Goal: Information Seeking & Learning: Learn about a topic

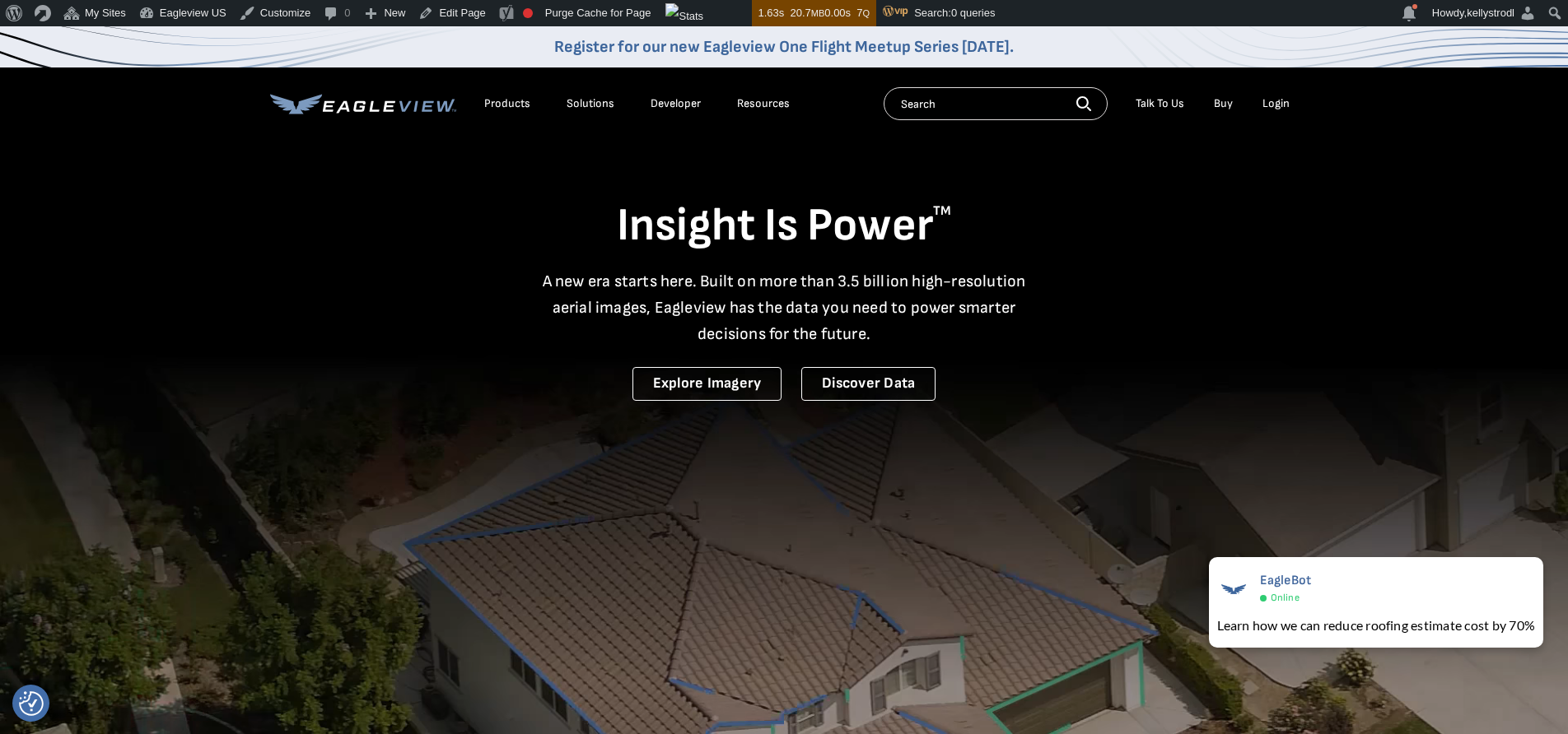
drag, startPoint x: 322, startPoint y: 211, endPoint x: 285, endPoint y: 133, distance: 86.3
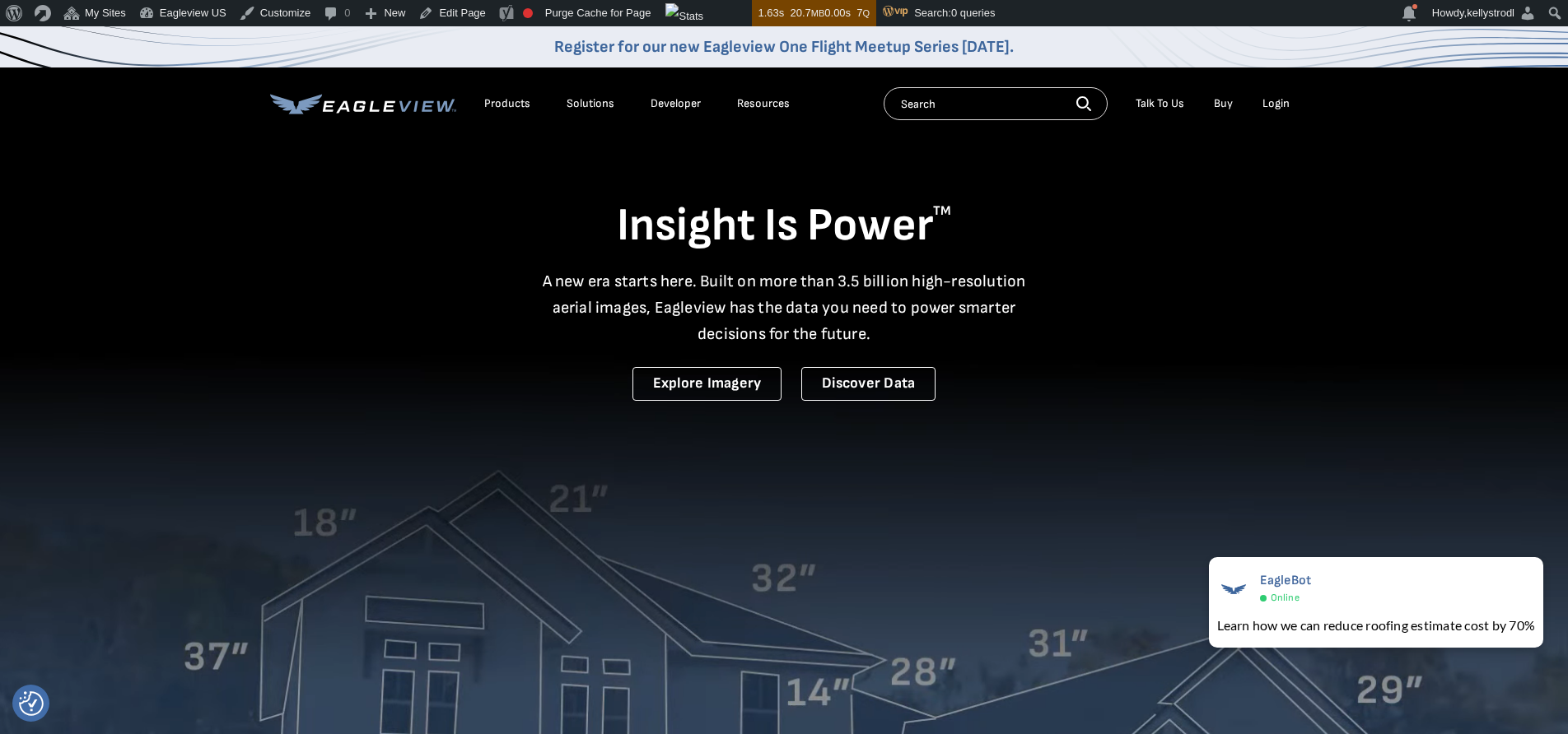
click at [322, 211] on h1 "Insight Is Power TM" at bounding box center [784, 226] width 1027 height 58
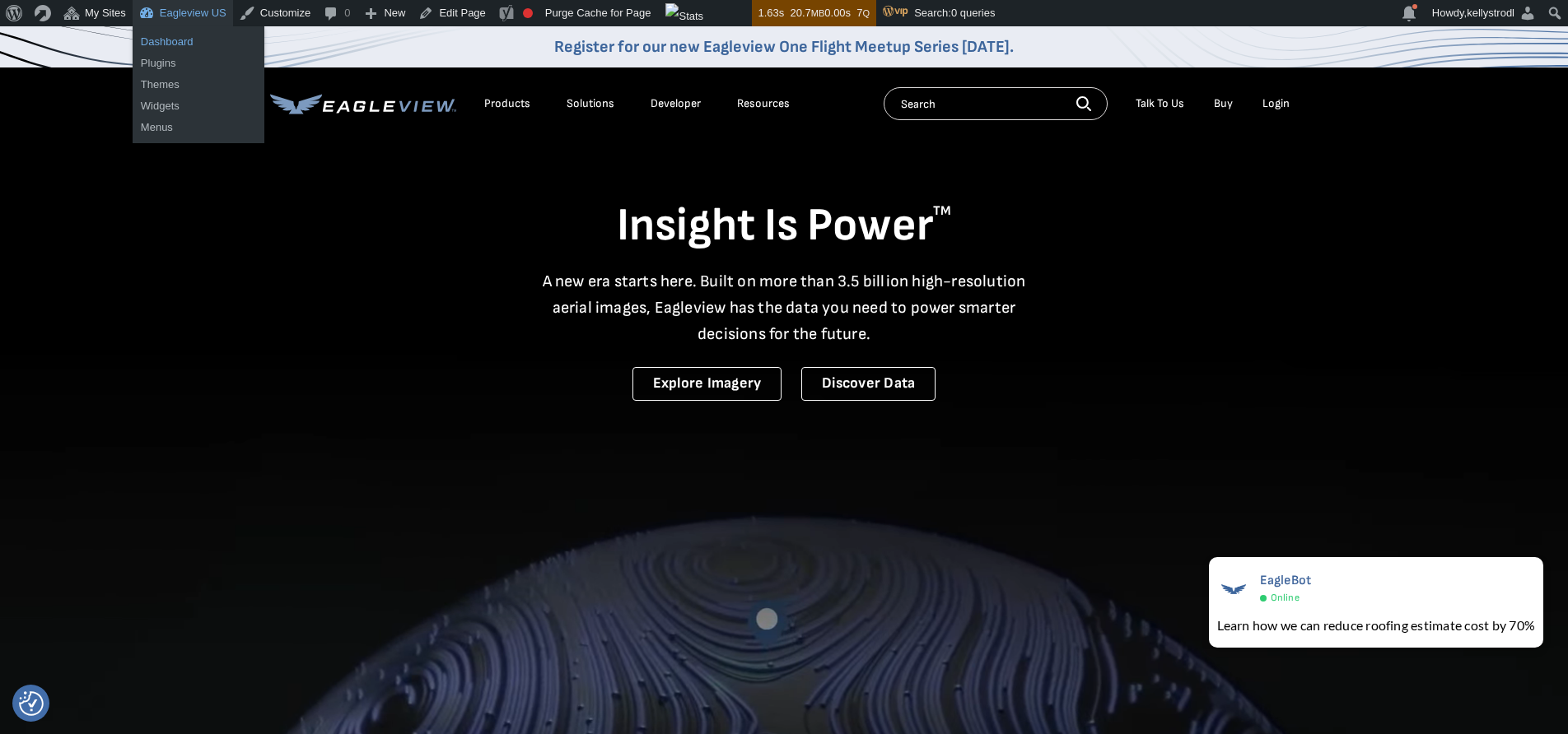
click at [182, 41] on link "Dashboard" at bounding box center [199, 42] width 132 height 21
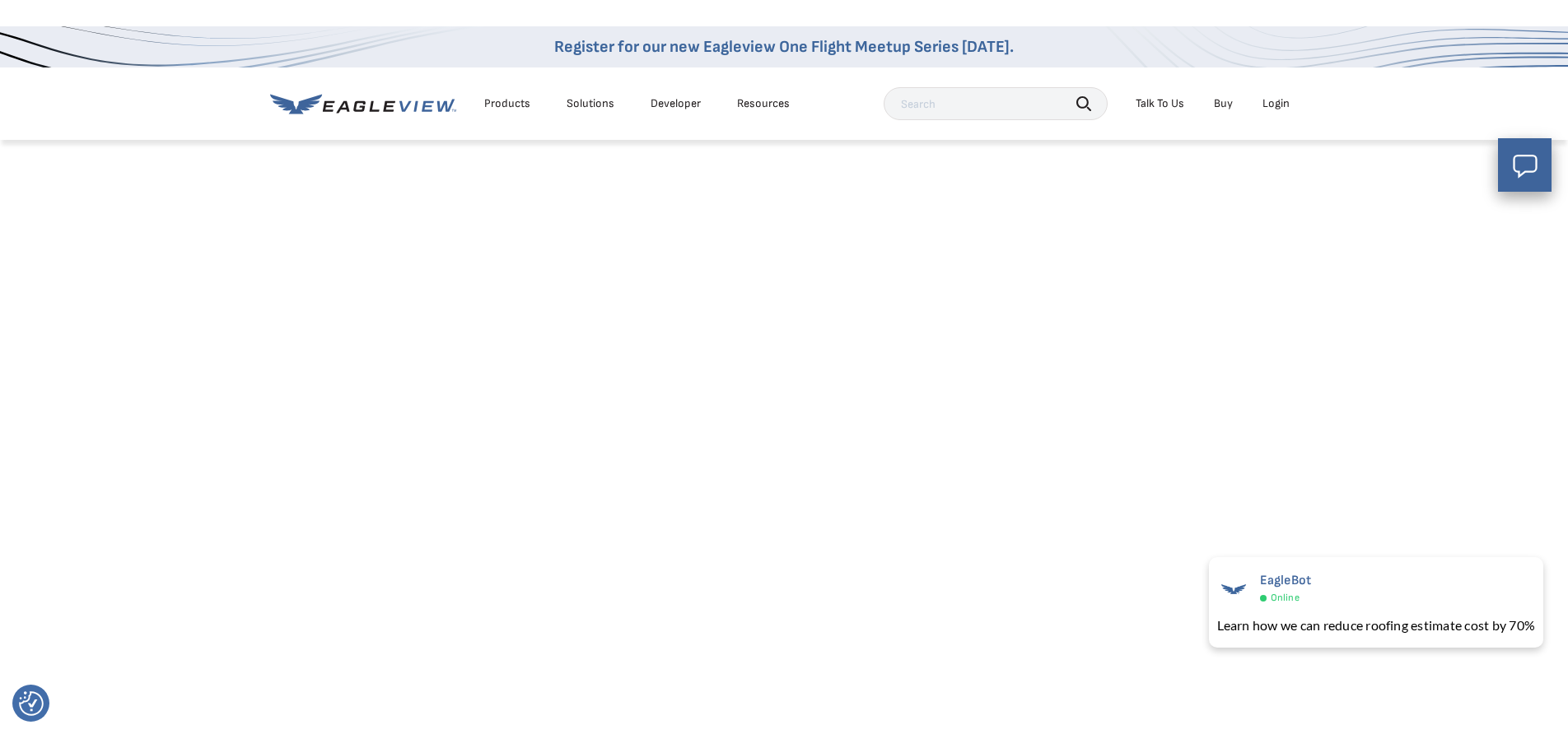
click at [591, 104] on div "Solutions" at bounding box center [591, 103] width 48 height 15
click at [503, 103] on div "Products" at bounding box center [507, 103] width 46 height 15
click at [362, 112] on icon at bounding box center [363, 103] width 187 height 21
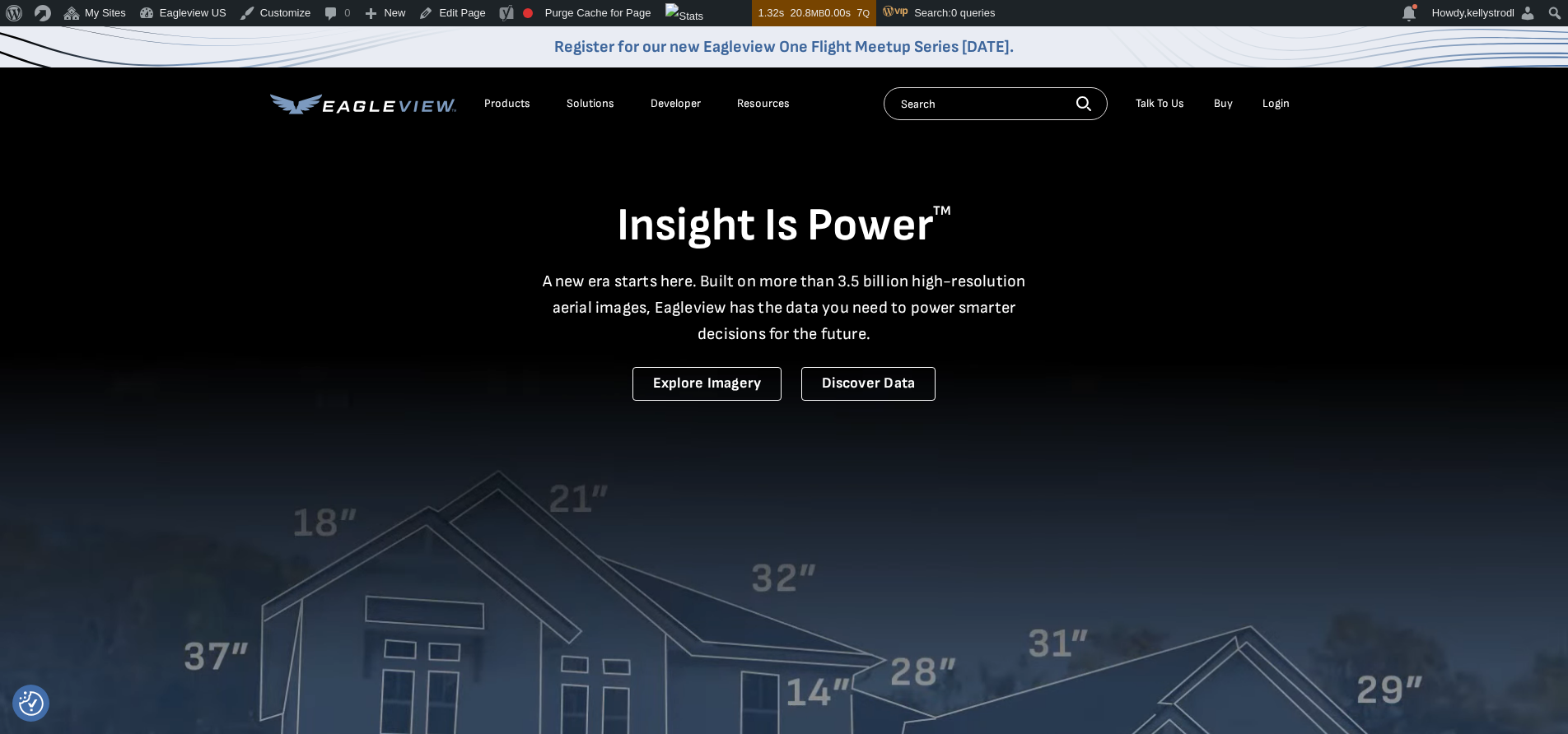
click at [510, 105] on div "Products" at bounding box center [507, 103] width 46 height 15
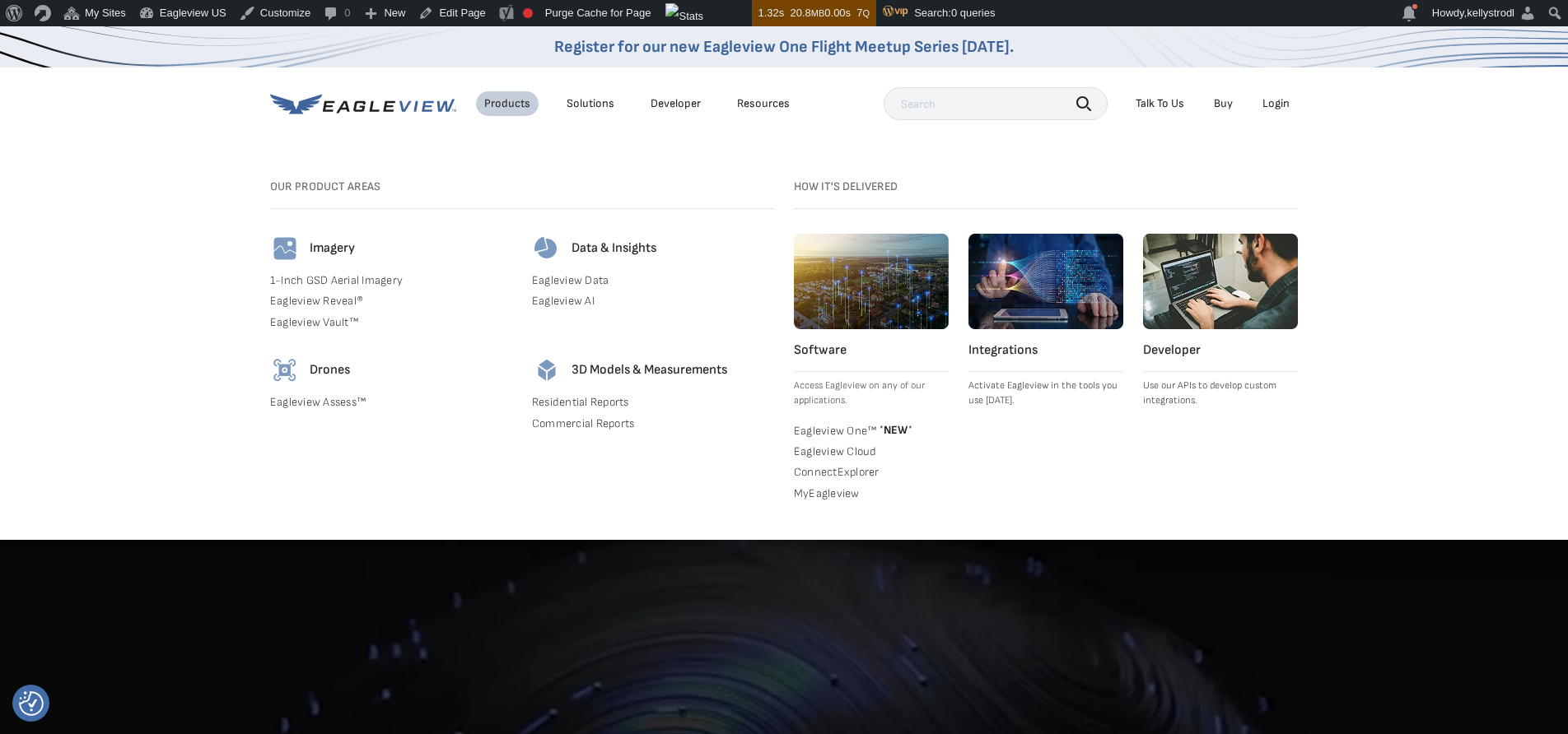
click at [1004, 367] on link "Integrations Activate Eagleview in the tools you use today." at bounding box center [1045, 321] width 154 height 175
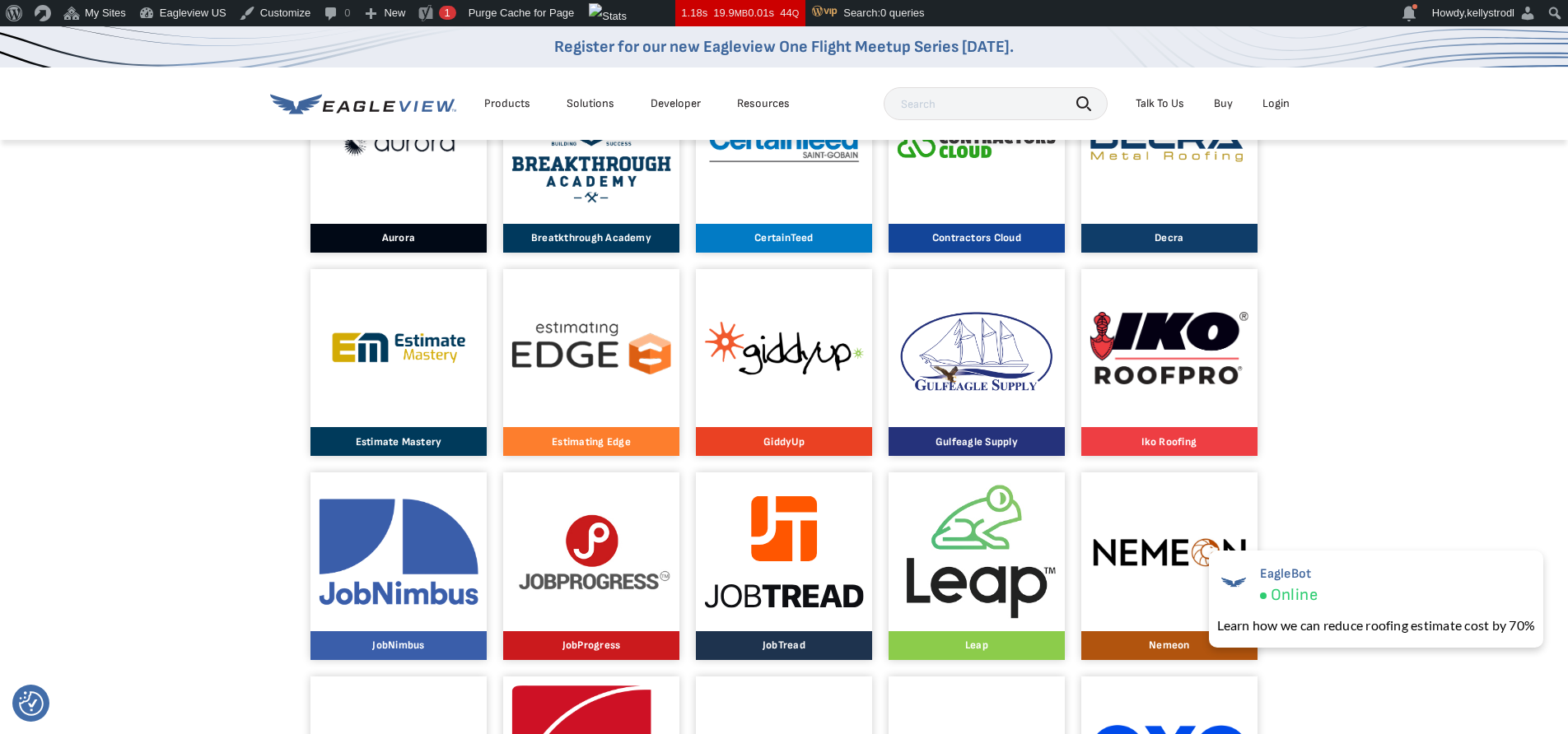
scroll to position [972, 0]
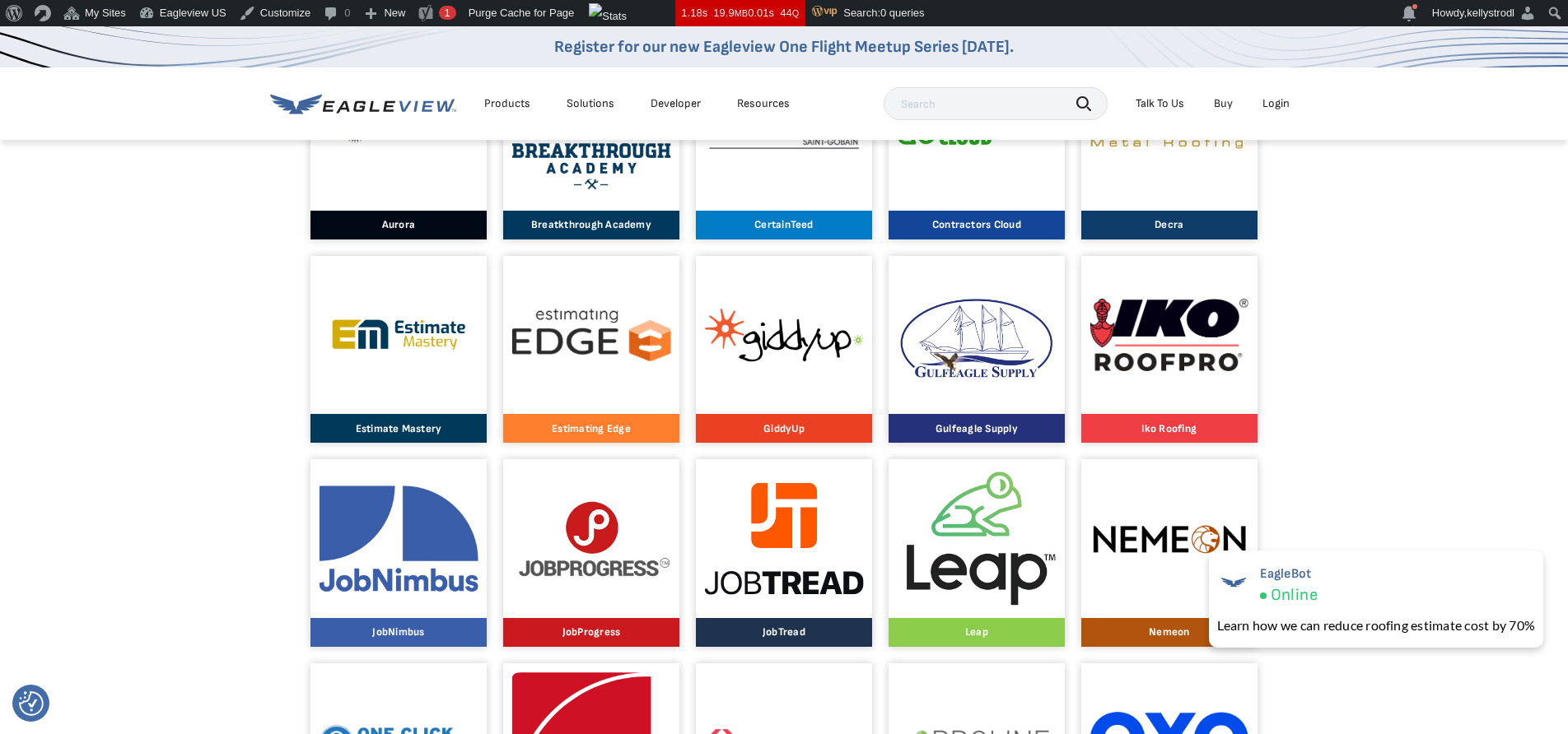
click at [971, 560] on img at bounding box center [977, 539] width 159 height 137
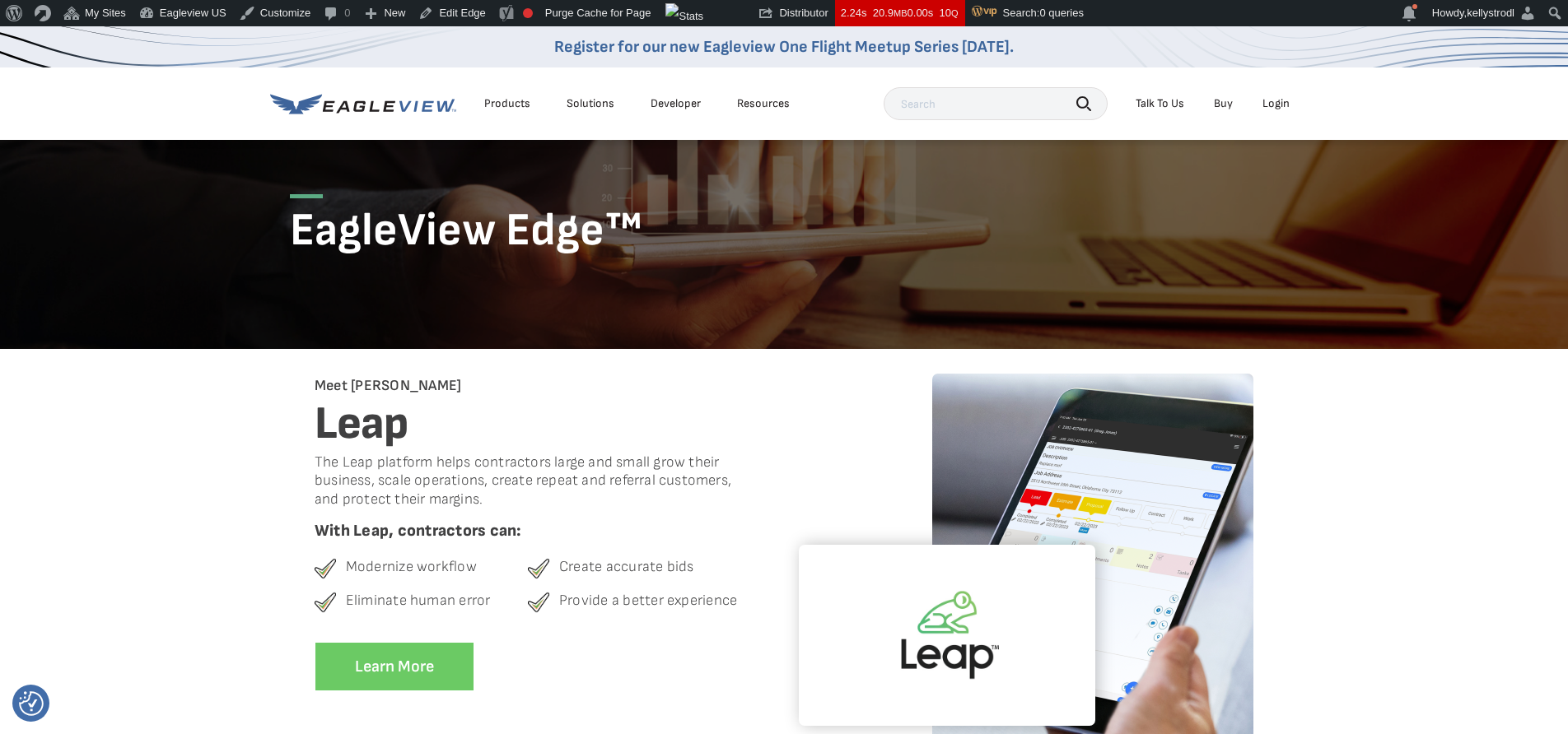
scroll to position [77, 0]
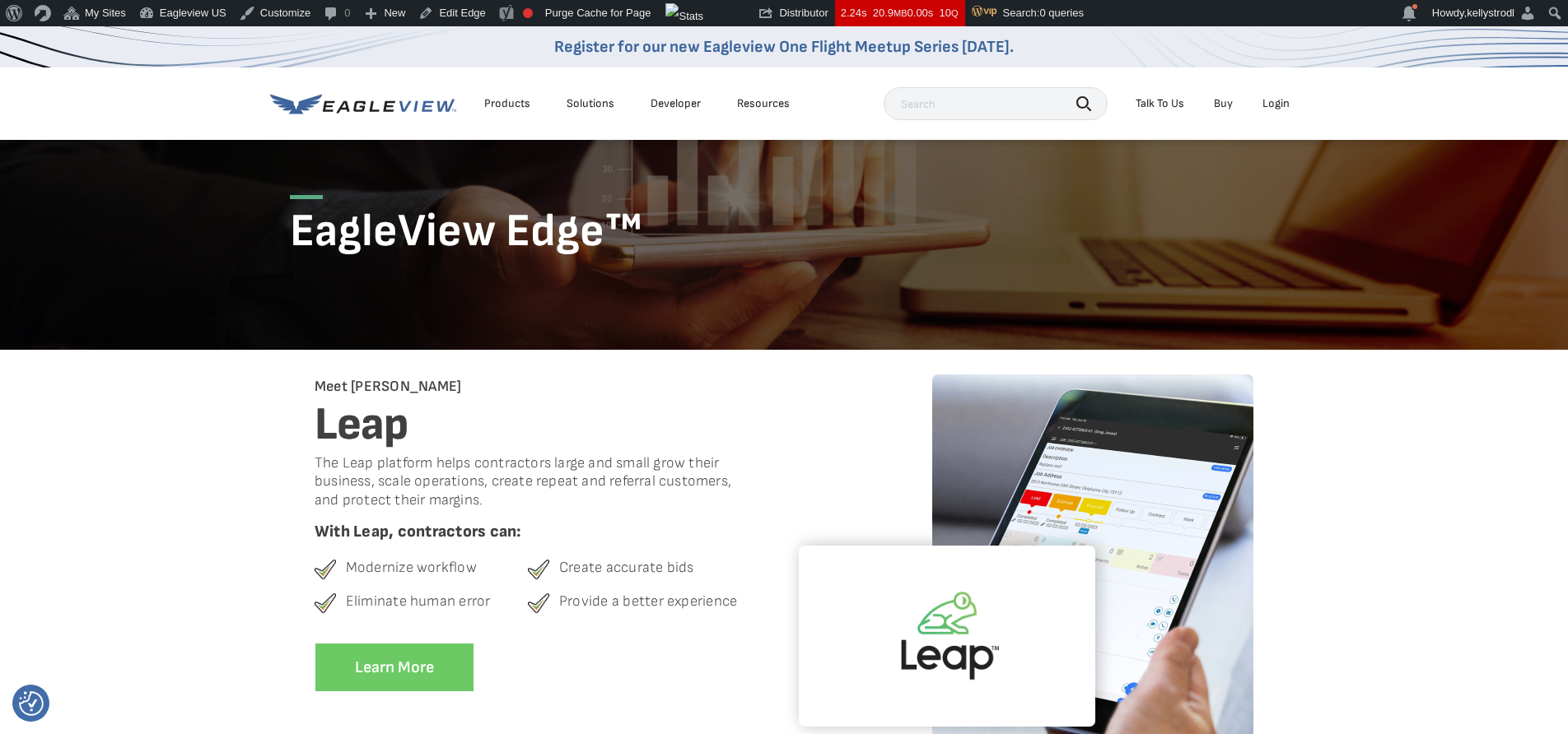
click at [1087, 164] on div "EagleView Edge™" at bounding box center [784, 205] width 988 height 136
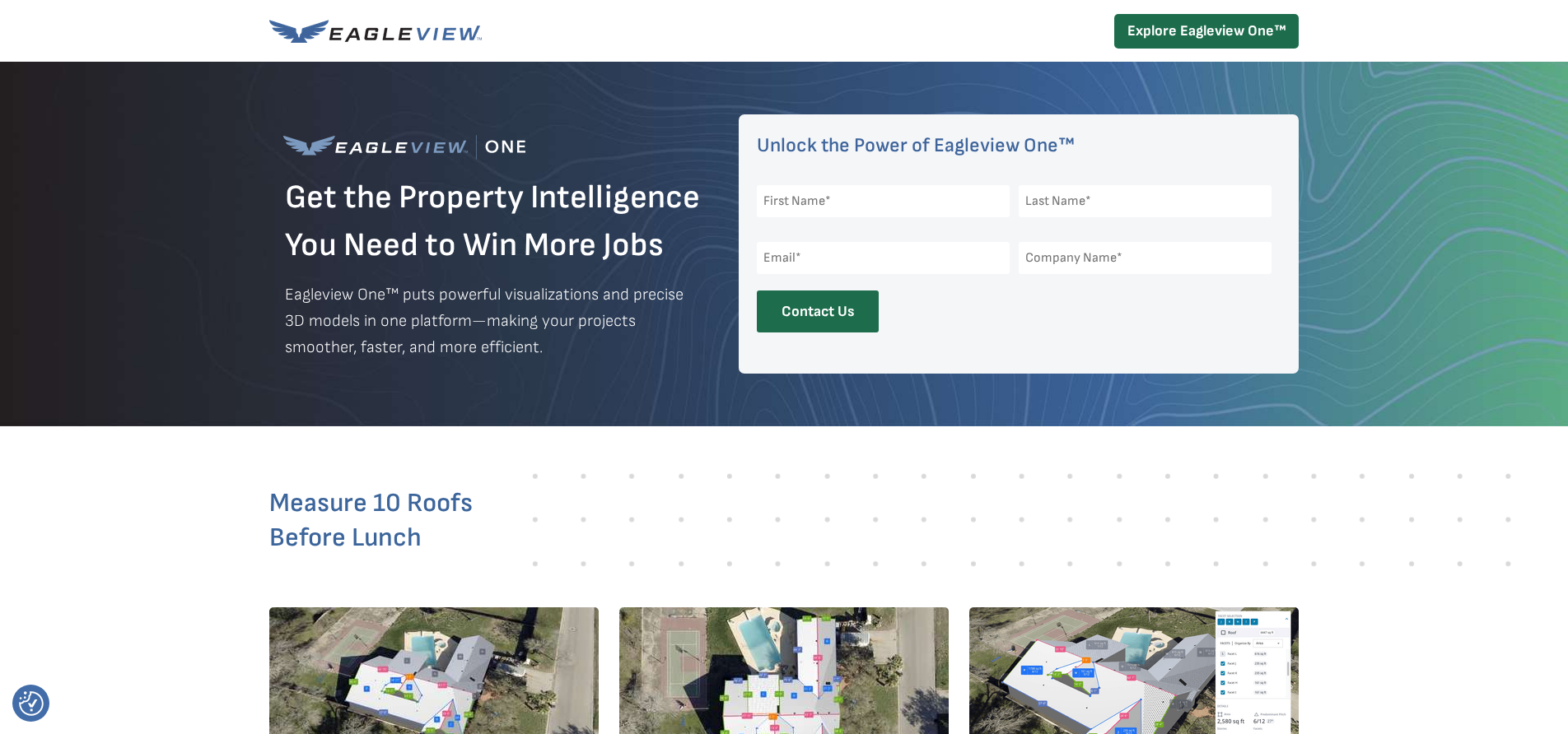
scroll to position [2679, 0]
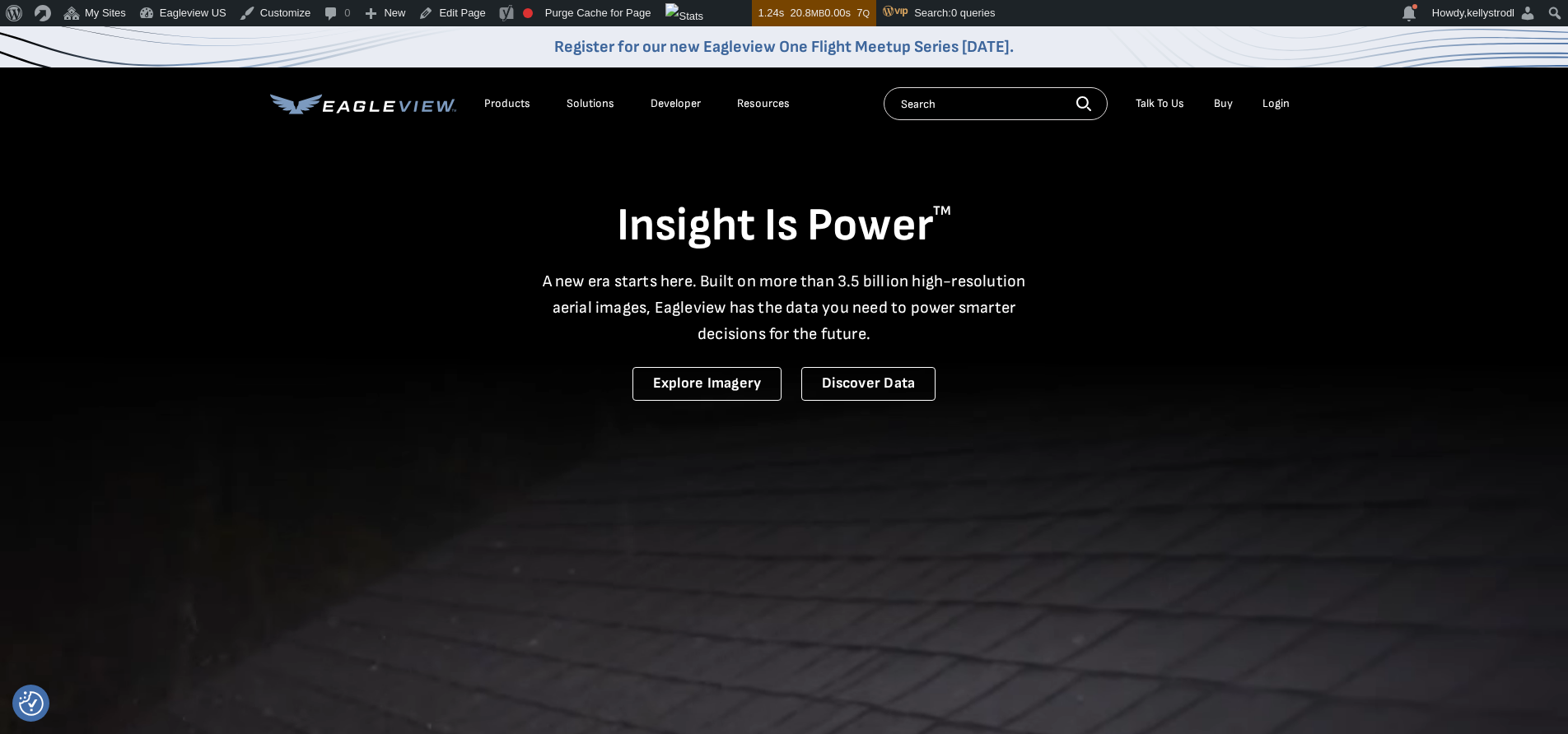
click at [499, 101] on div "Products" at bounding box center [507, 103] width 46 height 15
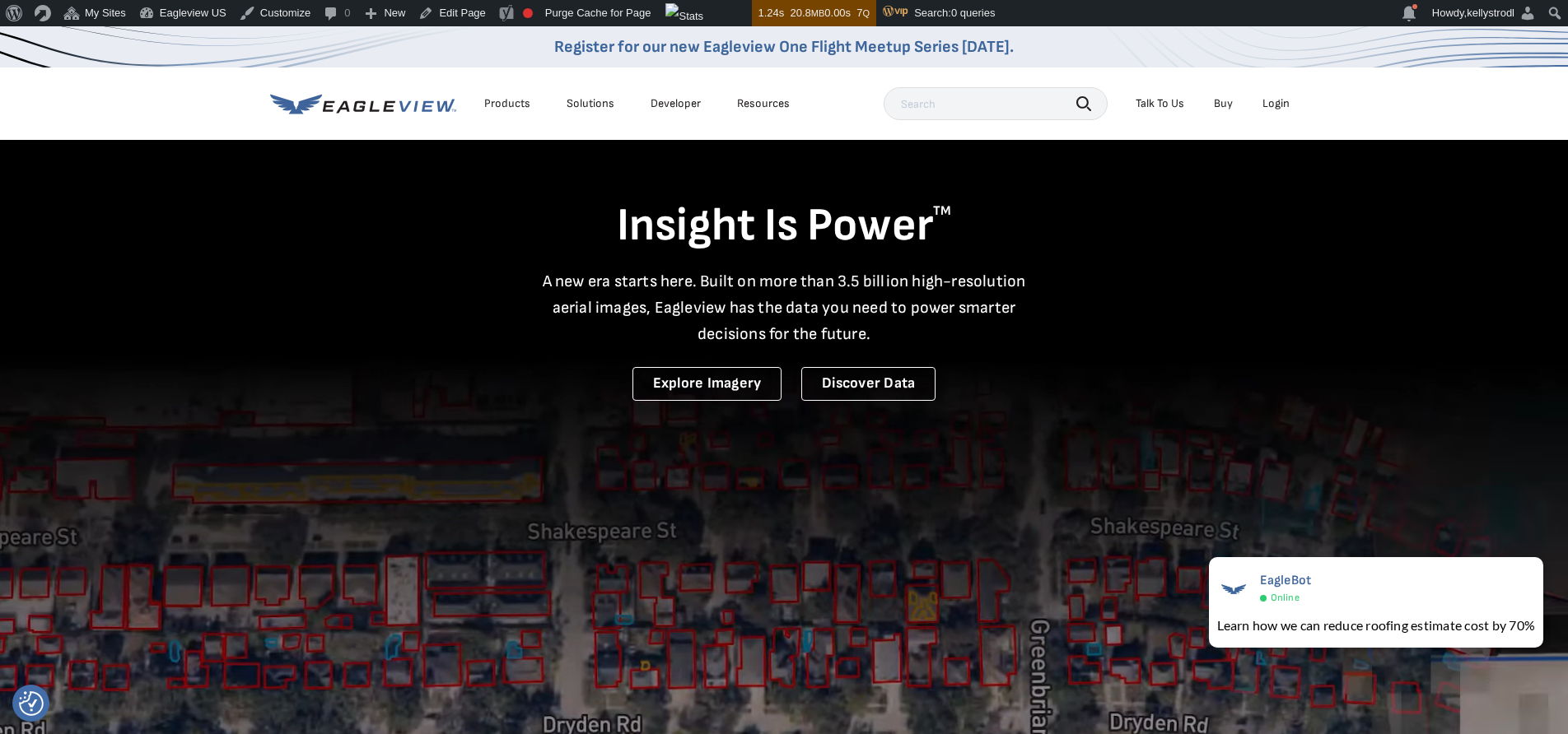
click at [759, 108] on div "Resources" at bounding box center [763, 103] width 53 height 15
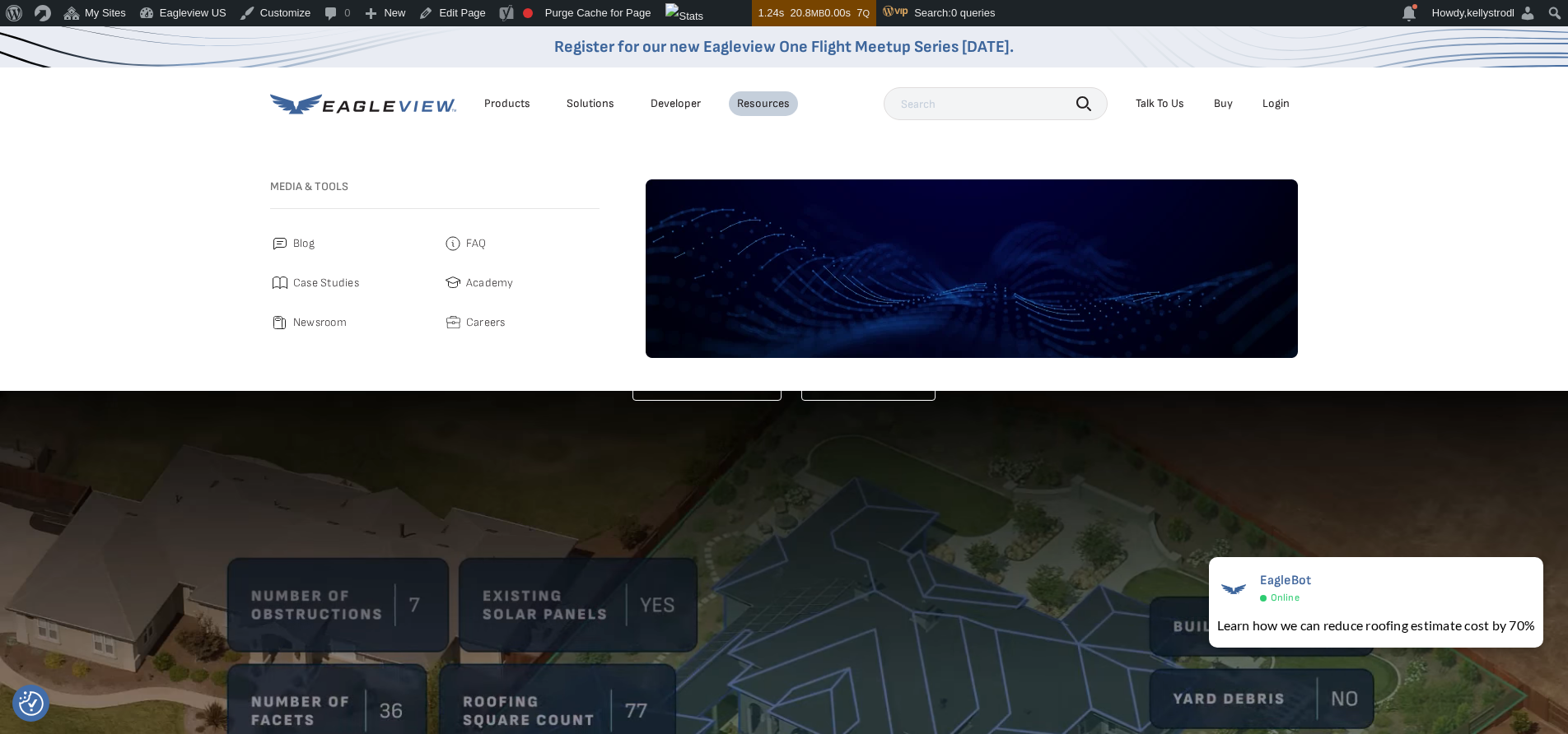
click at [320, 279] on span "Case Studies" at bounding box center [326, 283] width 66 height 20
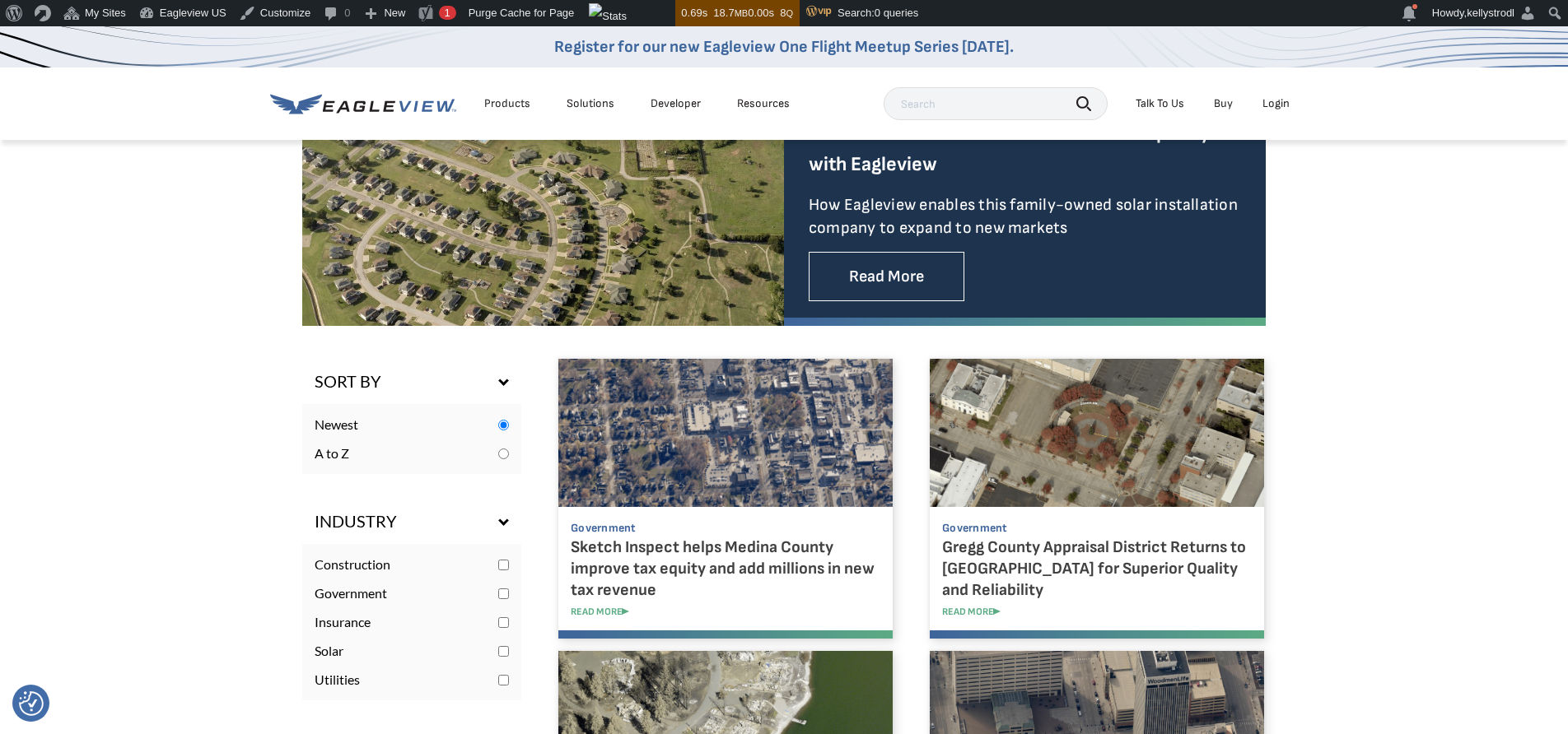
scroll to position [544, 0]
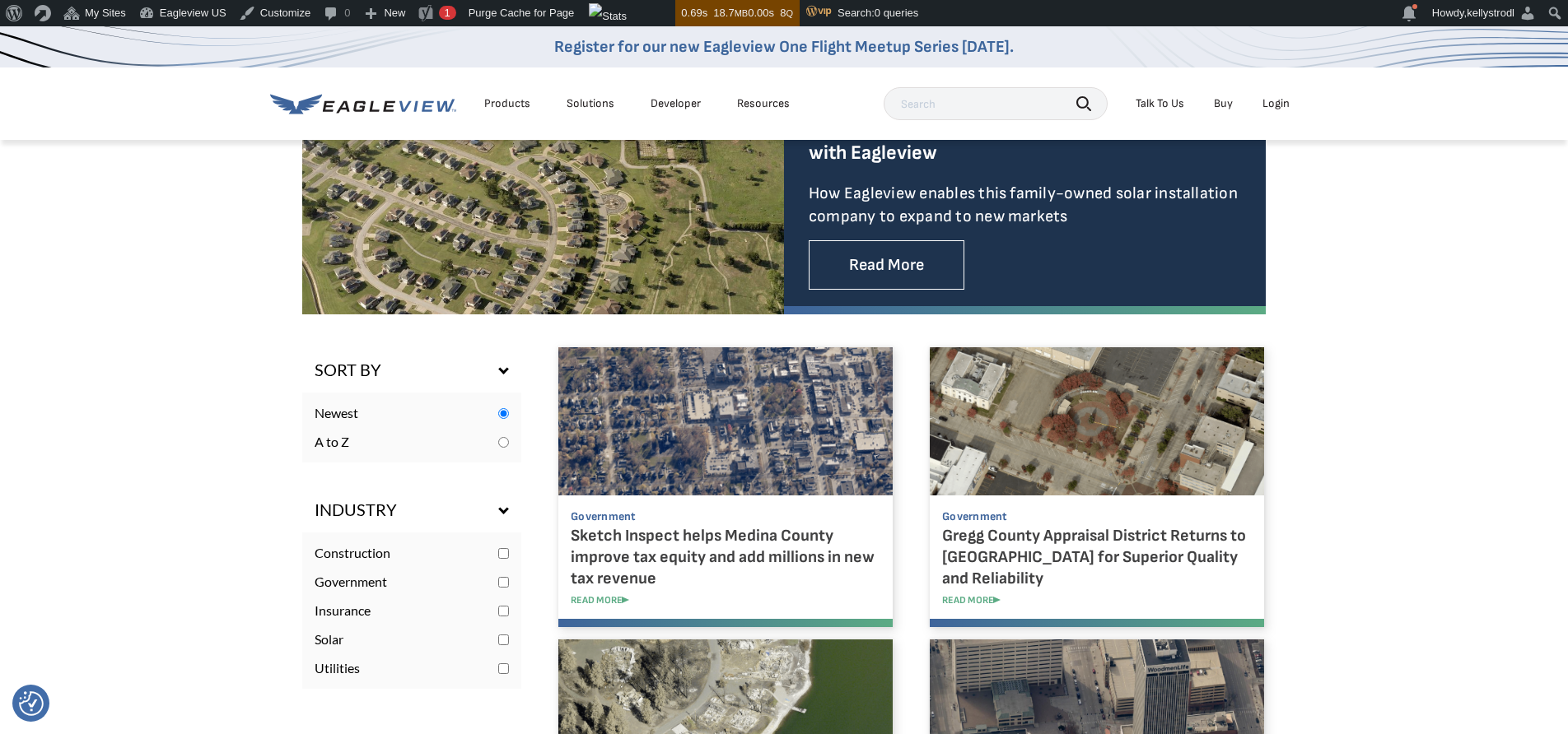
click at [505, 613] on input "checkbox" at bounding box center [503, 611] width 11 height 11
checkbox input "true"
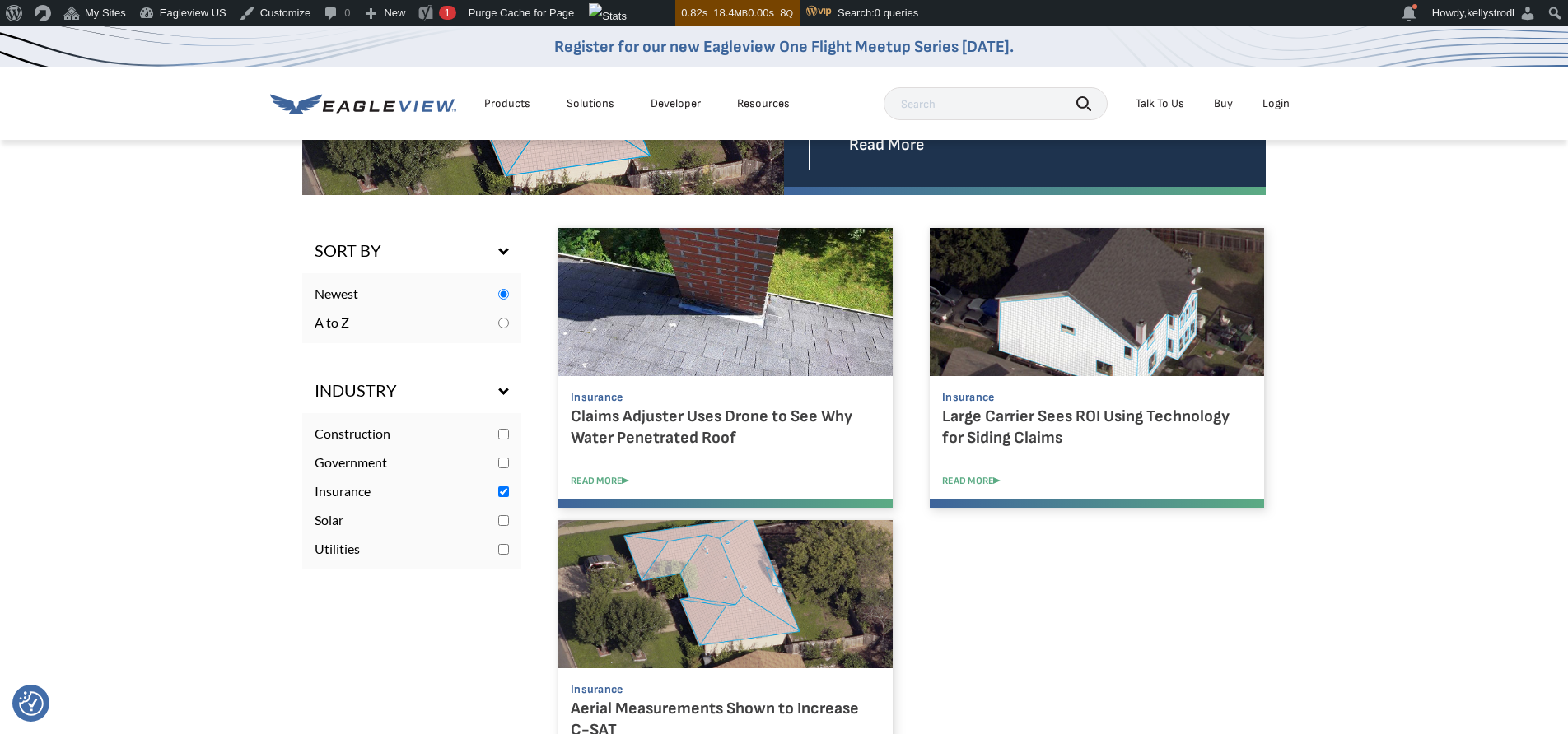
scroll to position [578, 0]
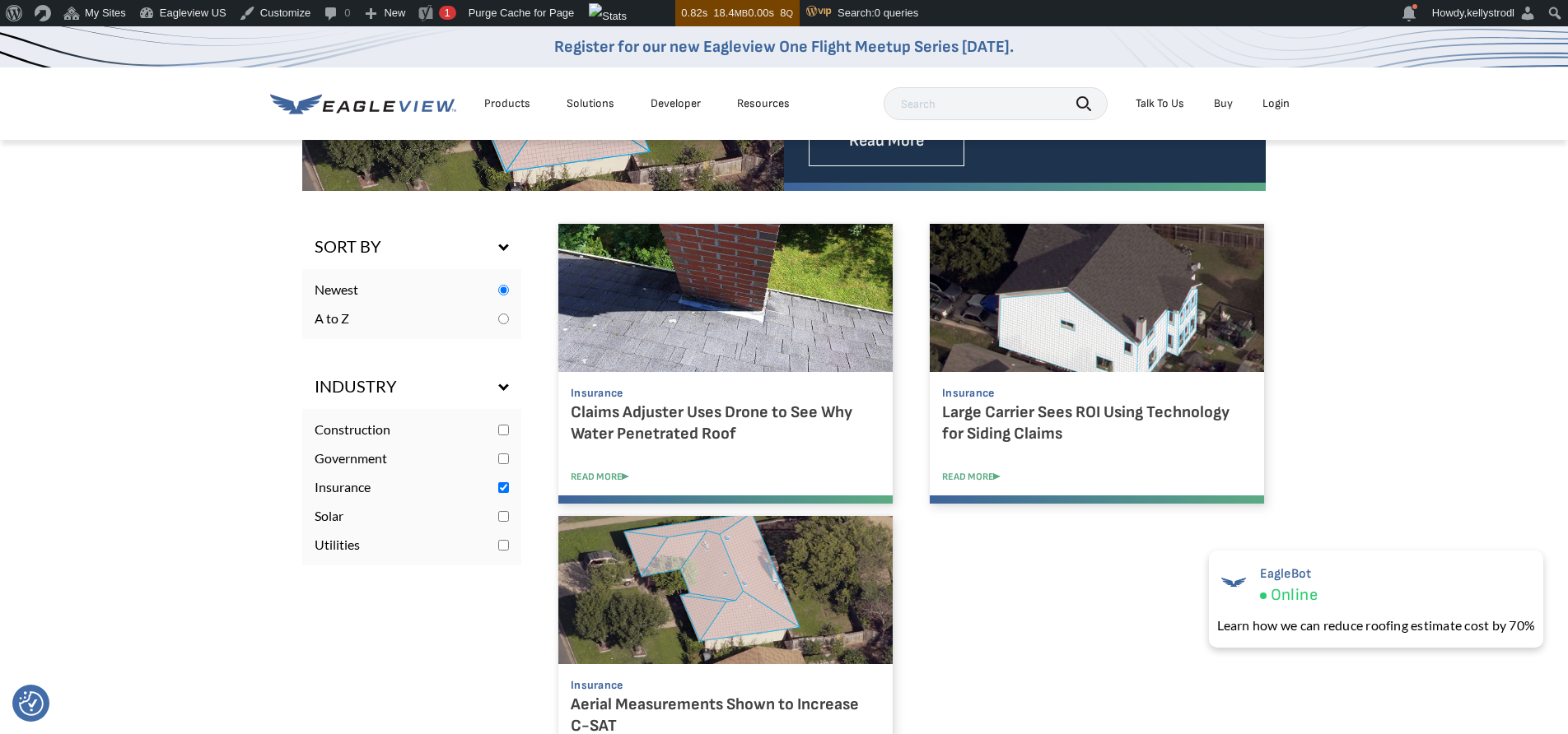
click at [752, 103] on div "Resources" at bounding box center [763, 103] width 53 height 15
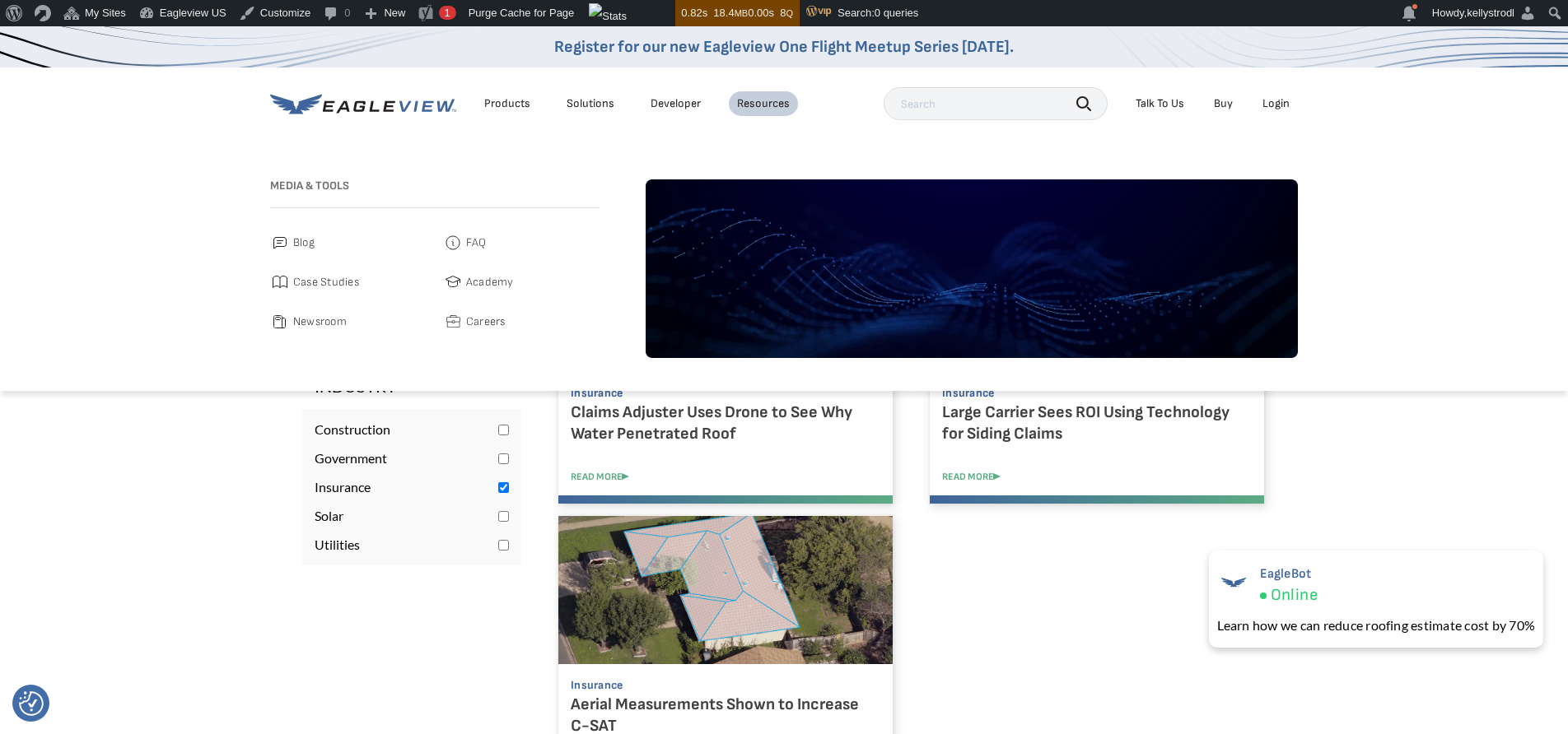
click at [296, 246] on span "Blog" at bounding box center [303, 243] width 21 height 20
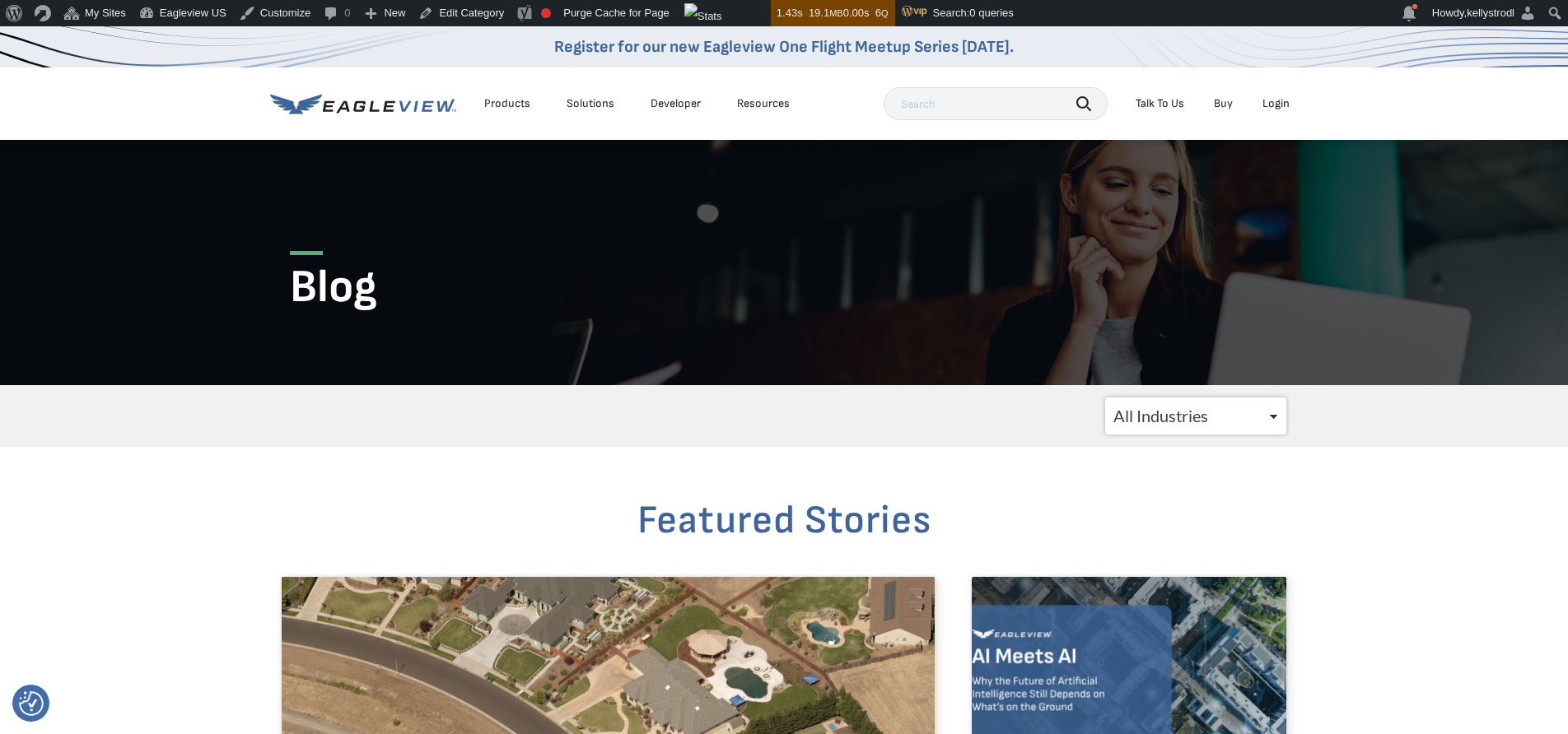
select select "/blogs/insurance/"
click at [1105, 398] on select "All Industries Government Roofing Solar Insurance Utilities CATastrophic Respon…" at bounding box center [1195, 416] width 181 height 37
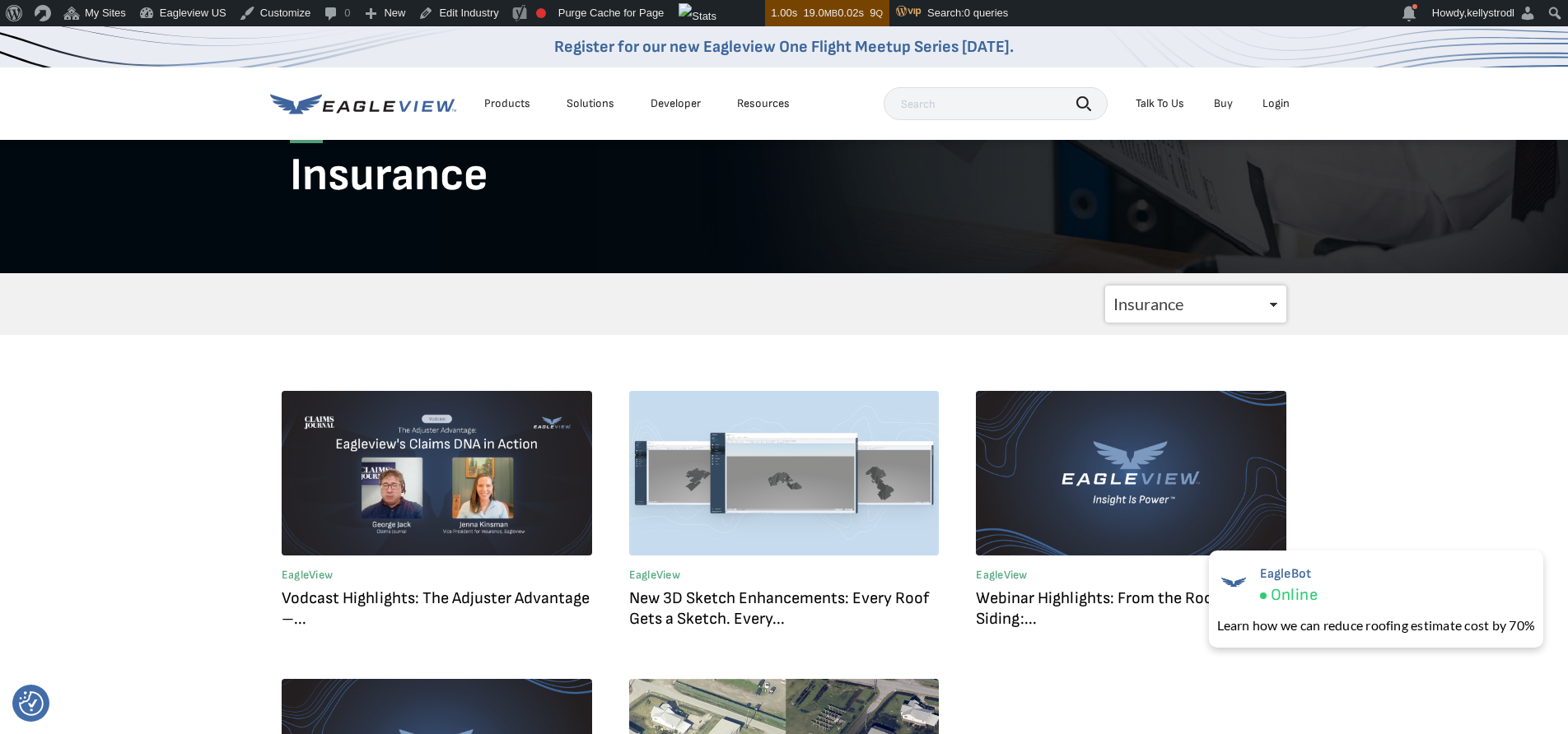
scroll to position [110, 0]
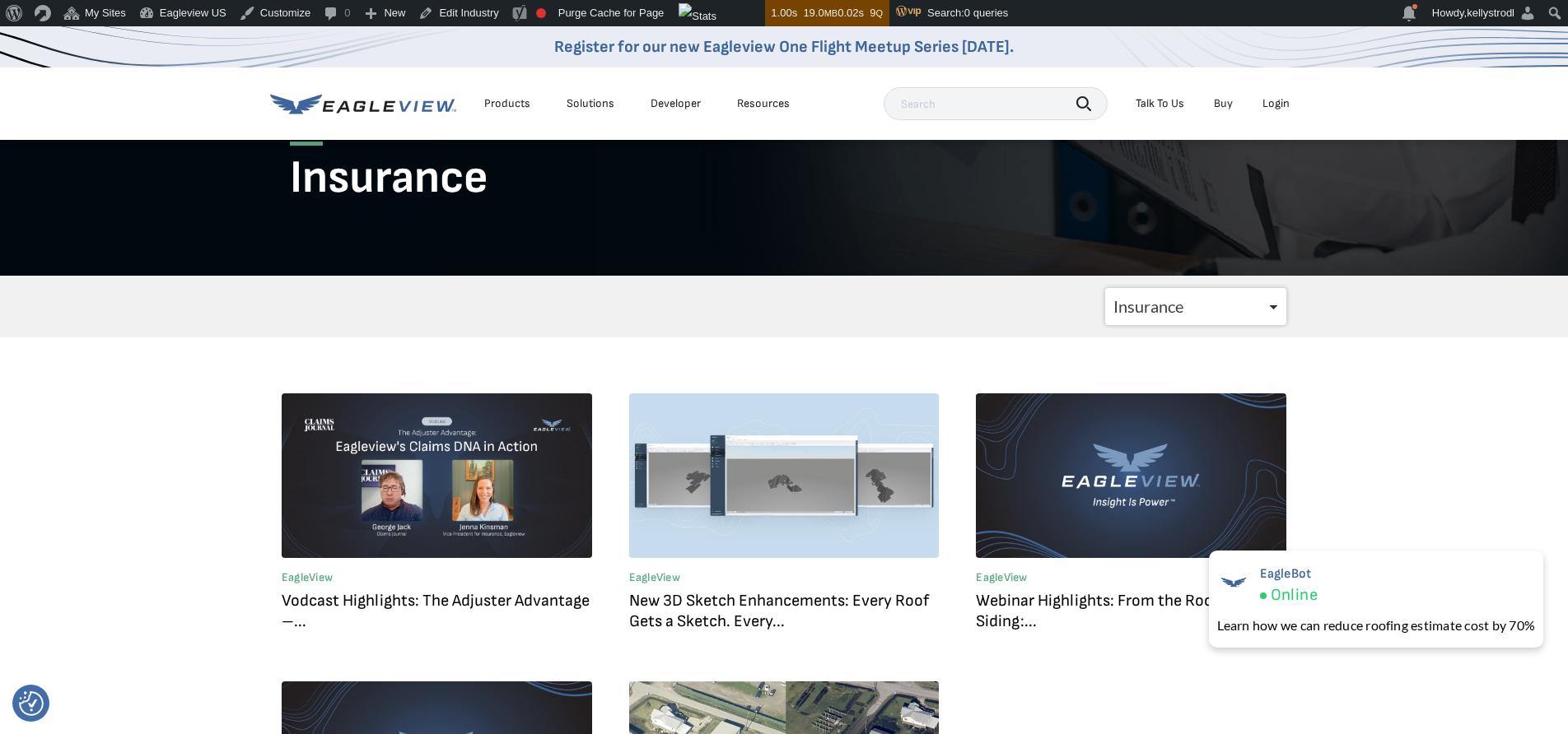
click at [494, 98] on div "Products" at bounding box center [507, 103] width 46 height 15
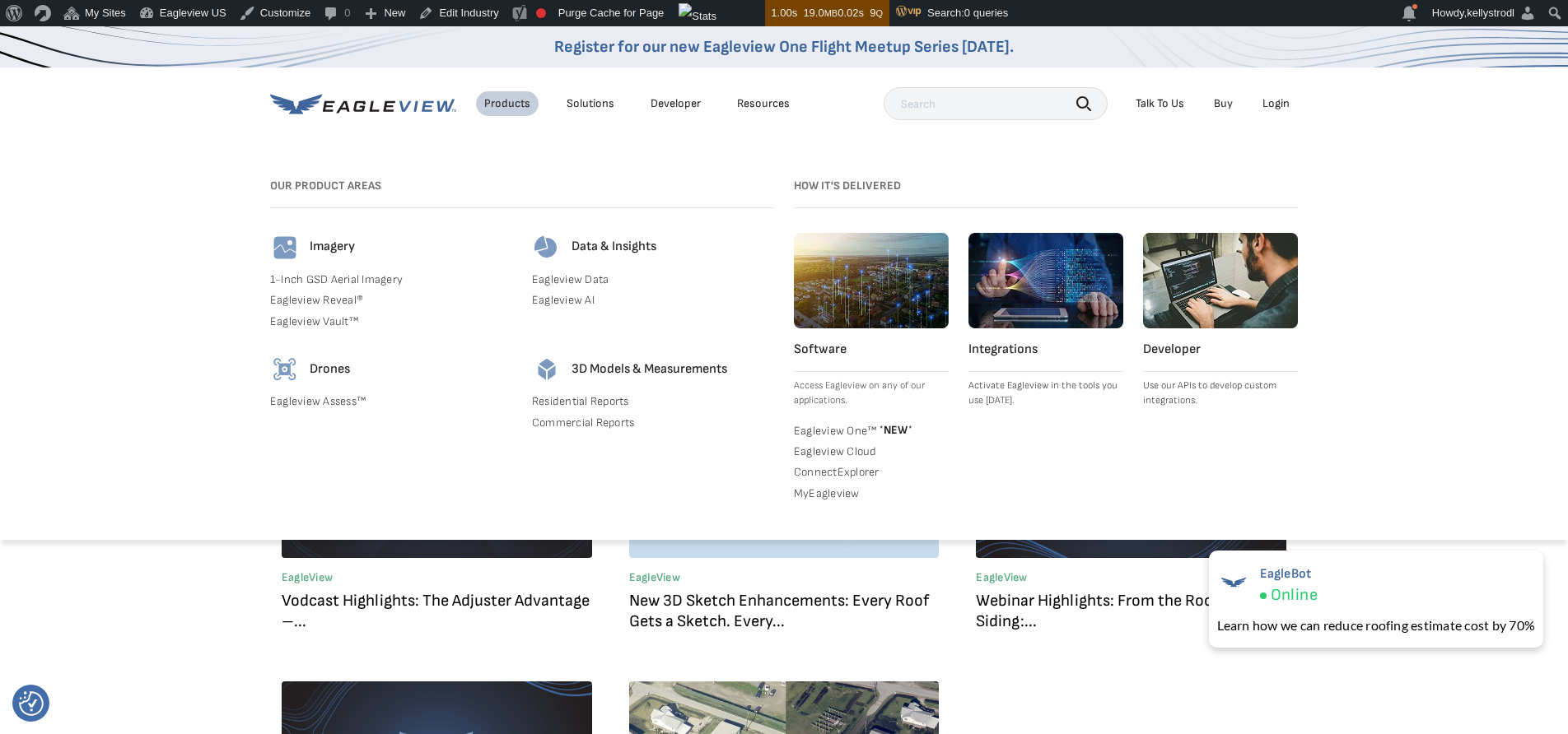
click at [613, 103] on li "Solutions" at bounding box center [591, 103] width 64 height 25
click at [593, 106] on div "Solutions" at bounding box center [591, 103] width 48 height 15
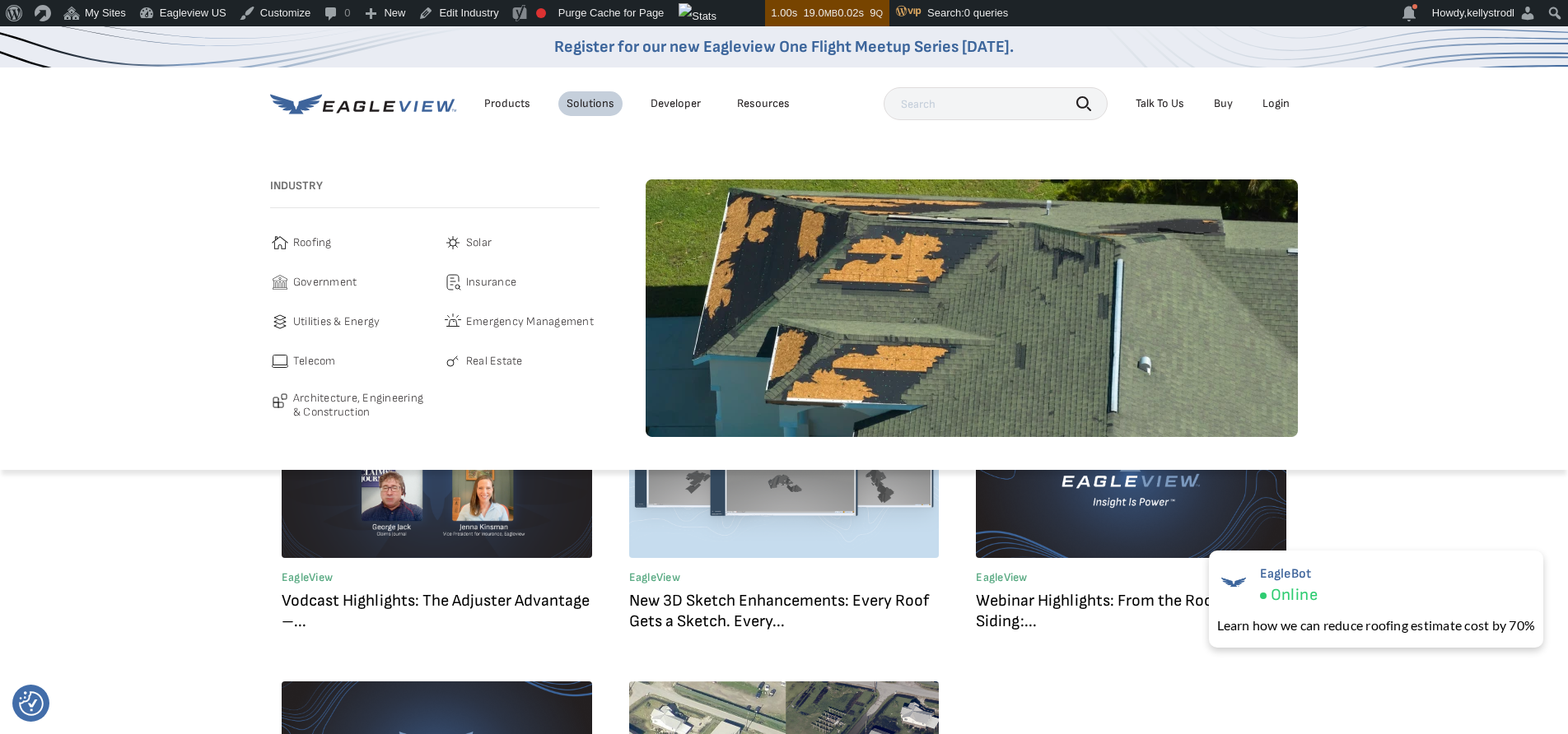
click at [488, 284] on span "Insurance" at bounding box center [491, 282] width 50 height 20
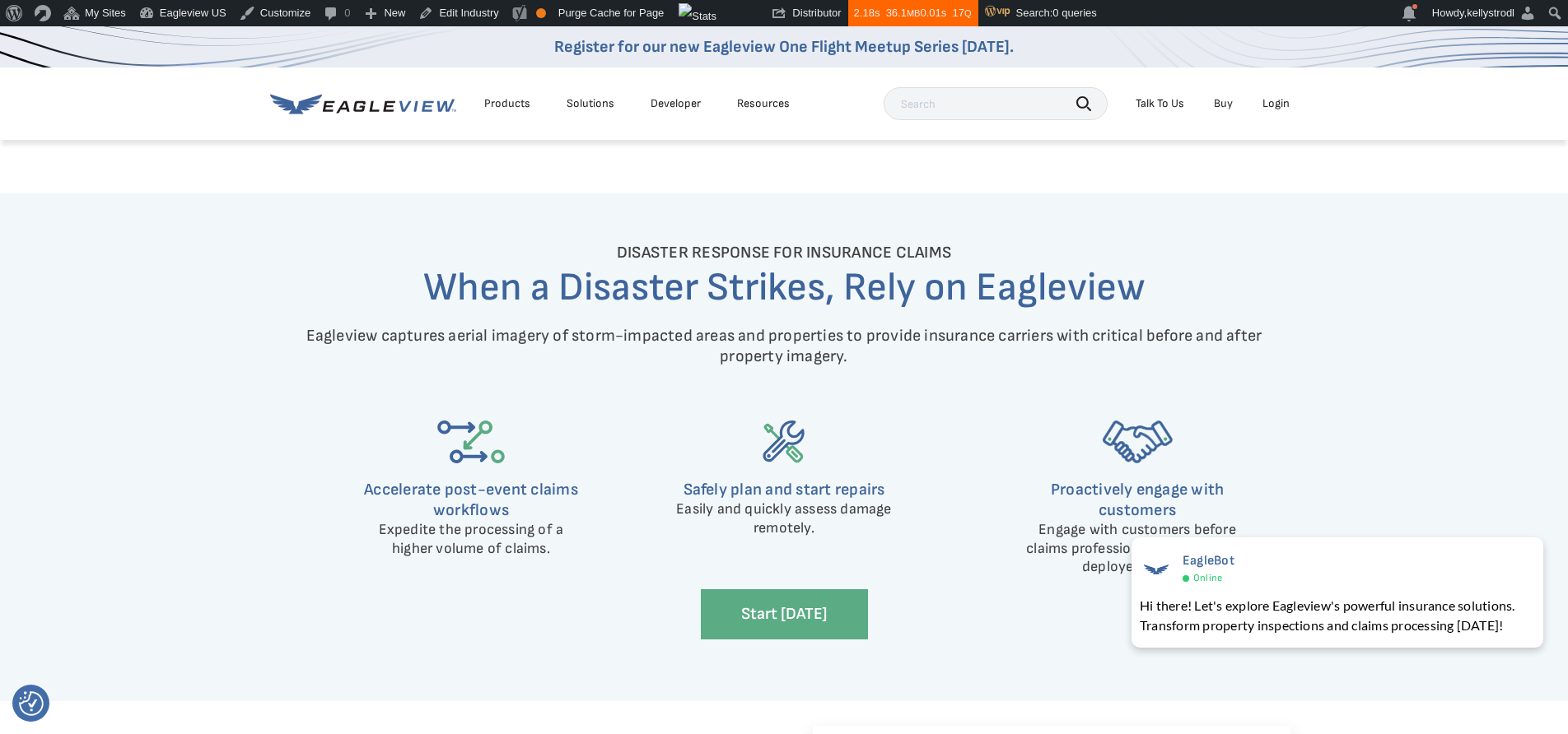
scroll to position [2970, 0]
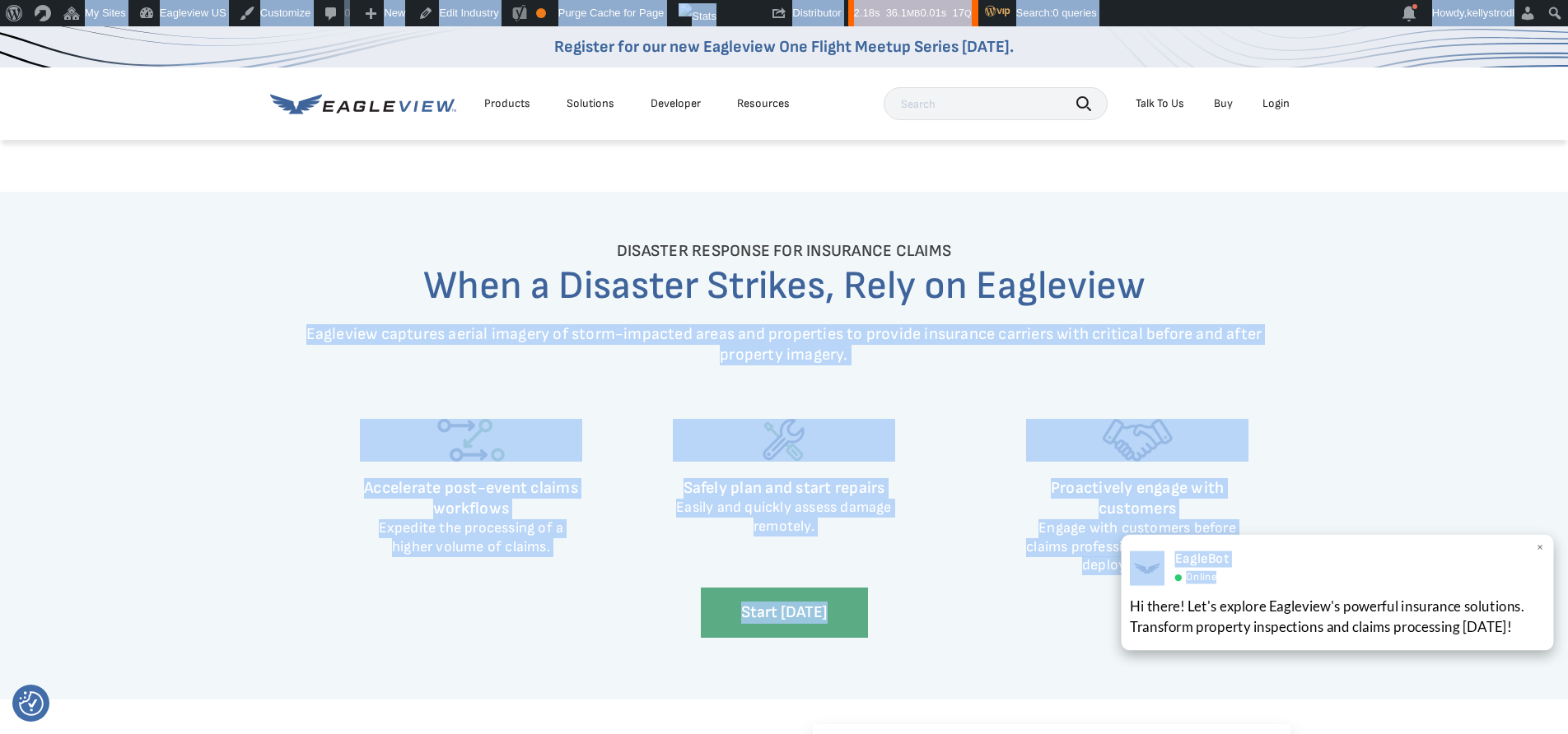
drag, startPoint x: 1442, startPoint y: 308, endPoint x: 1502, endPoint y: 566, distance: 264.9
click at [1502, 566] on body "We value your privacy We use cookies to enhance your browsing experience, serve…" at bounding box center [784, 77] width 1568 height 6042
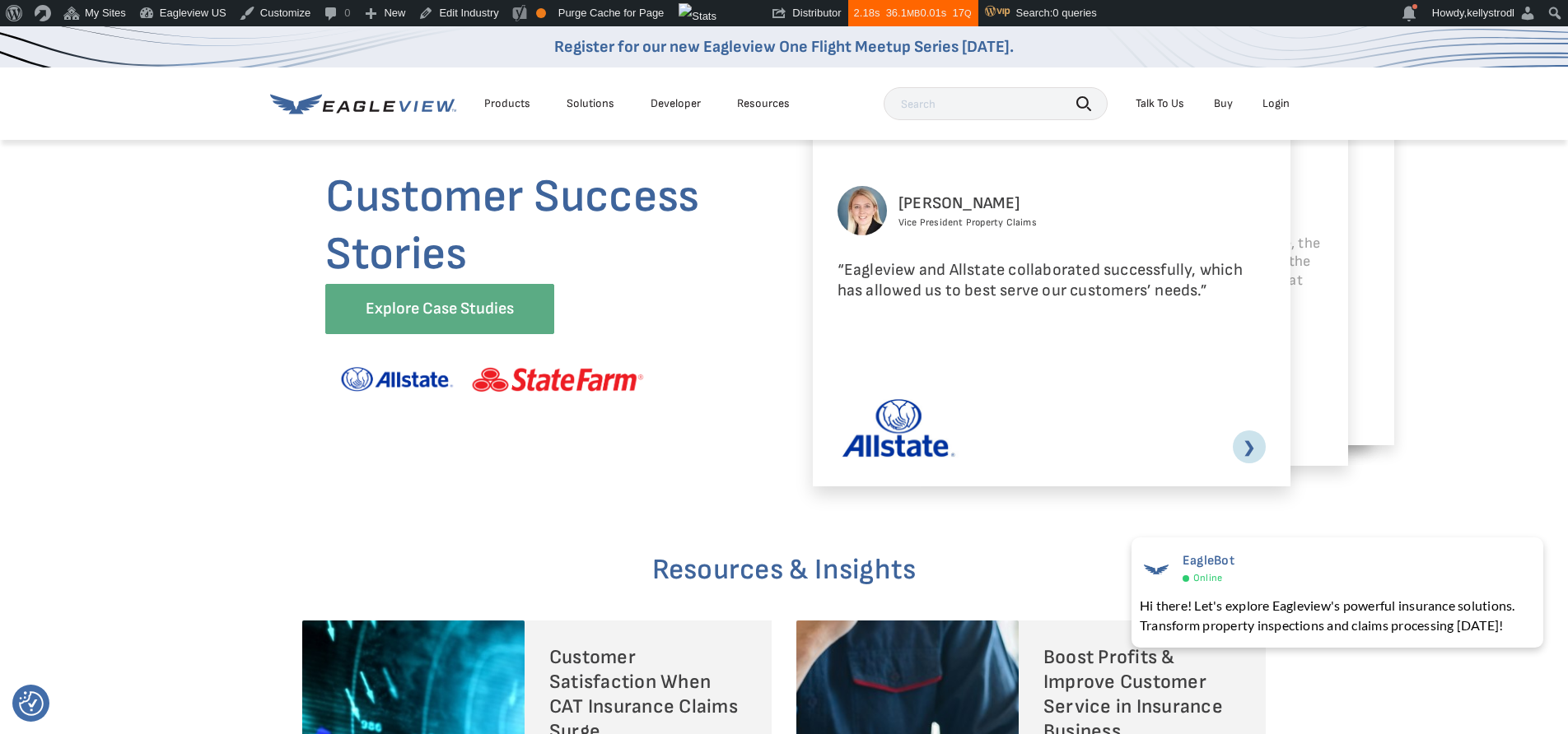
click at [764, 345] on div "Customer Success Stories Explore Case Studies" at bounding box center [580, 280] width 510 height 223
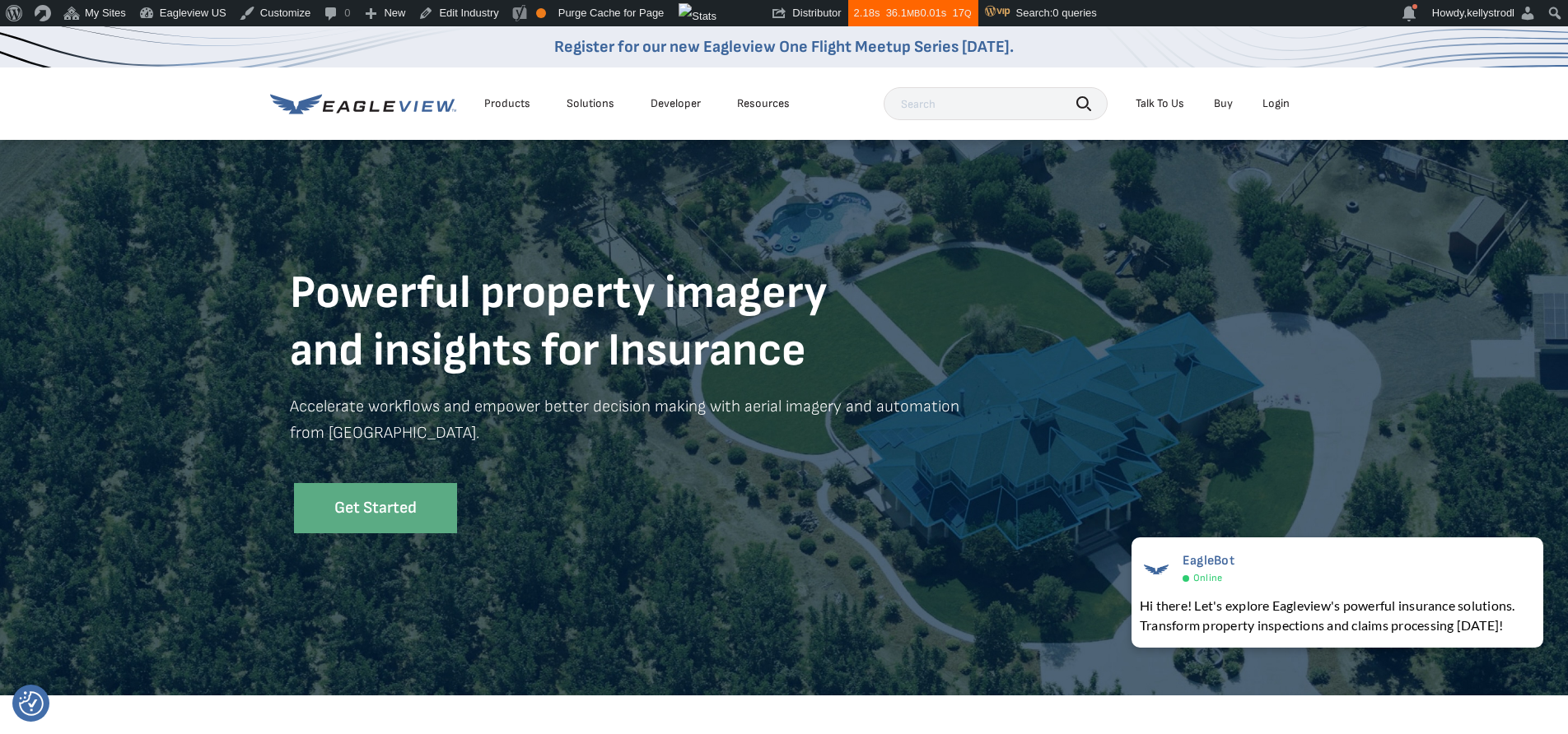
scroll to position [0, 0]
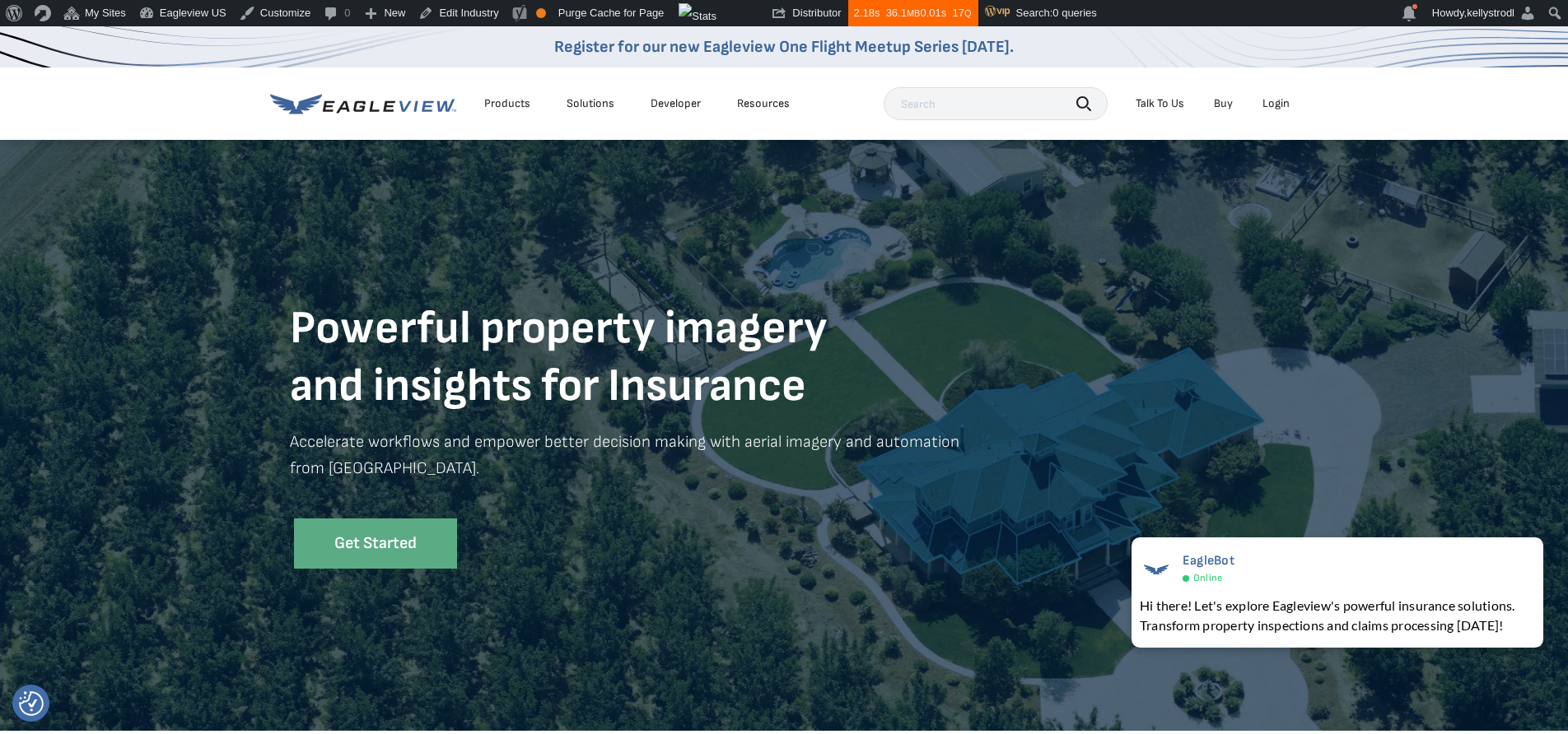
click at [767, 105] on div "Resources" at bounding box center [763, 103] width 53 height 15
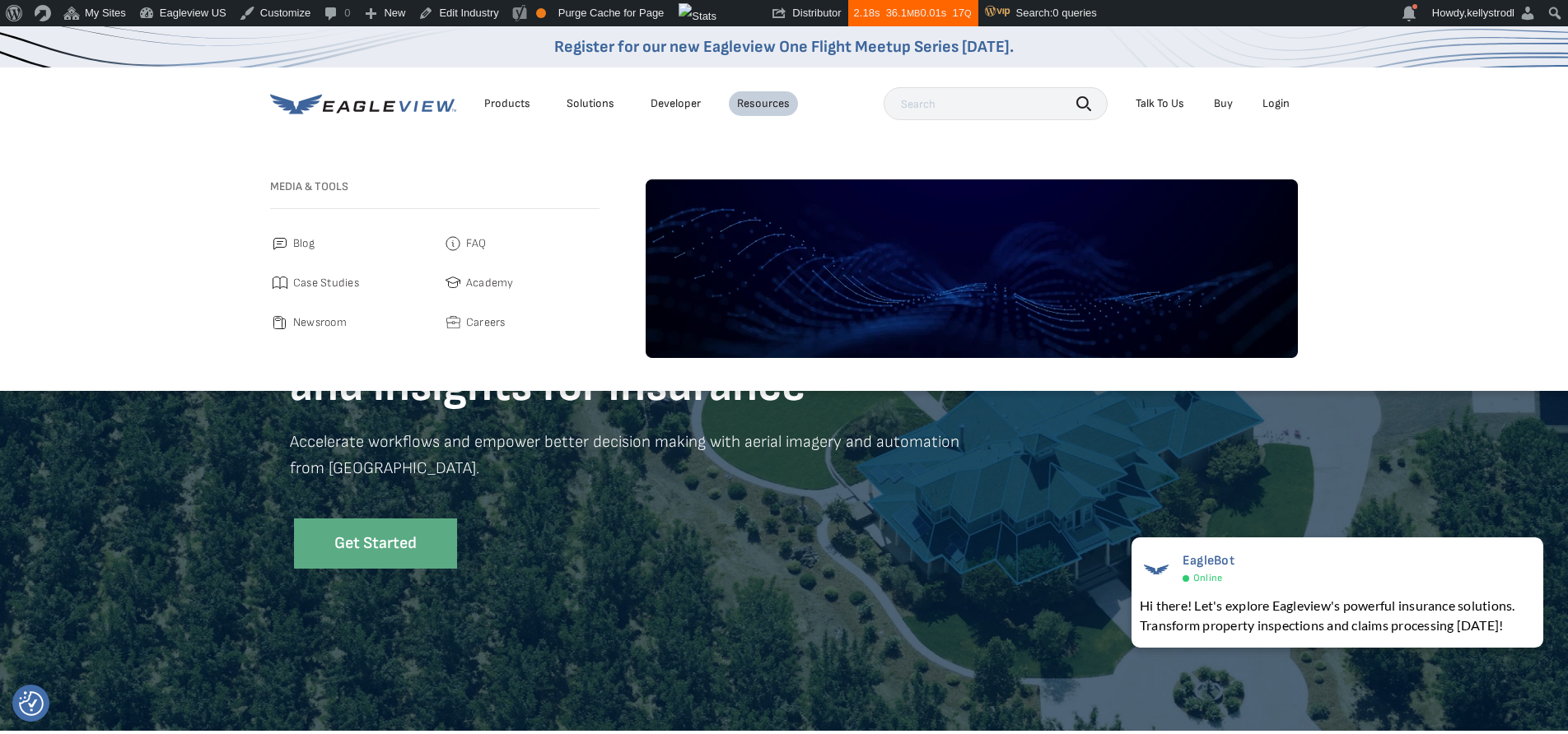
click at [303, 243] on span "Blog" at bounding box center [303, 243] width 21 height 20
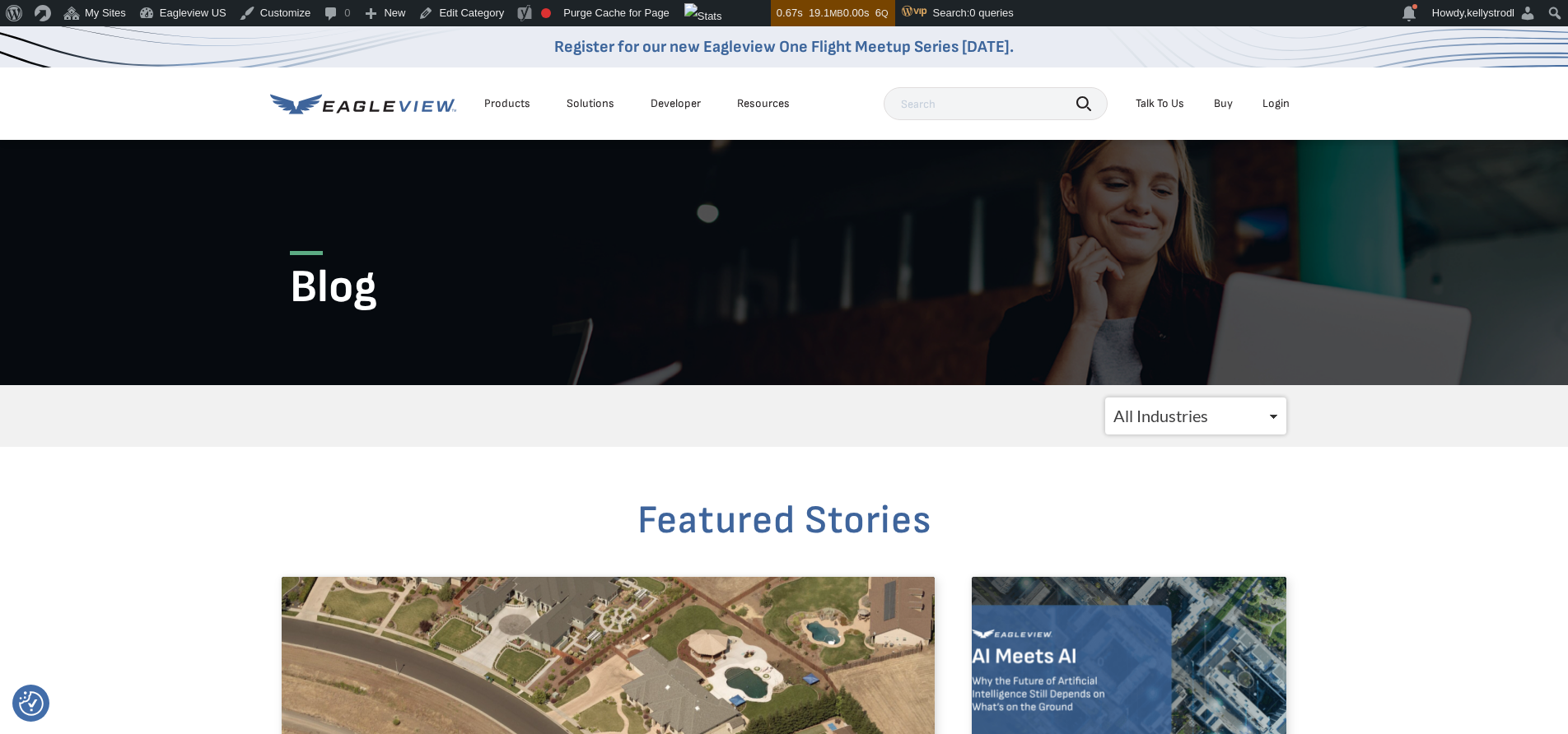
select select "/blogs/insurance/"
click at [1105, 398] on select "All Industries Government Roofing Solar Insurance Utilities CATastrophic Respon…" at bounding box center [1195, 416] width 181 height 37
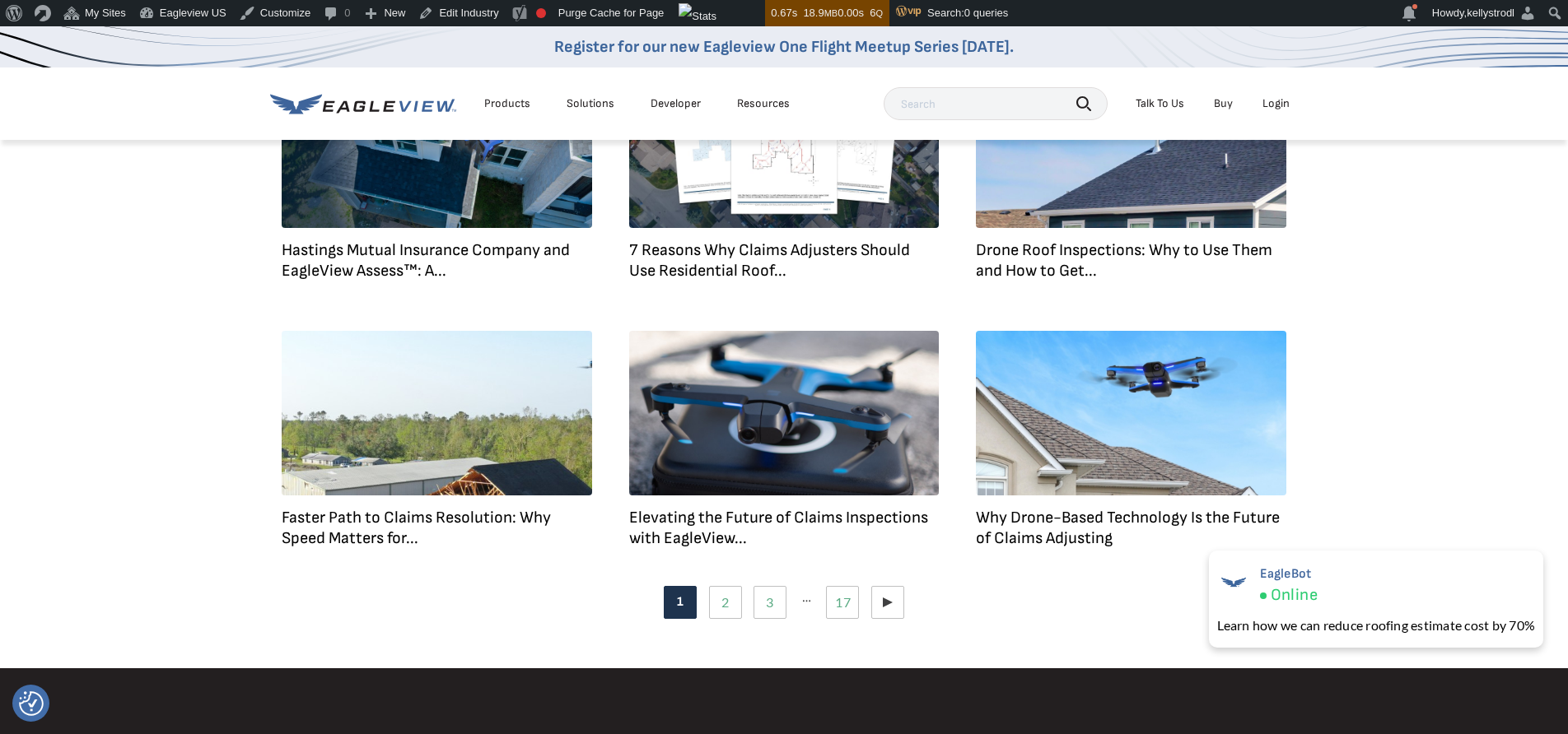
scroll to position [1049, 0]
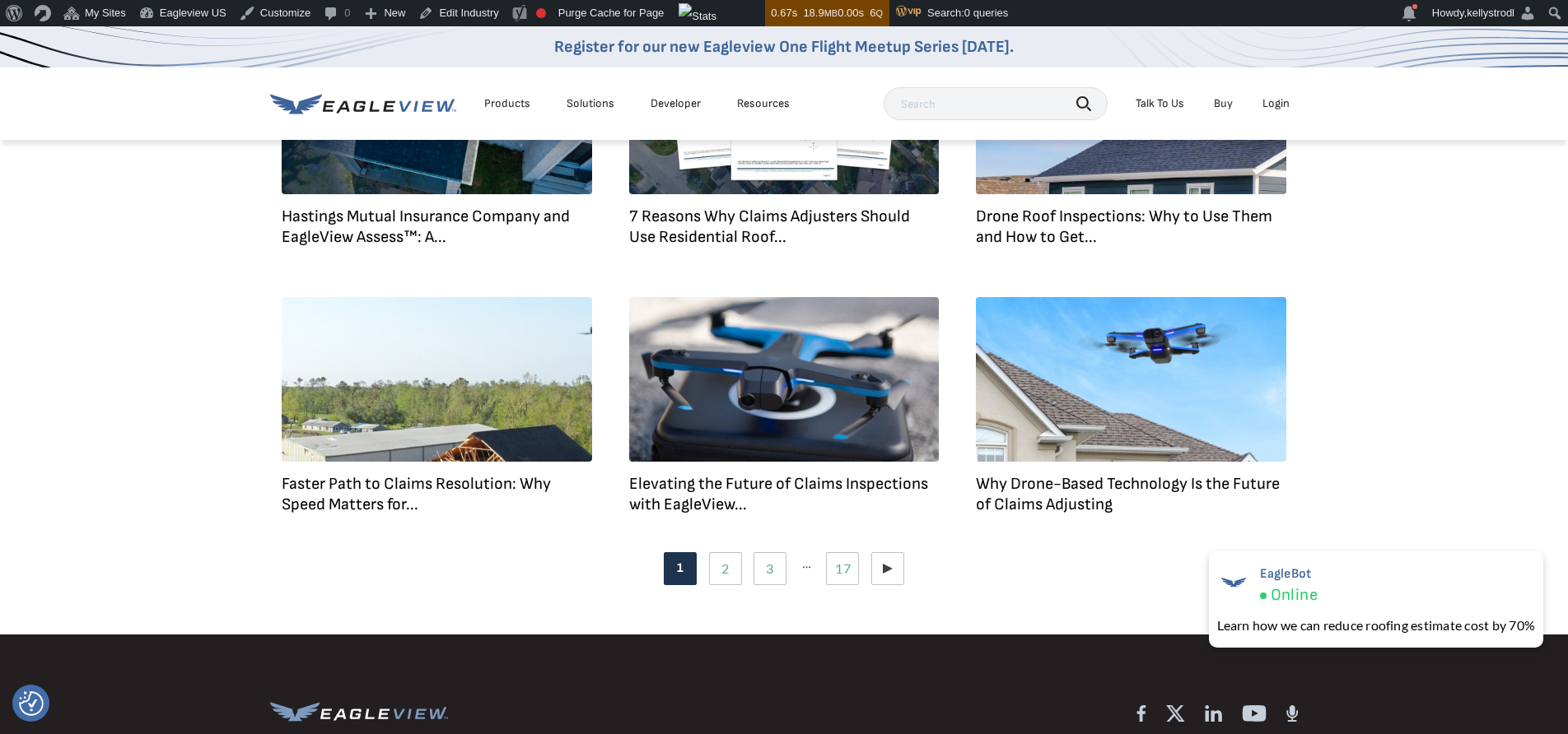
click at [434, 406] on link at bounding box center [437, 379] width 311 height 165
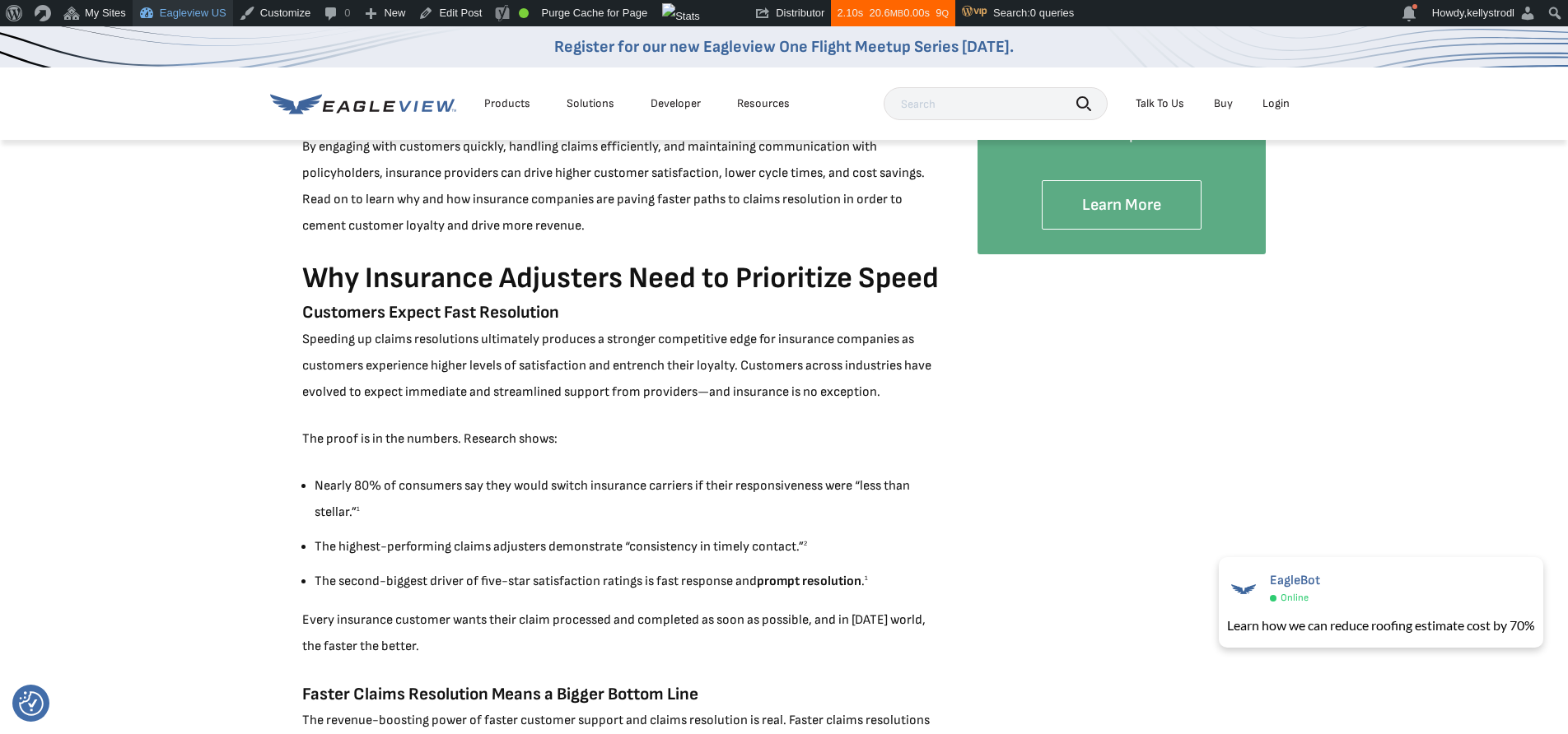
scroll to position [555, 0]
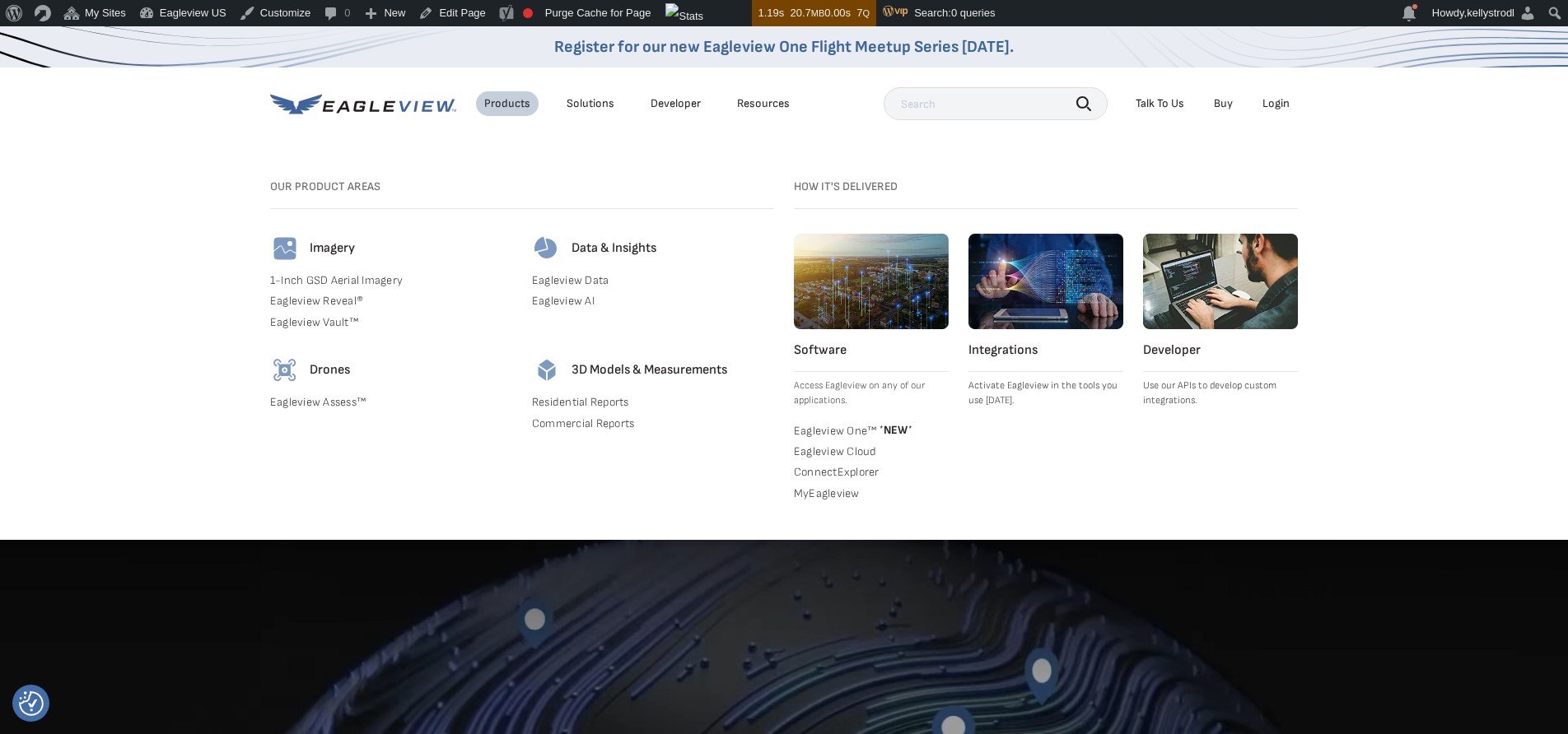
drag, startPoint x: 571, startPoint y: 405, endPoint x: 559, endPoint y: 411, distance: 13.4
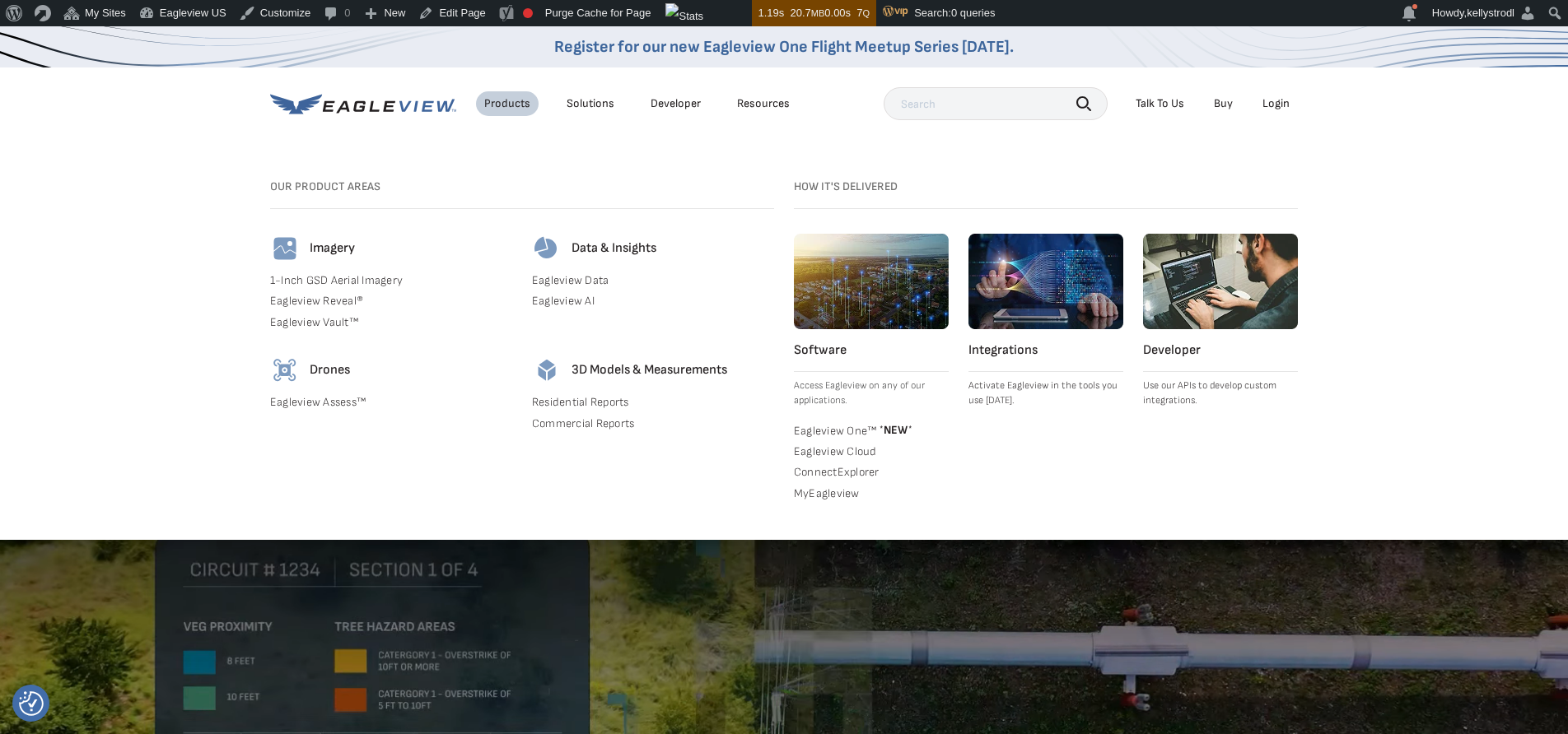
click at [571, 405] on link "Residential Reports" at bounding box center [652, 402] width 242 height 15
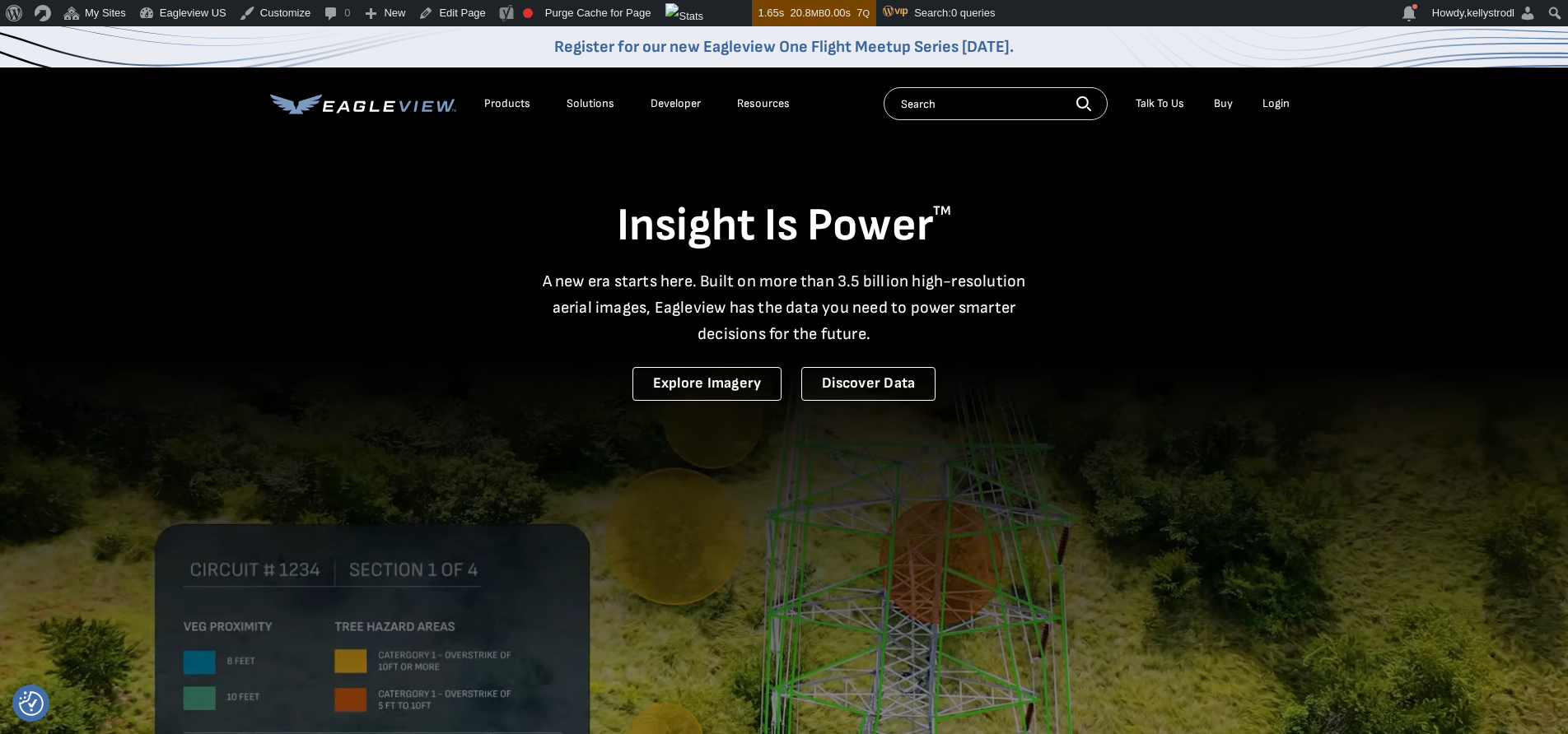
click at [589, 101] on div "Solutions" at bounding box center [591, 103] width 48 height 15
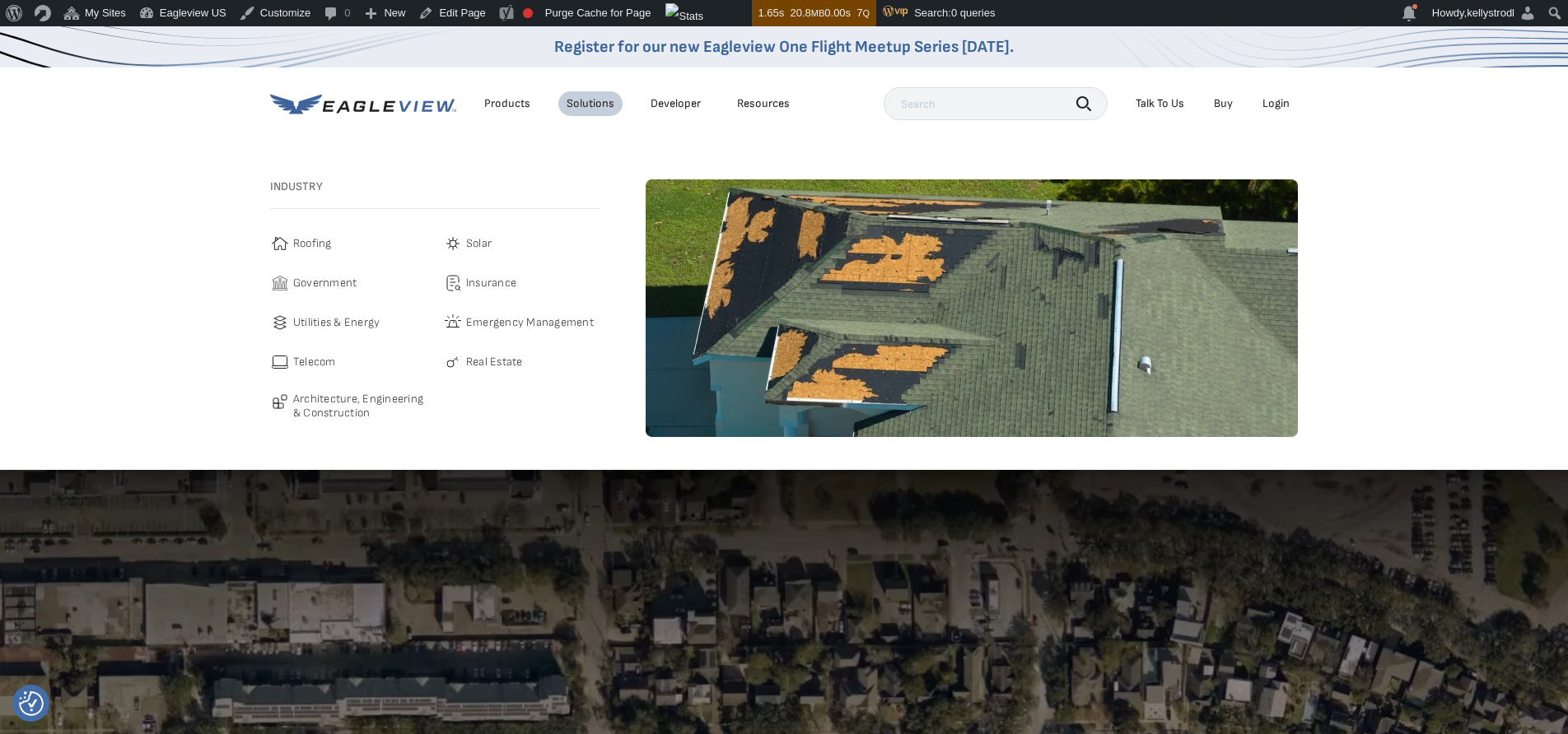
click at [494, 279] on span "Insurance" at bounding box center [491, 283] width 50 height 20
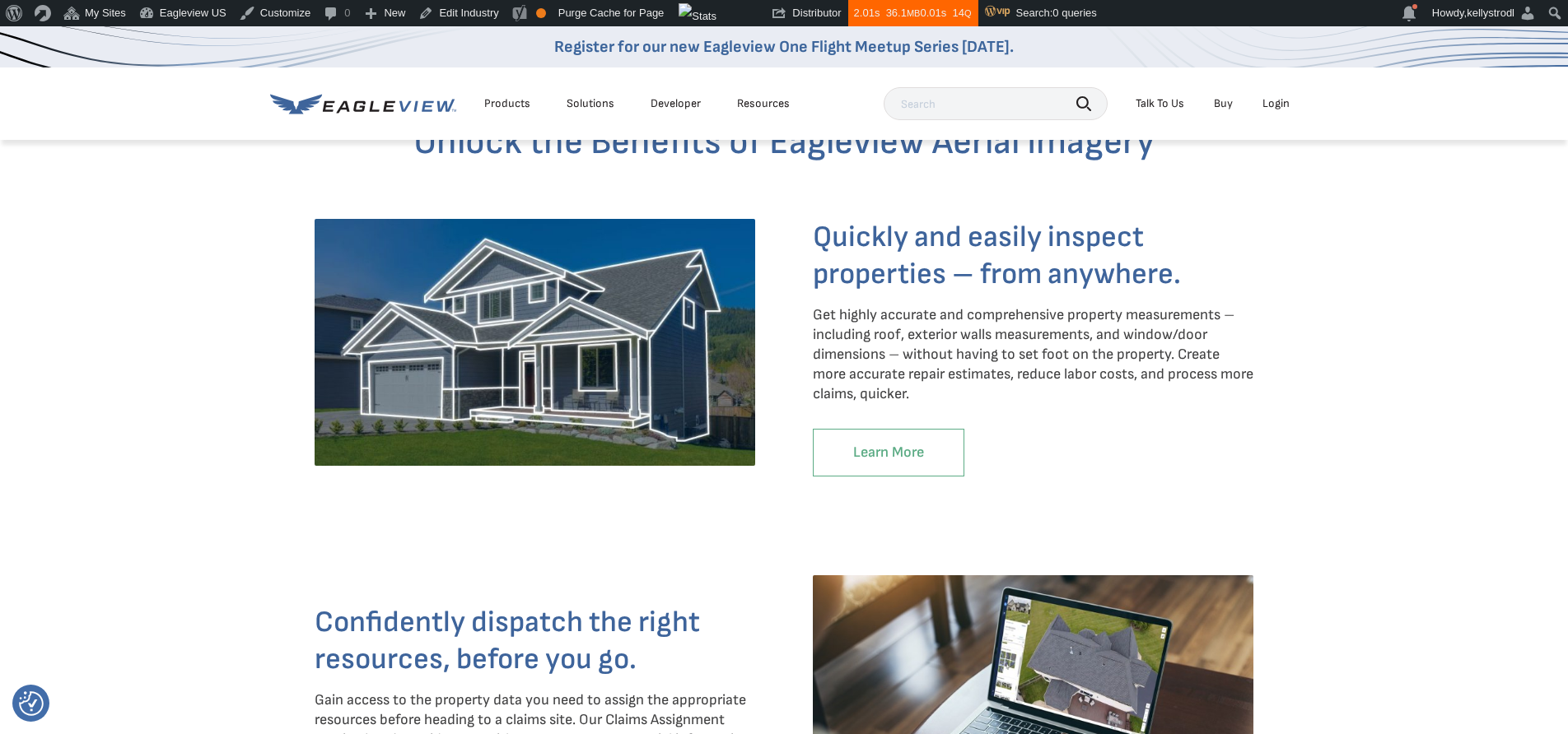
scroll to position [1504, 0]
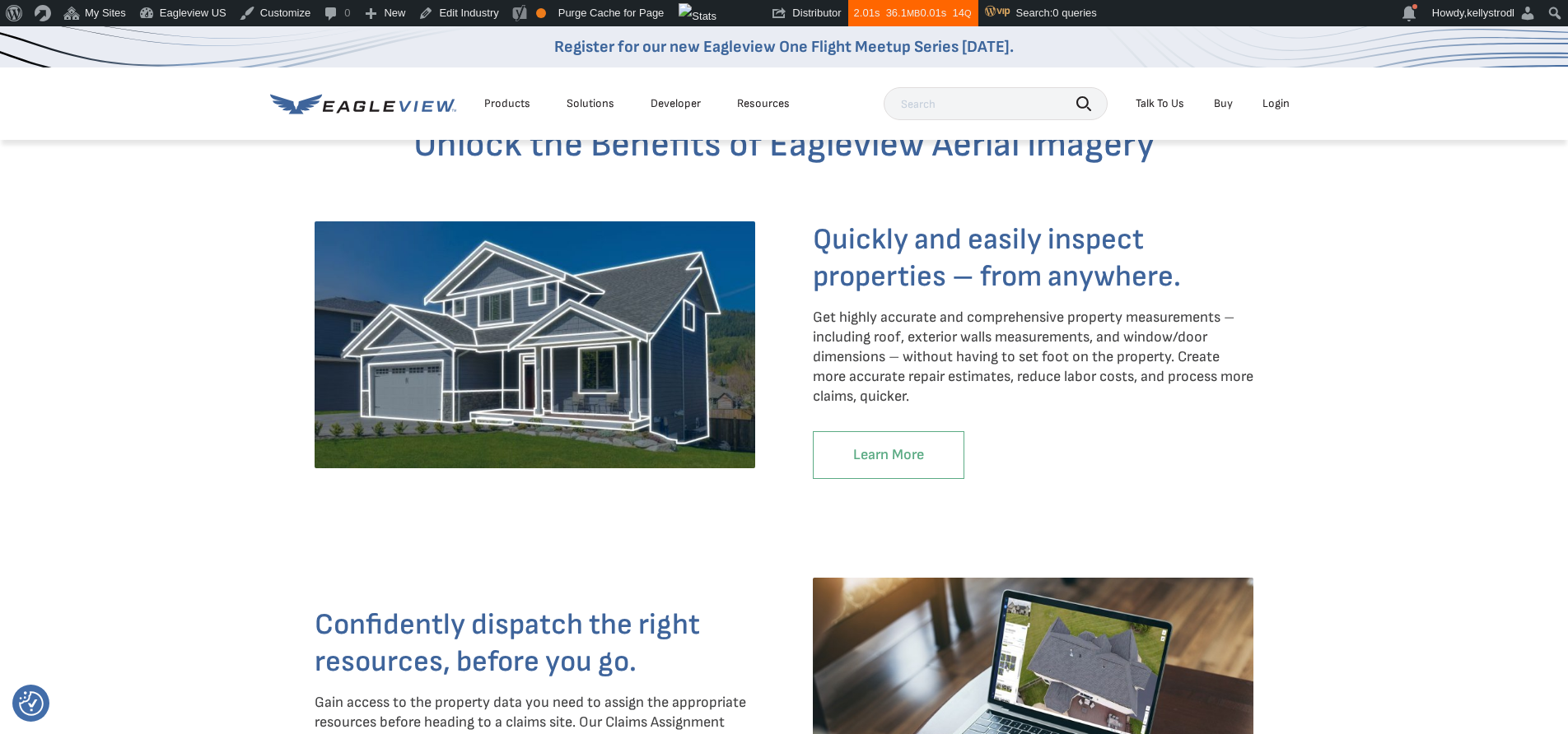
click at [881, 456] on link "Learn More" at bounding box center [889, 455] width 152 height 48
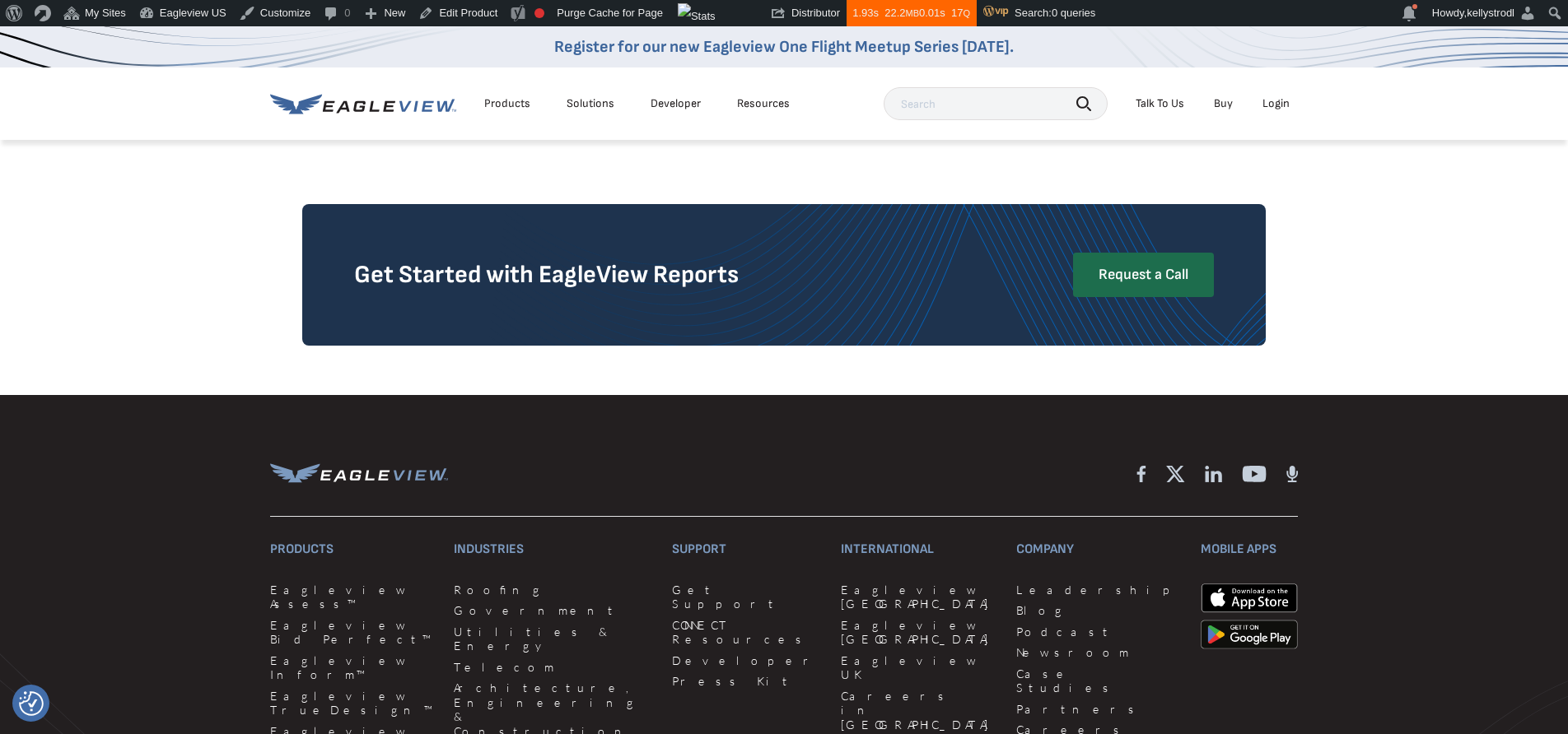
scroll to position [3326, 0]
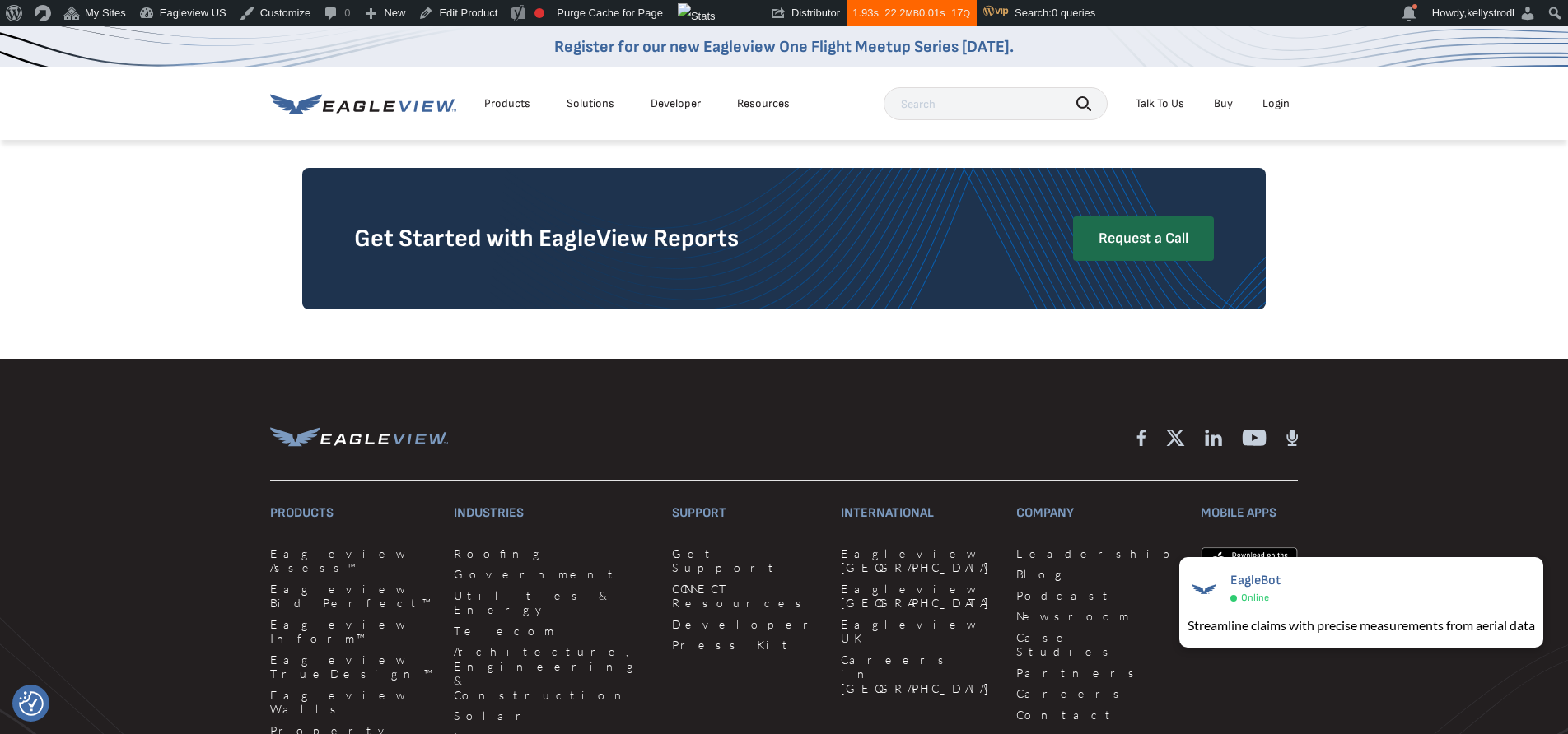
click at [497, 106] on div "Products" at bounding box center [507, 103] width 46 height 15
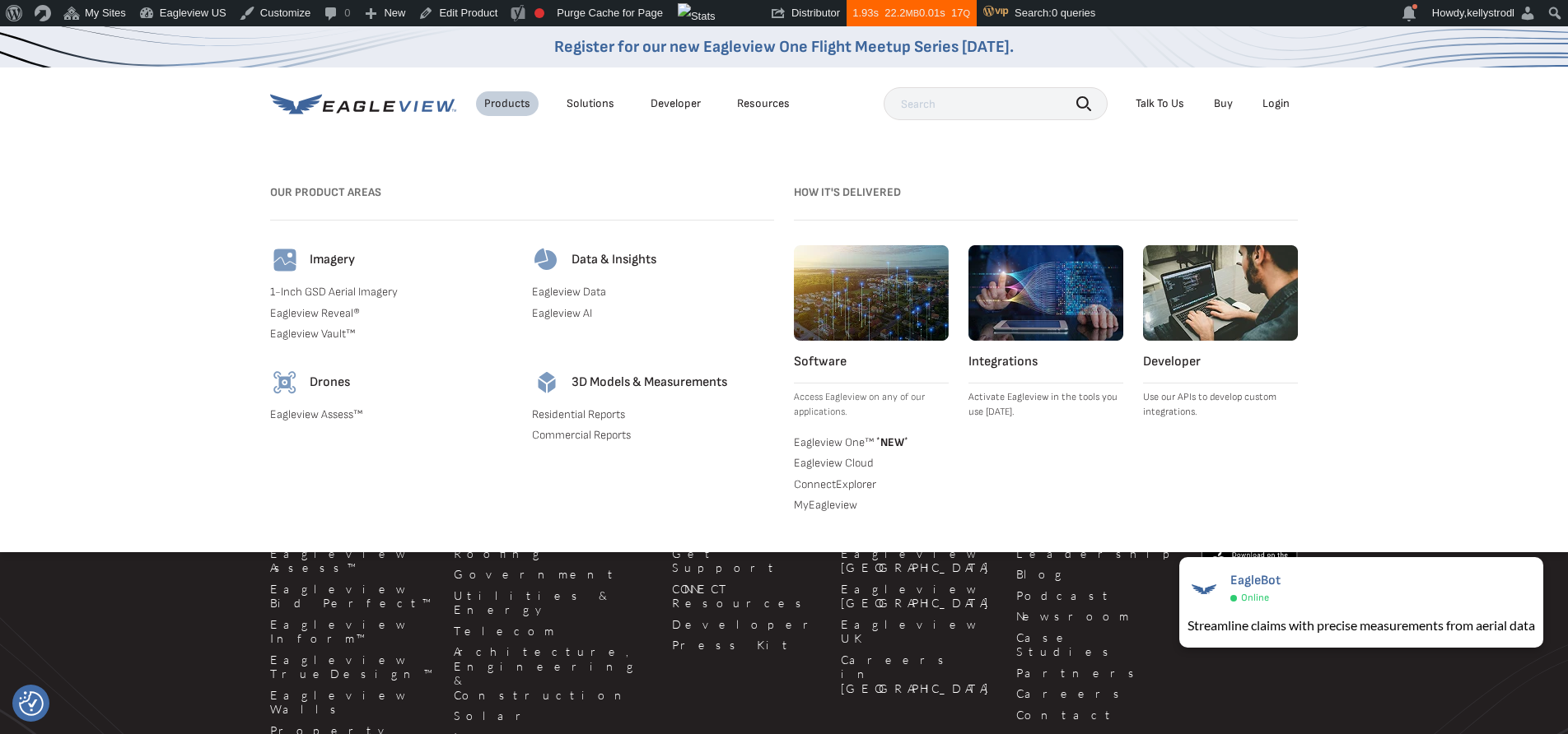
click at [365, 293] on link "1-Inch GSD Aerial Imagery" at bounding box center [391, 292] width 242 height 15
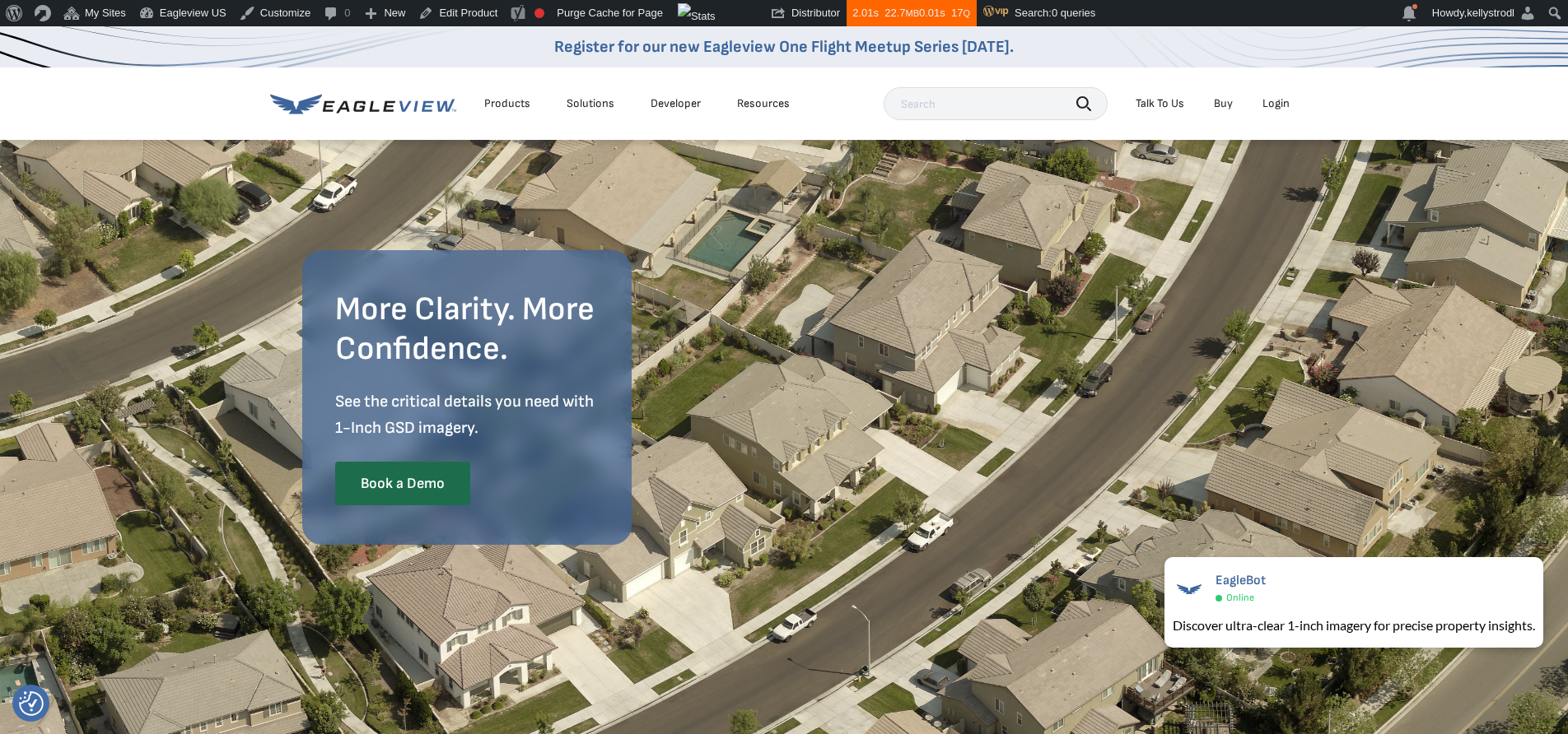
click at [492, 99] on div "Products" at bounding box center [507, 103] width 46 height 15
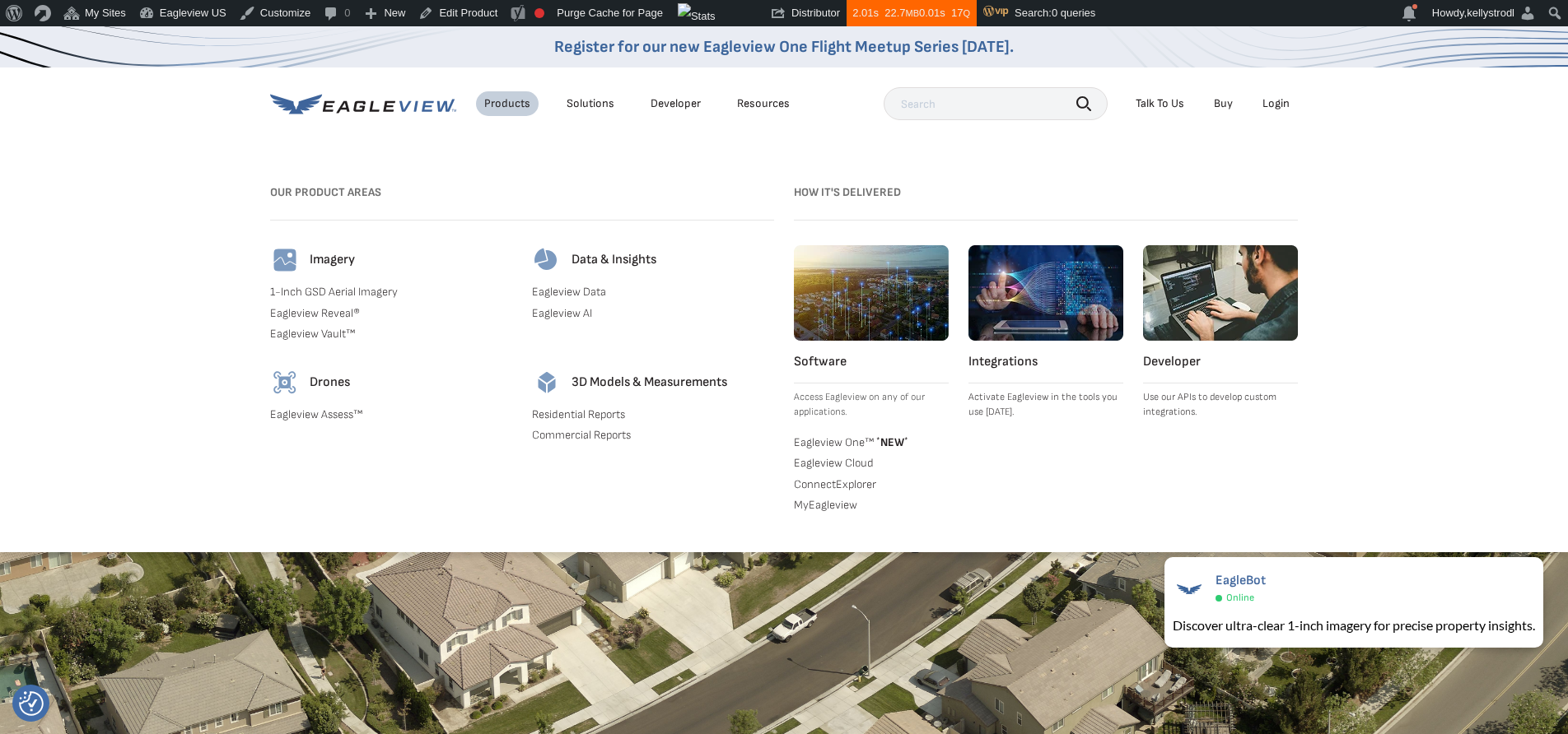
click at [335, 315] on link "Eagleview Reveal®" at bounding box center [391, 313] width 242 height 15
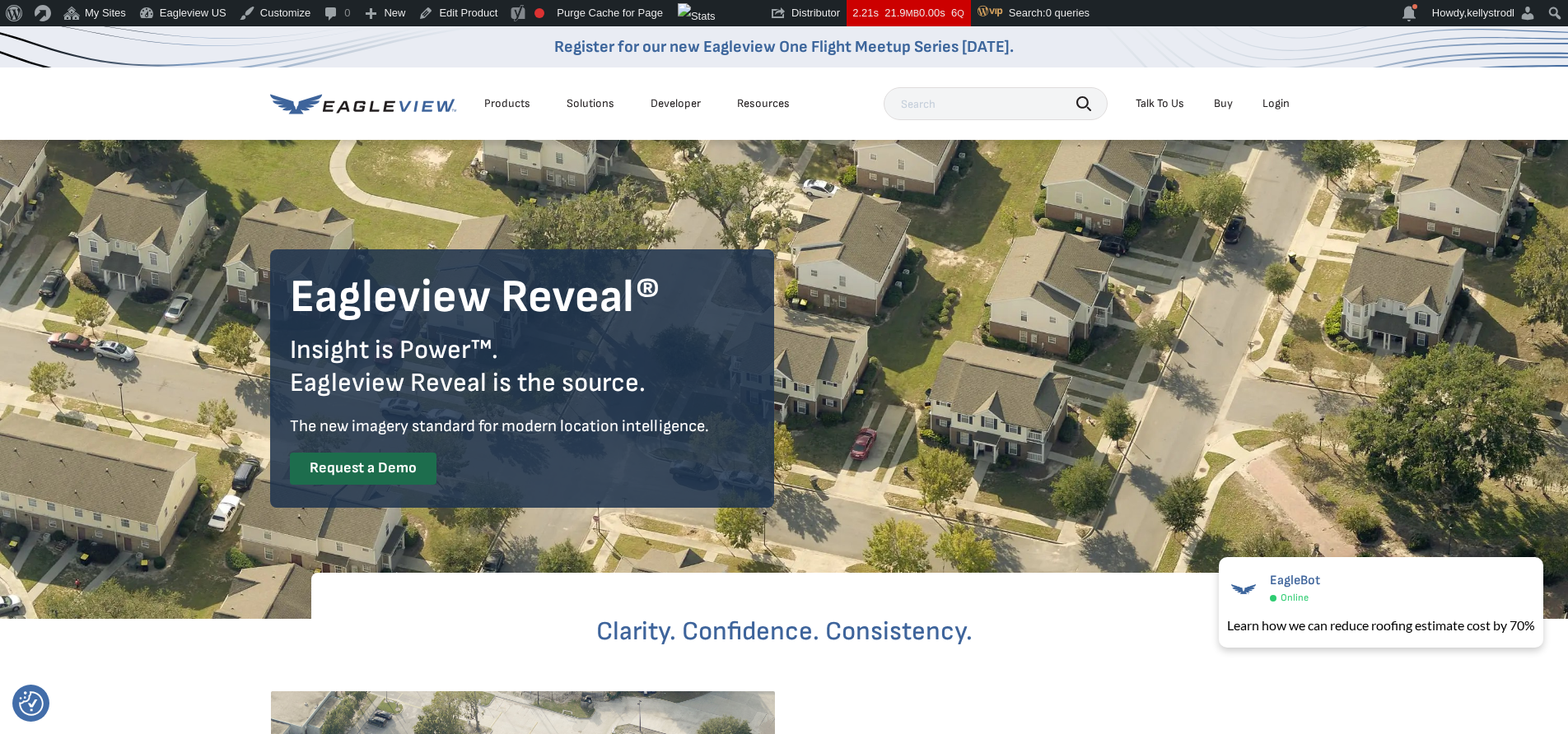
click at [1073, 431] on div "Eagleview Reveal® Insight is Power™. Eagleview Reveal is the source. The new im…" at bounding box center [784, 379] width 1027 height 259
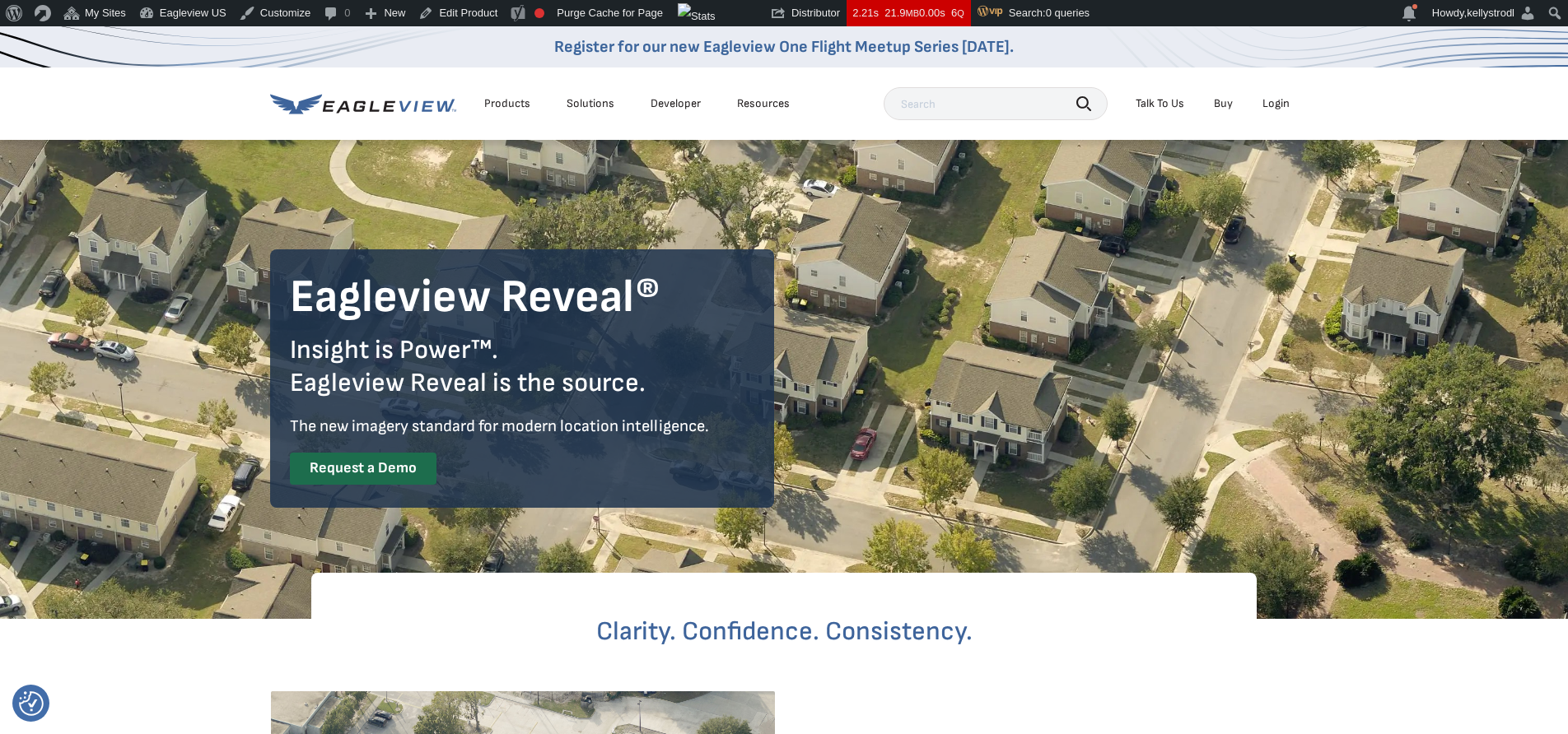
click at [519, 104] on div "Products" at bounding box center [507, 103] width 46 height 15
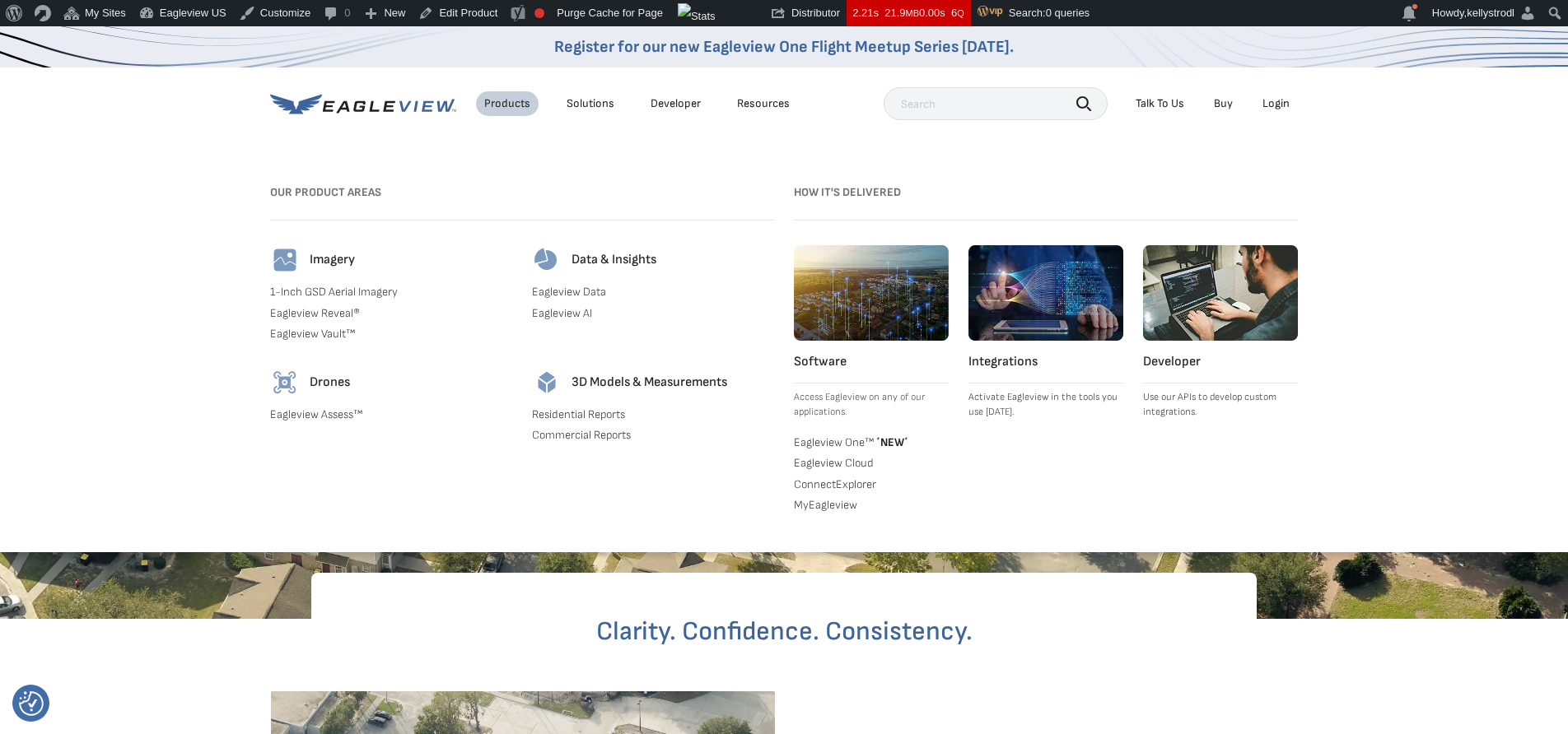
click at [1023, 356] on h4 "Integrations" at bounding box center [1045, 362] width 154 height 16
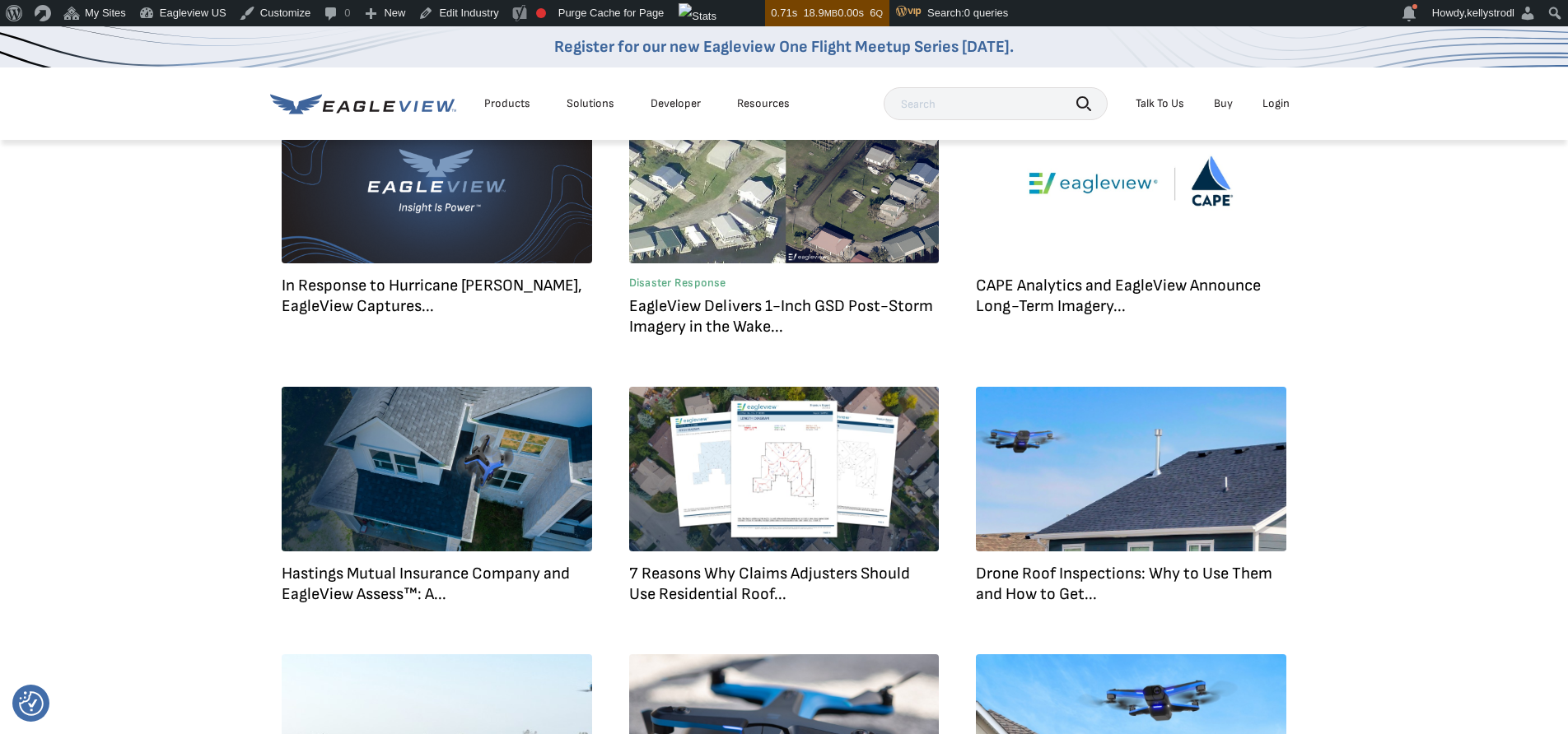
scroll to position [690, 0]
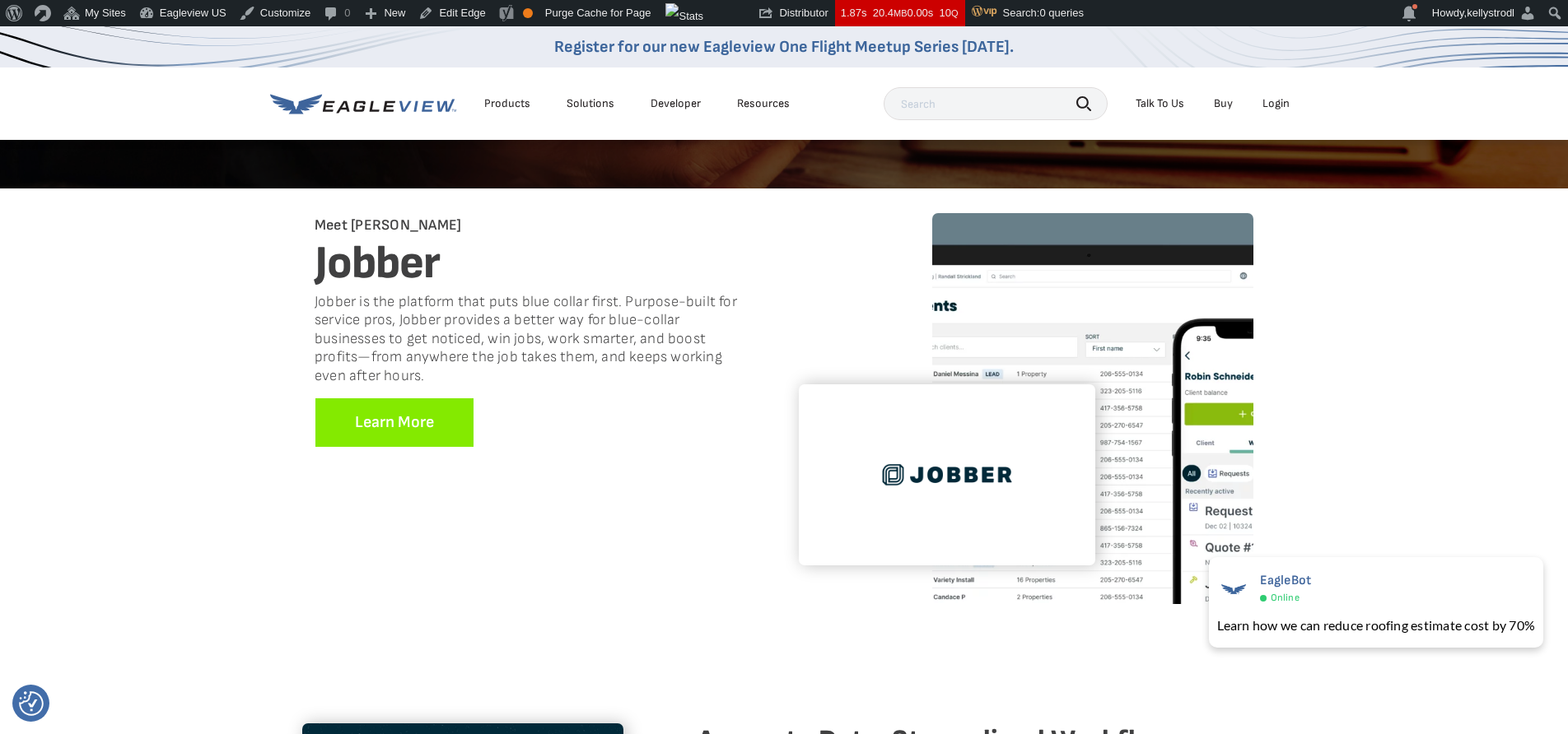
scroll to position [236, 0]
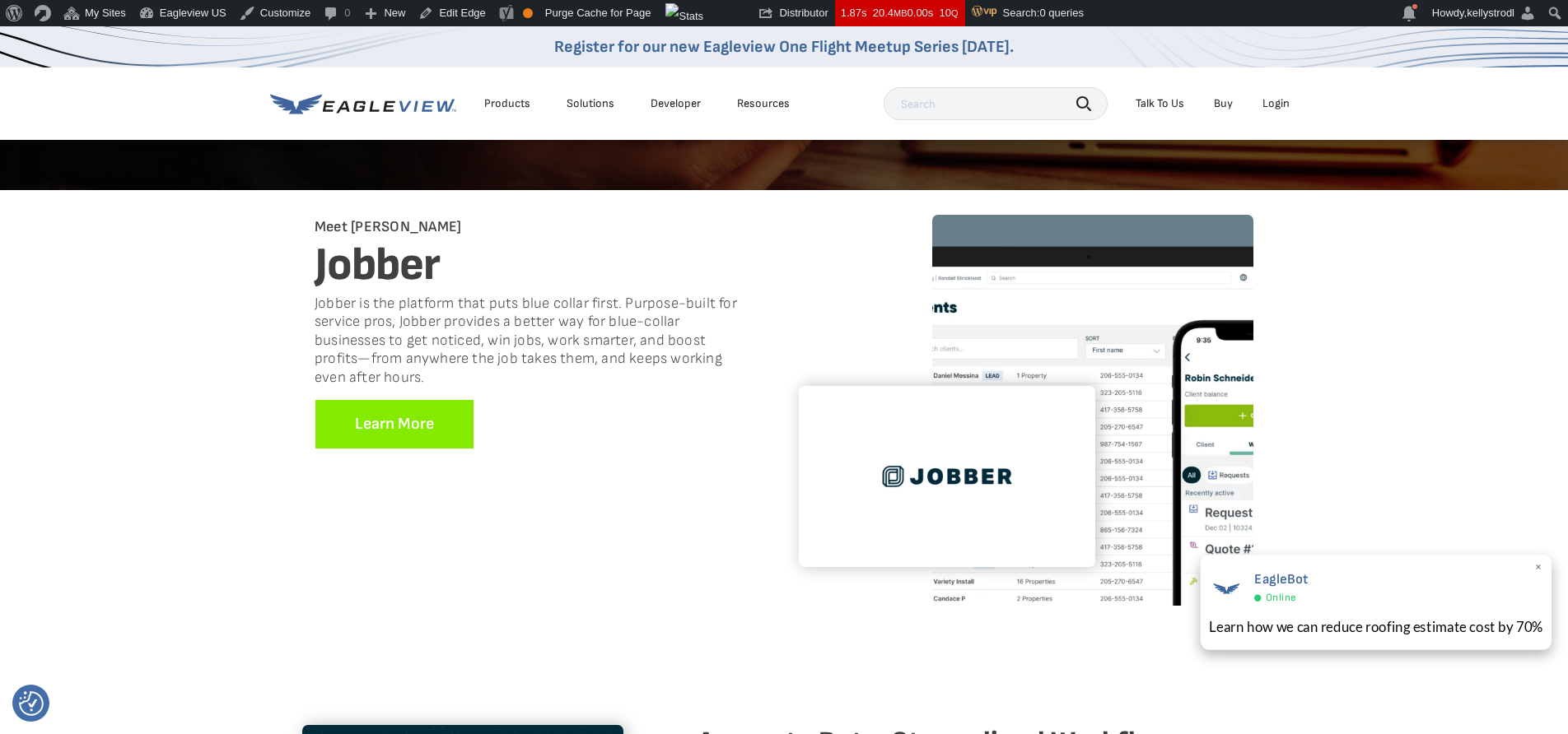
click at [1535, 566] on span "×" at bounding box center [1539, 567] width 9 height 17
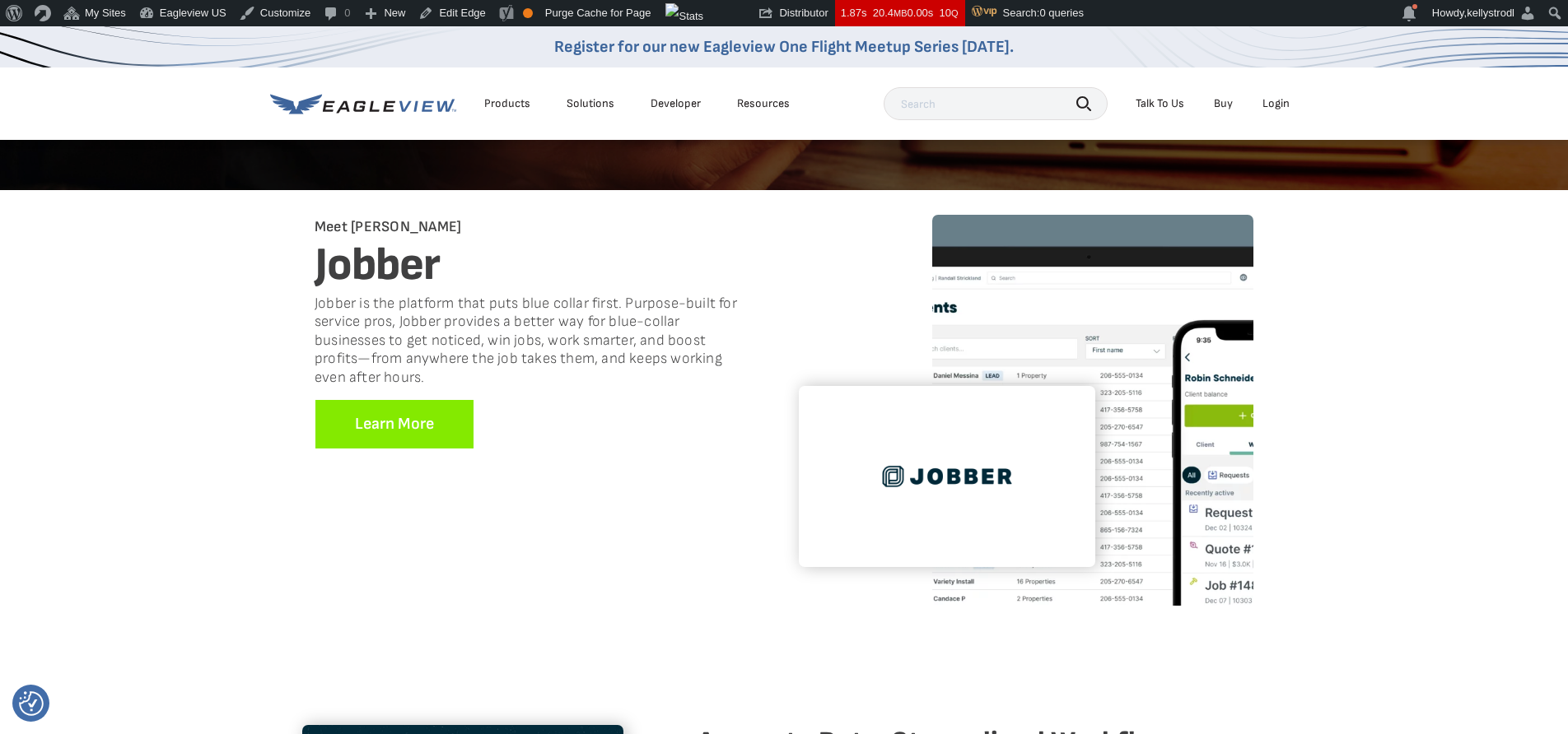
click at [745, 101] on div "Resources" at bounding box center [763, 103] width 53 height 15
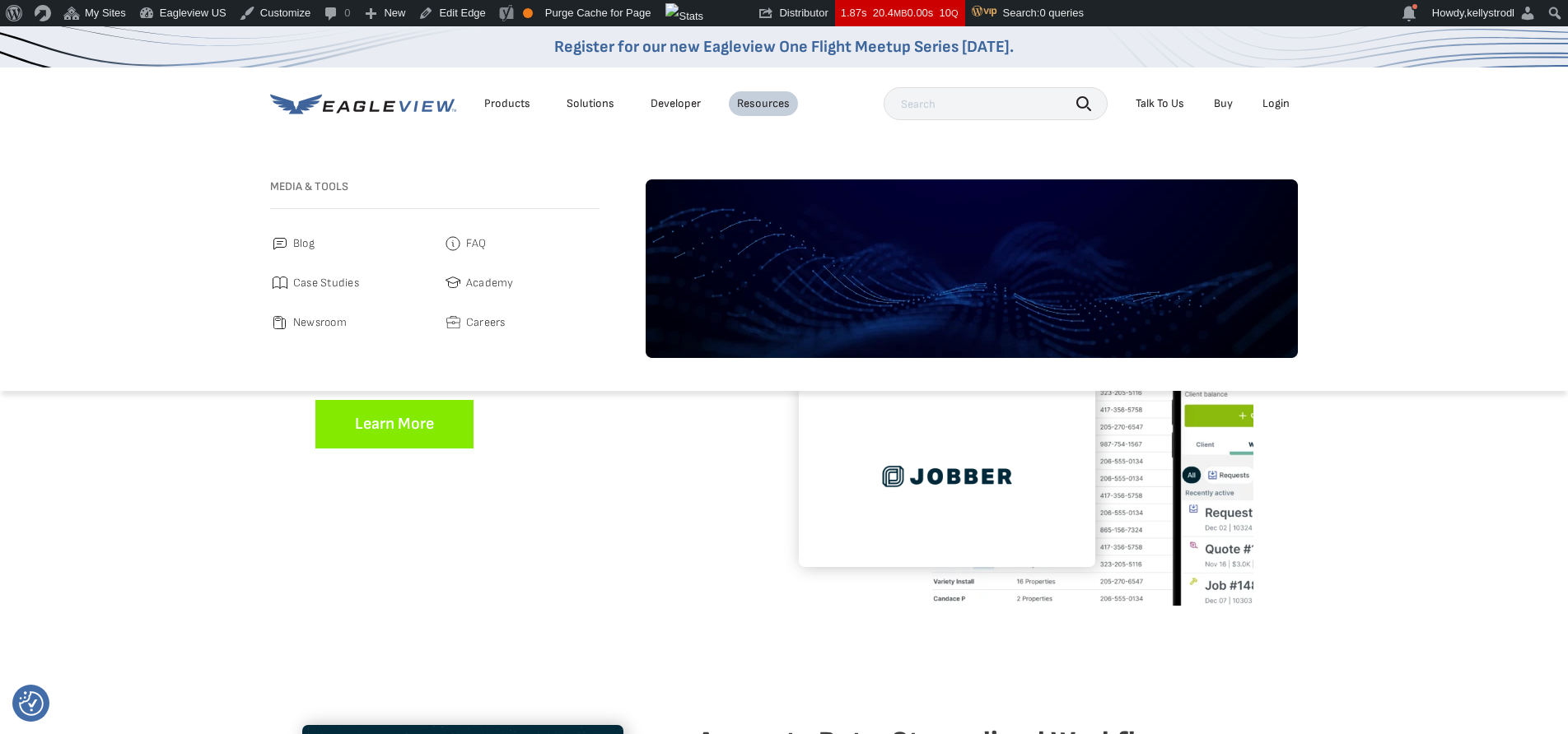
click at [495, 97] on div "Products" at bounding box center [507, 103] width 46 height 15
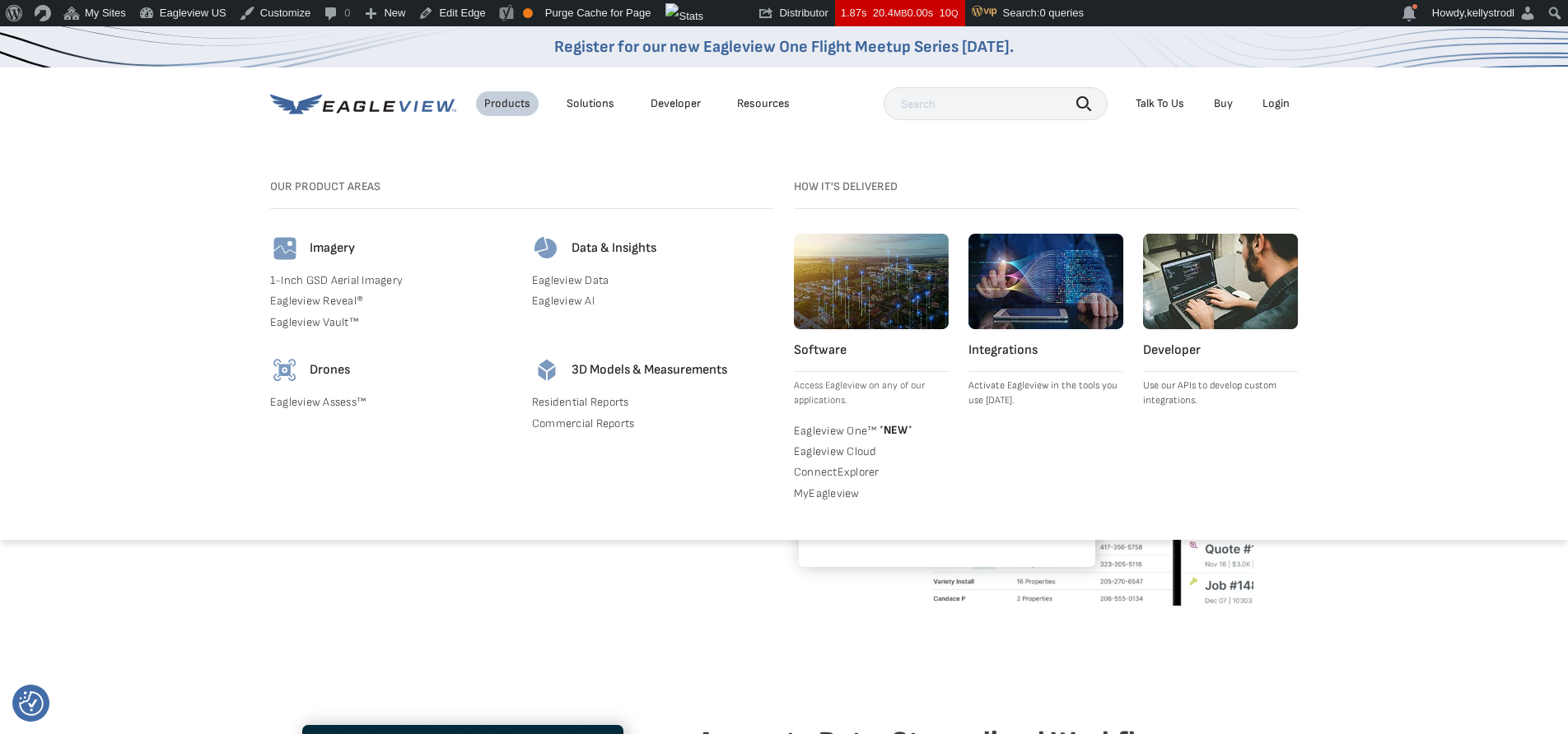
click at [1021, 356] on h4 "Integrations" at bounding box center [1045, 351] width 154 height 16
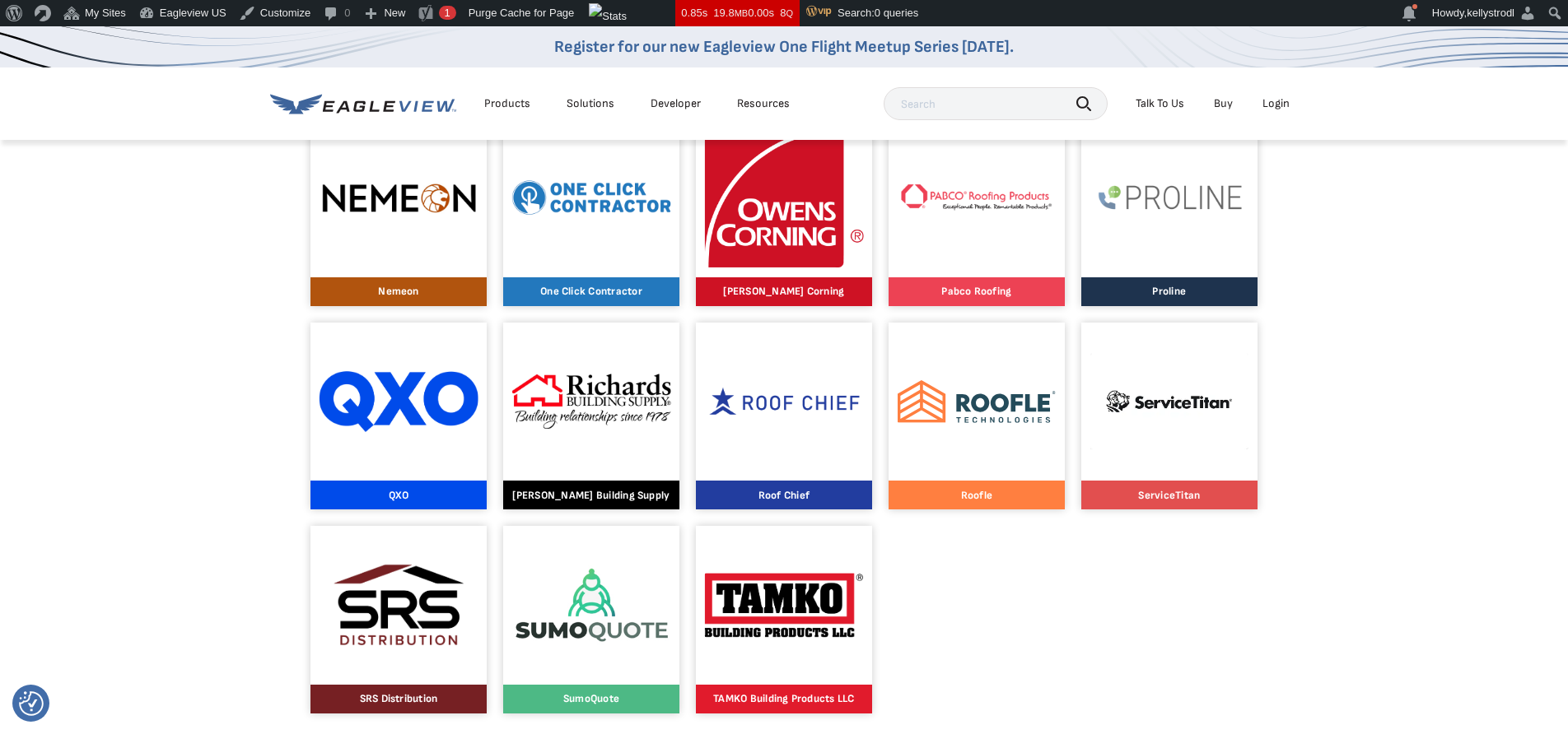
scroll to position [1518, 0]
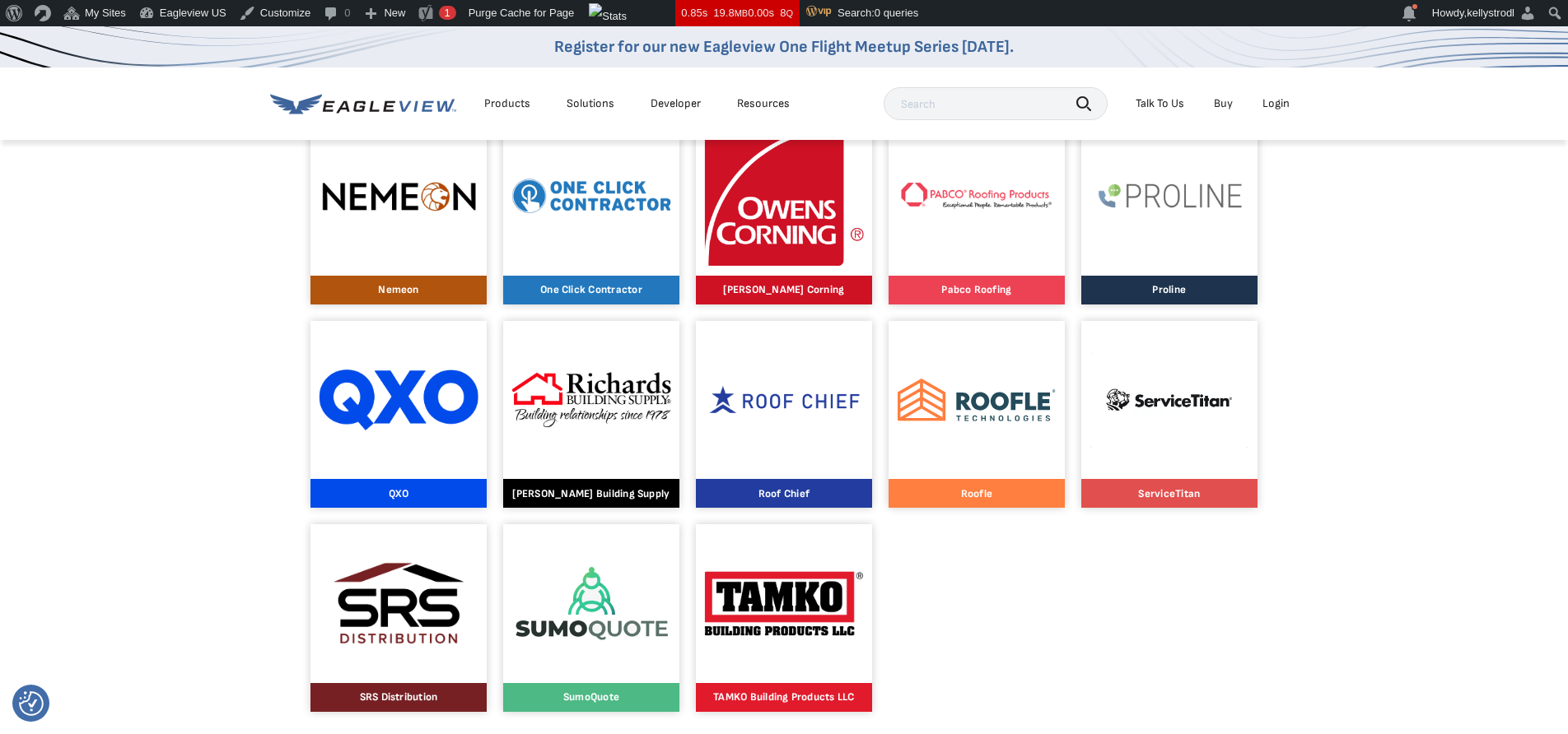
click at [1149, 450] on div at bounding box center [1169, 400] width 159 height 159
click at [435, 433] on div at bounding box center [399, 400] width 159 height 159
click at [431, 428] on img at bounding box center [399, 400] width 159 height 61
click at [400, 695] on p "SRS Distribution" at bounding box center [399, 697] width 159 height 11
click at [397, 660] on img at bounding box center [399, 603] width 159 height 119
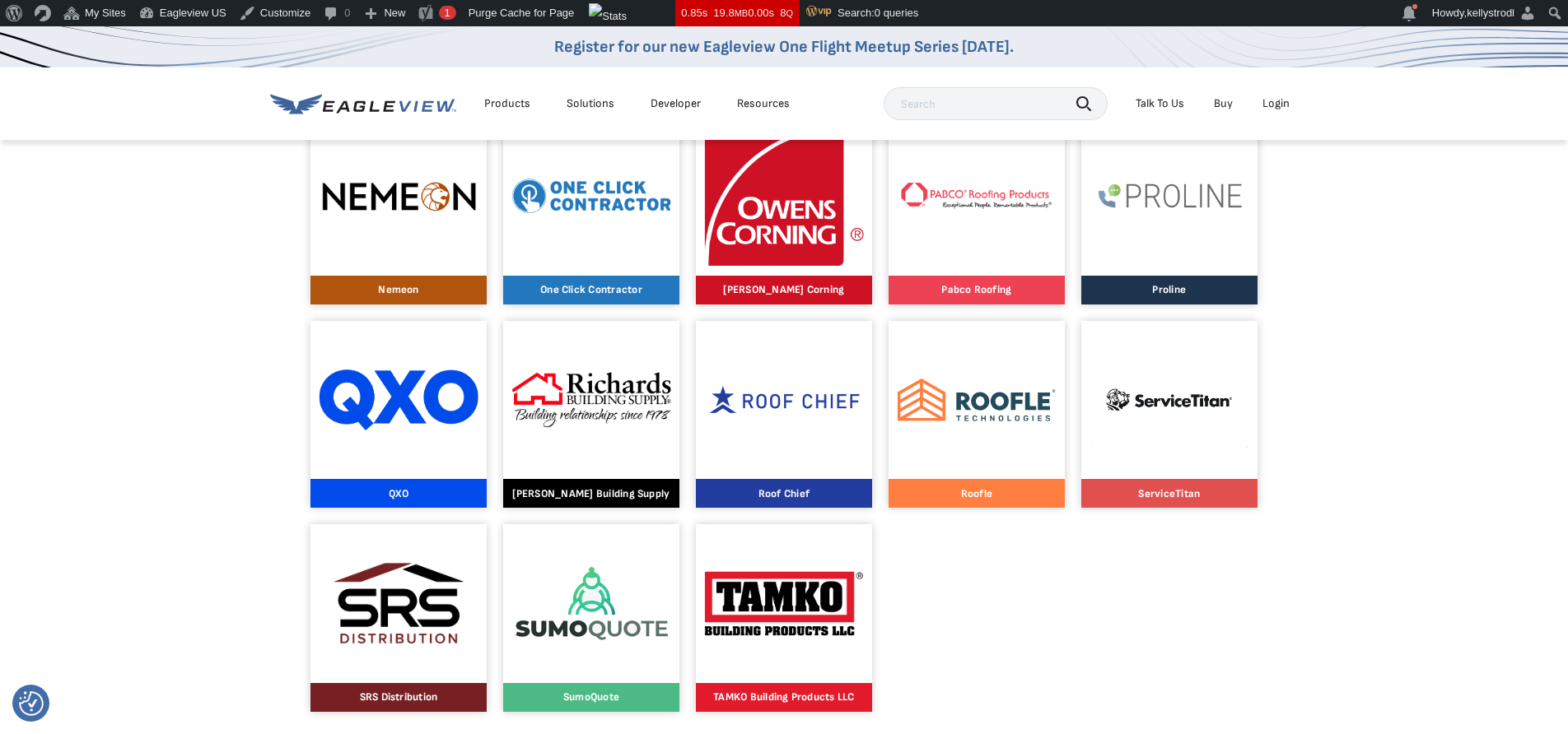
click at [767, 403] on img at bounding box center [784, 400] width 159 height 37
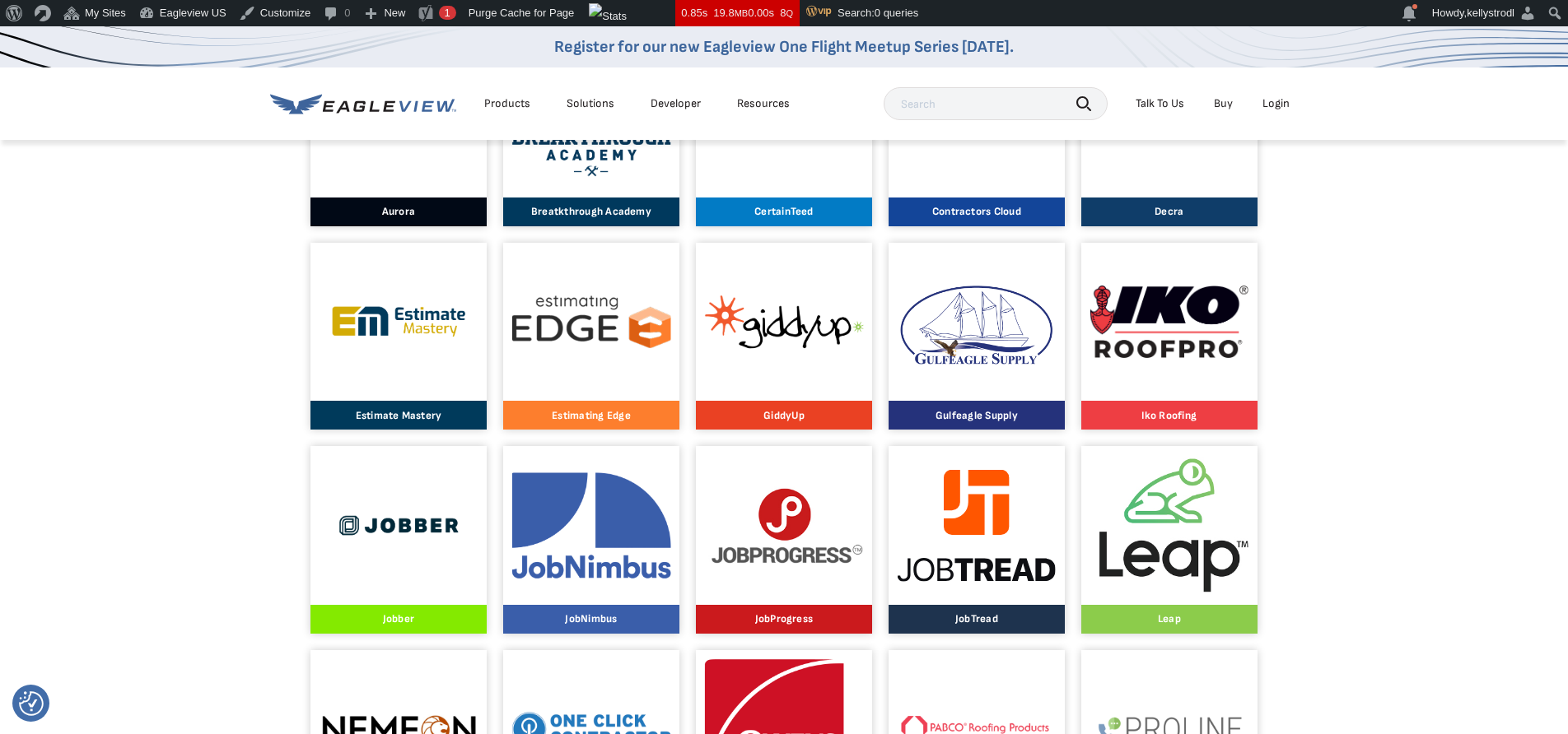
scroll to position [979, 0]
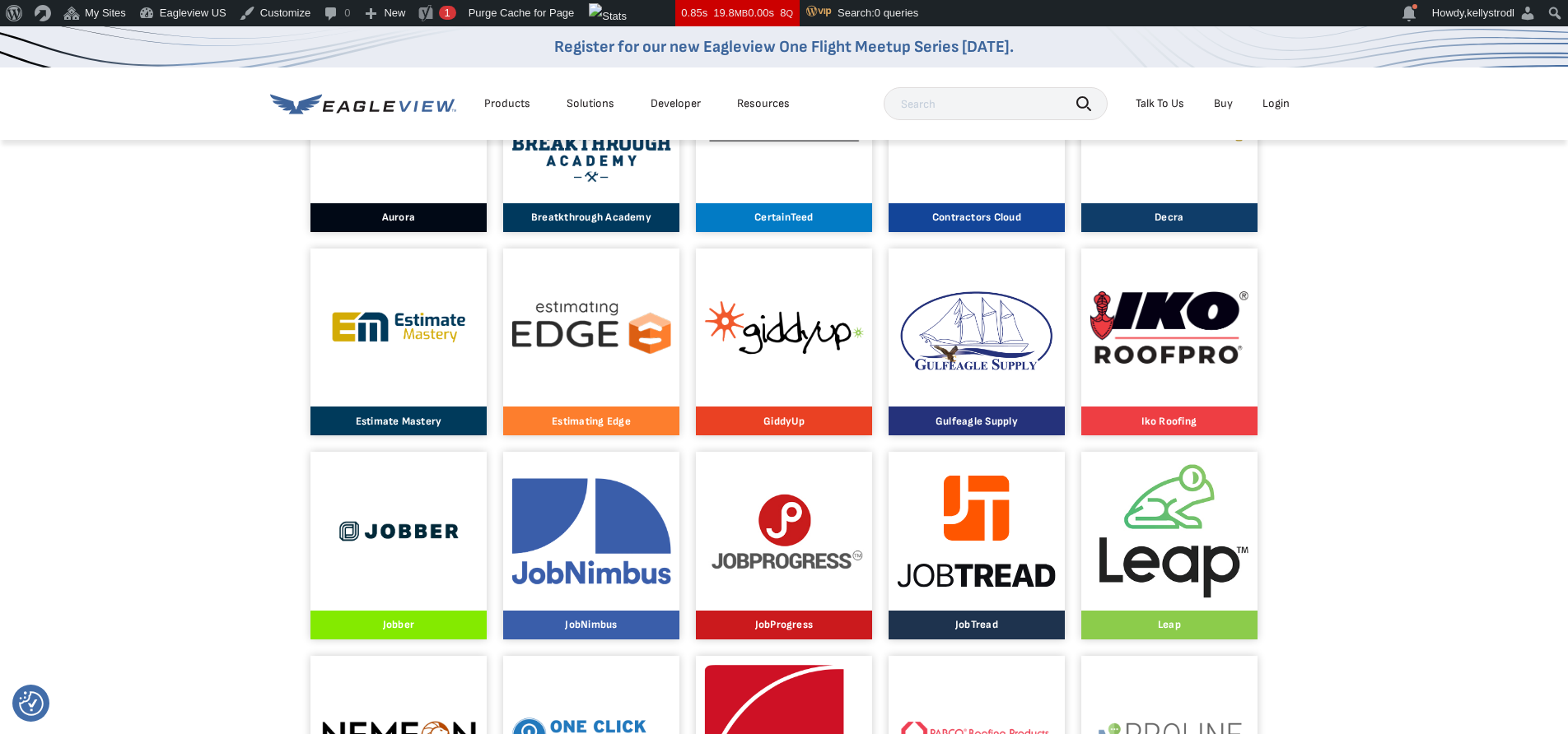
click at [610, 322] on img at bounding box center [592, 327] width 159 height 53
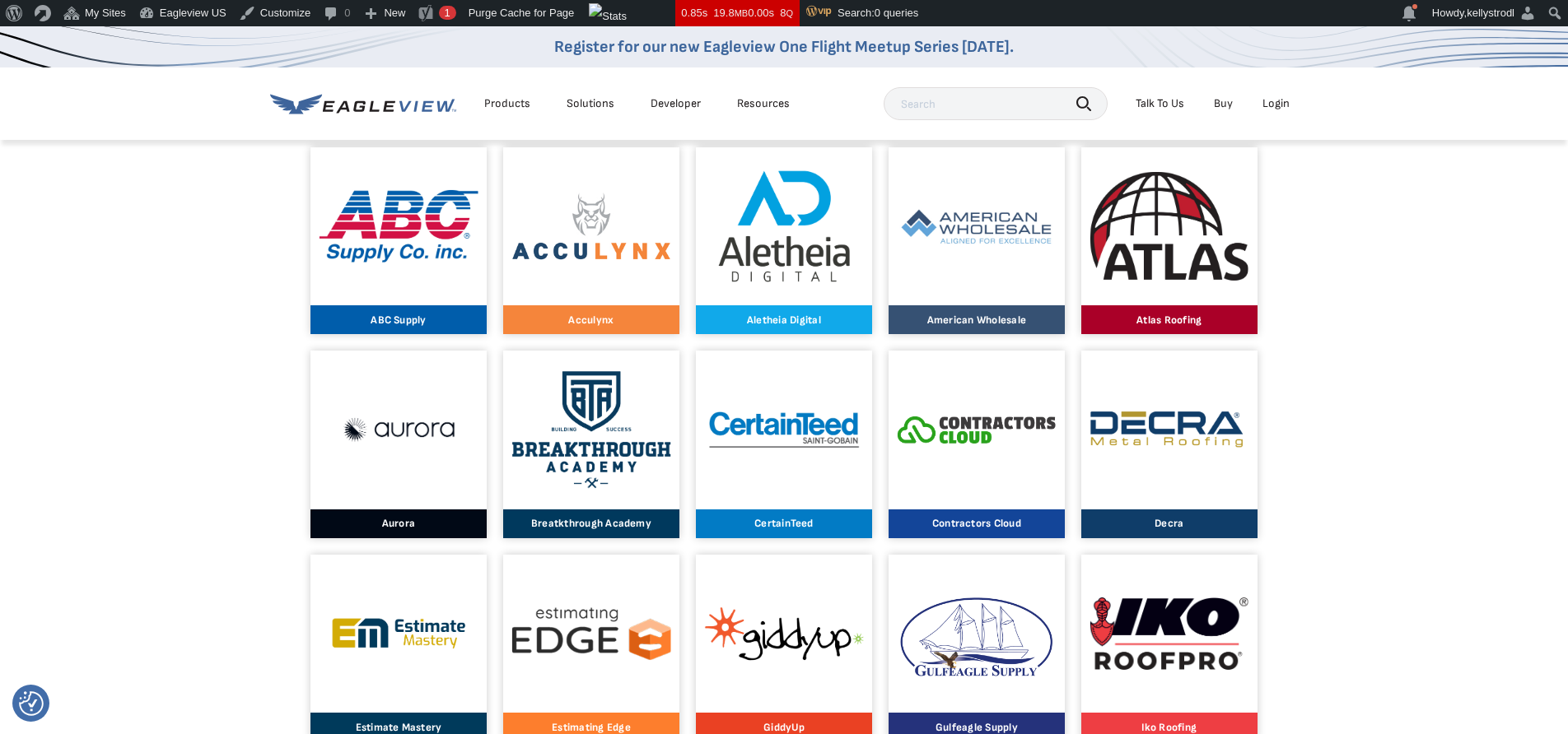
scroll to position [672, 0]
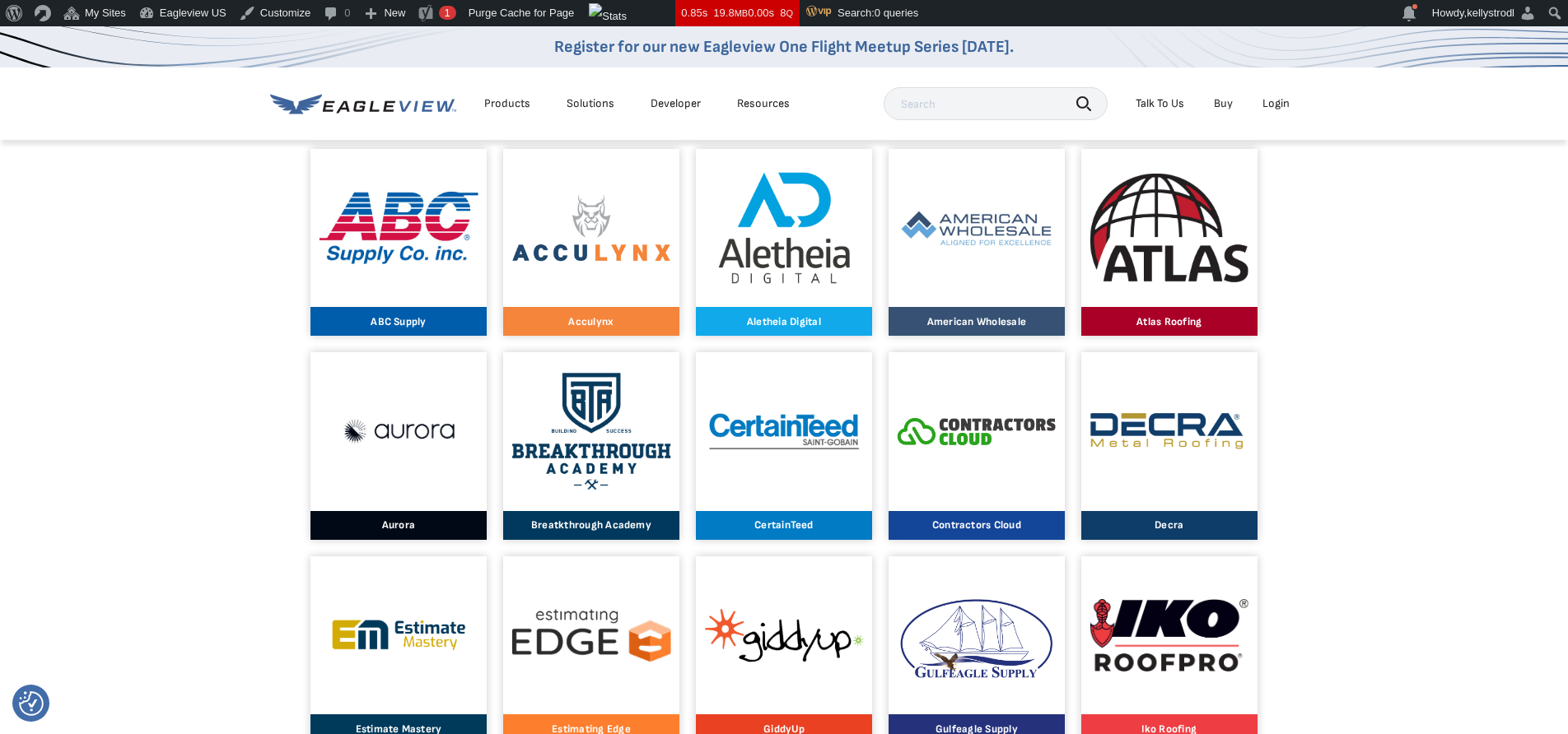
click at [1005, 416] on img at bounding box center [977, 431] width 159 height 84
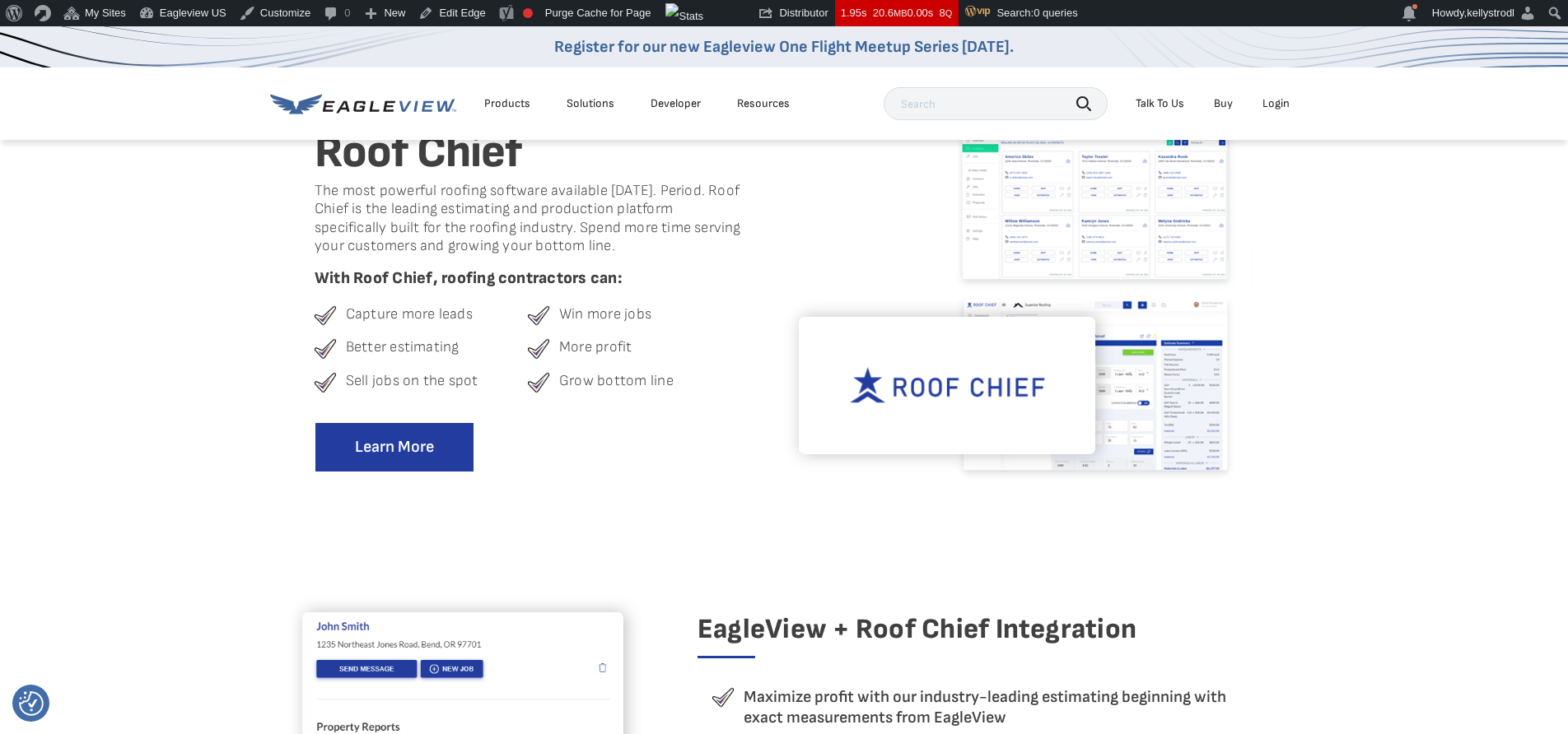
scroll to position [212, 0]
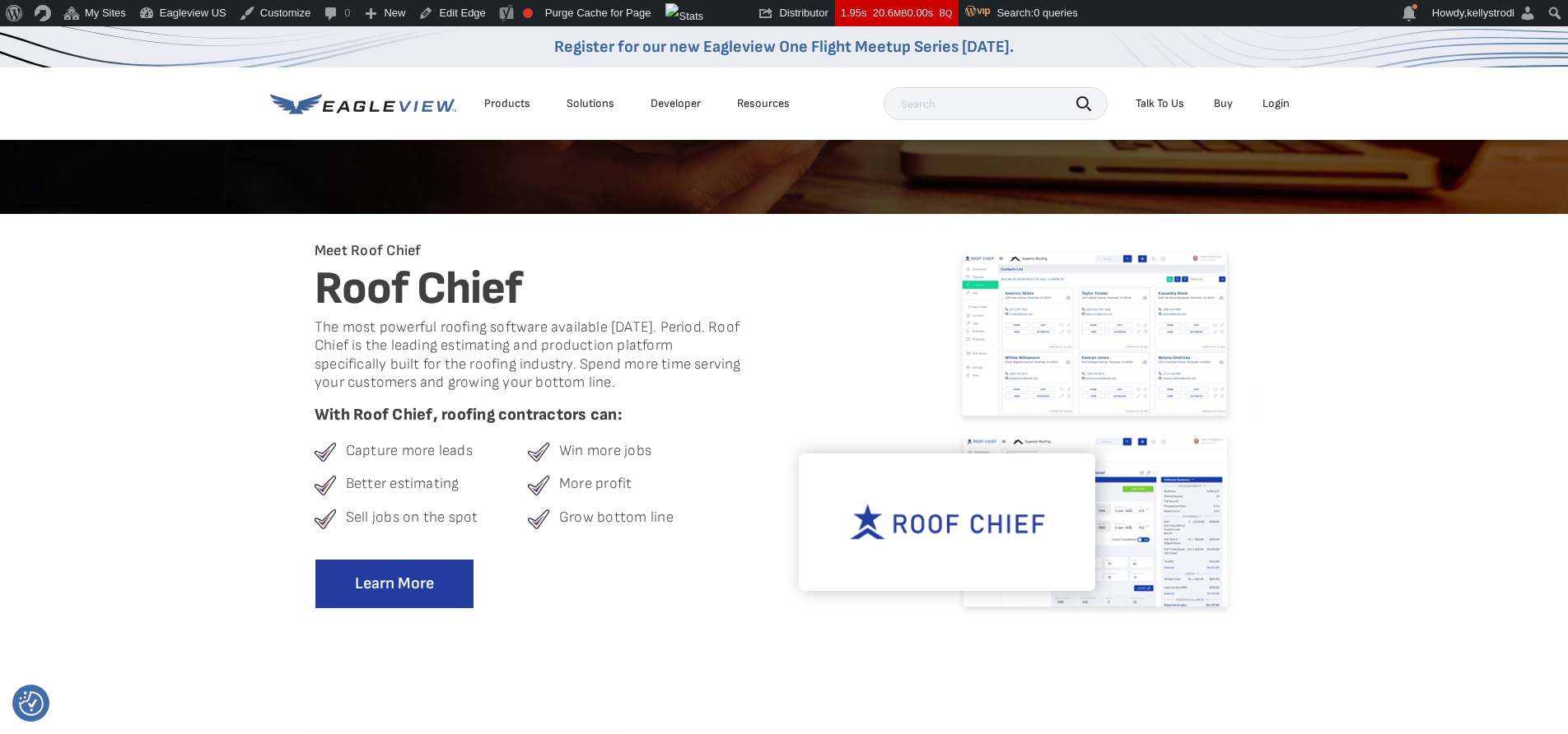
click at [1232, 45] on div "Register for our new Eagleview One Flight Meetup Series [DATE]." at bounding box center [784, 47] width 1568 height 41
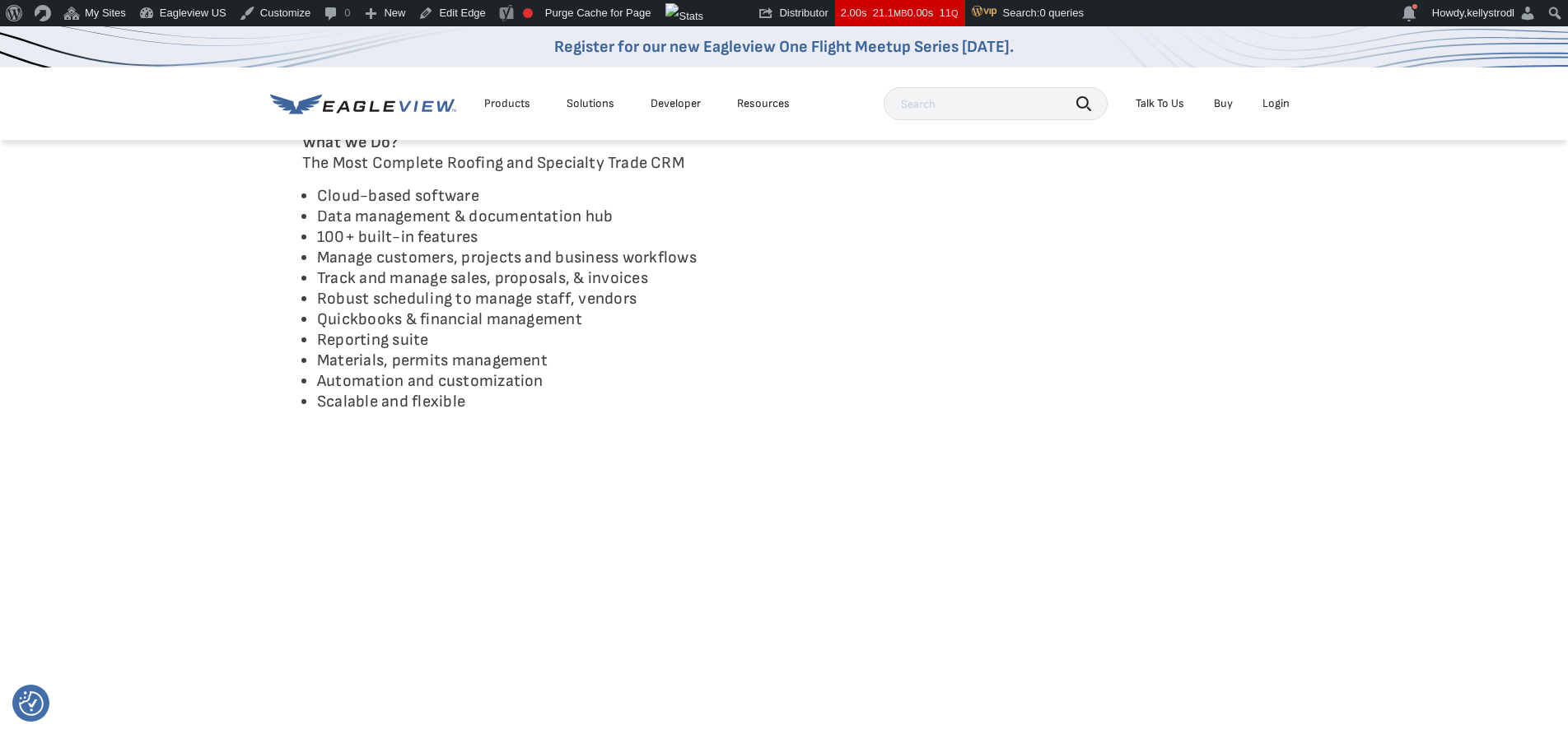
scroll to position [822, 0]
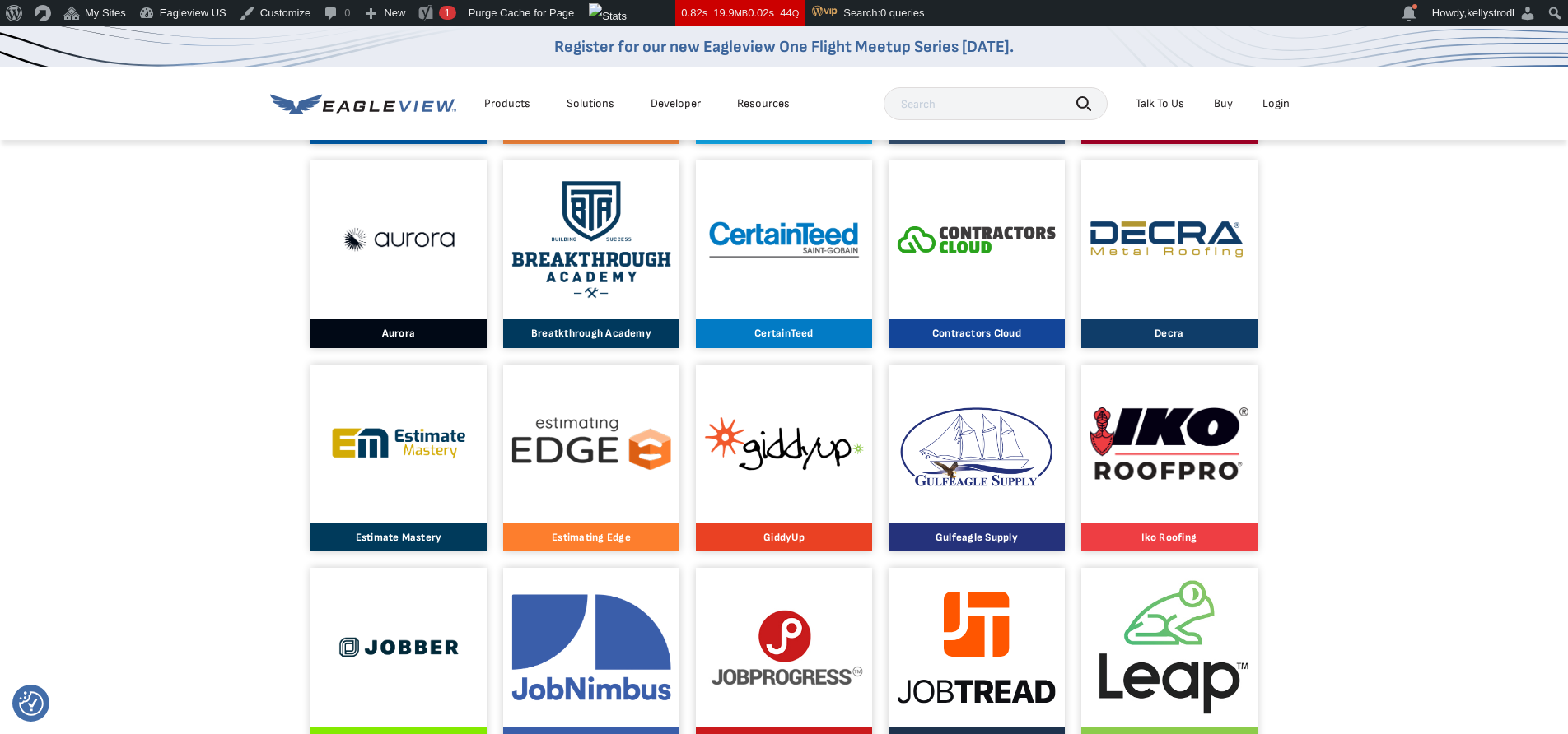
scroll to position [862, 0]
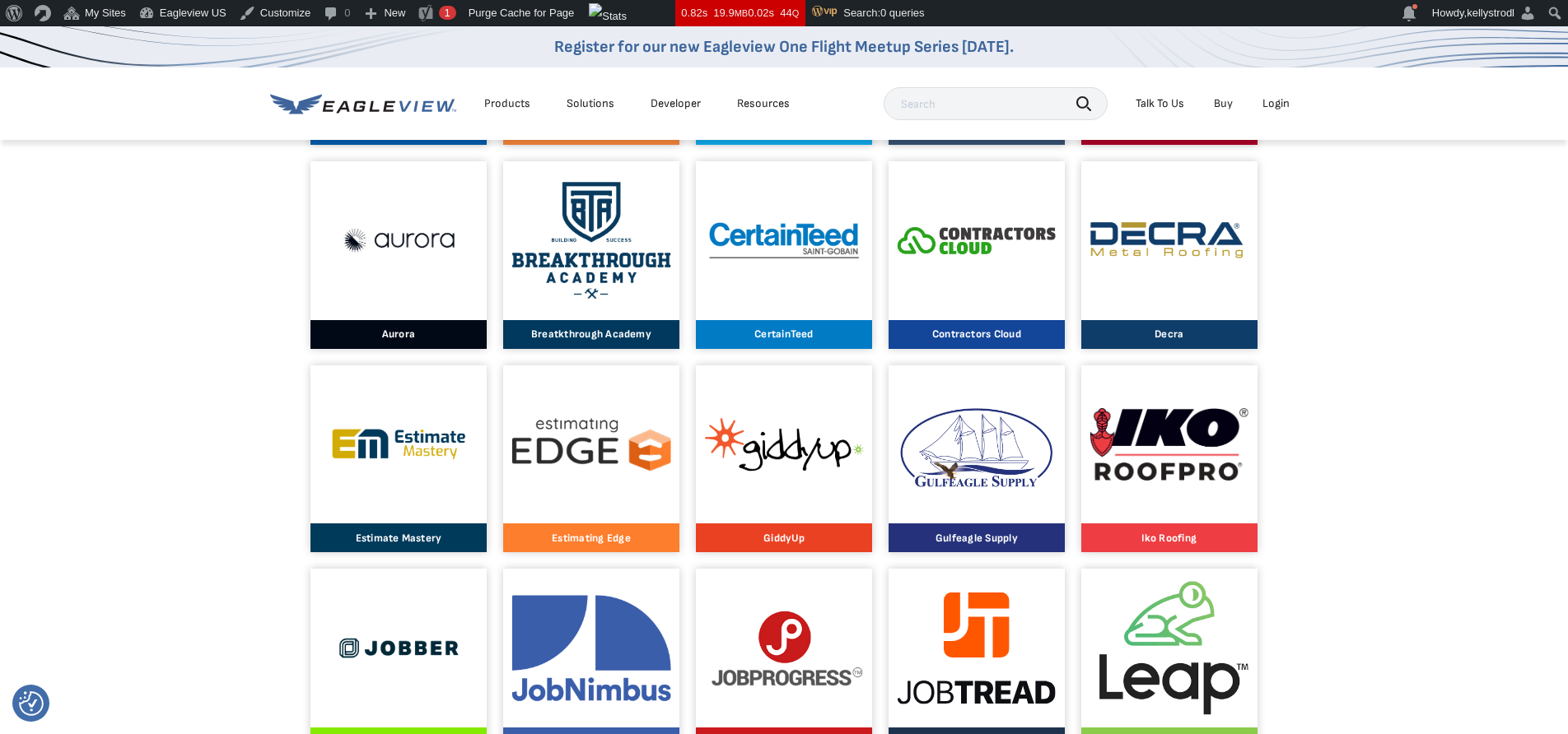
click at [453, 610] on img at bounding box center [399, 647] width 159 height 83
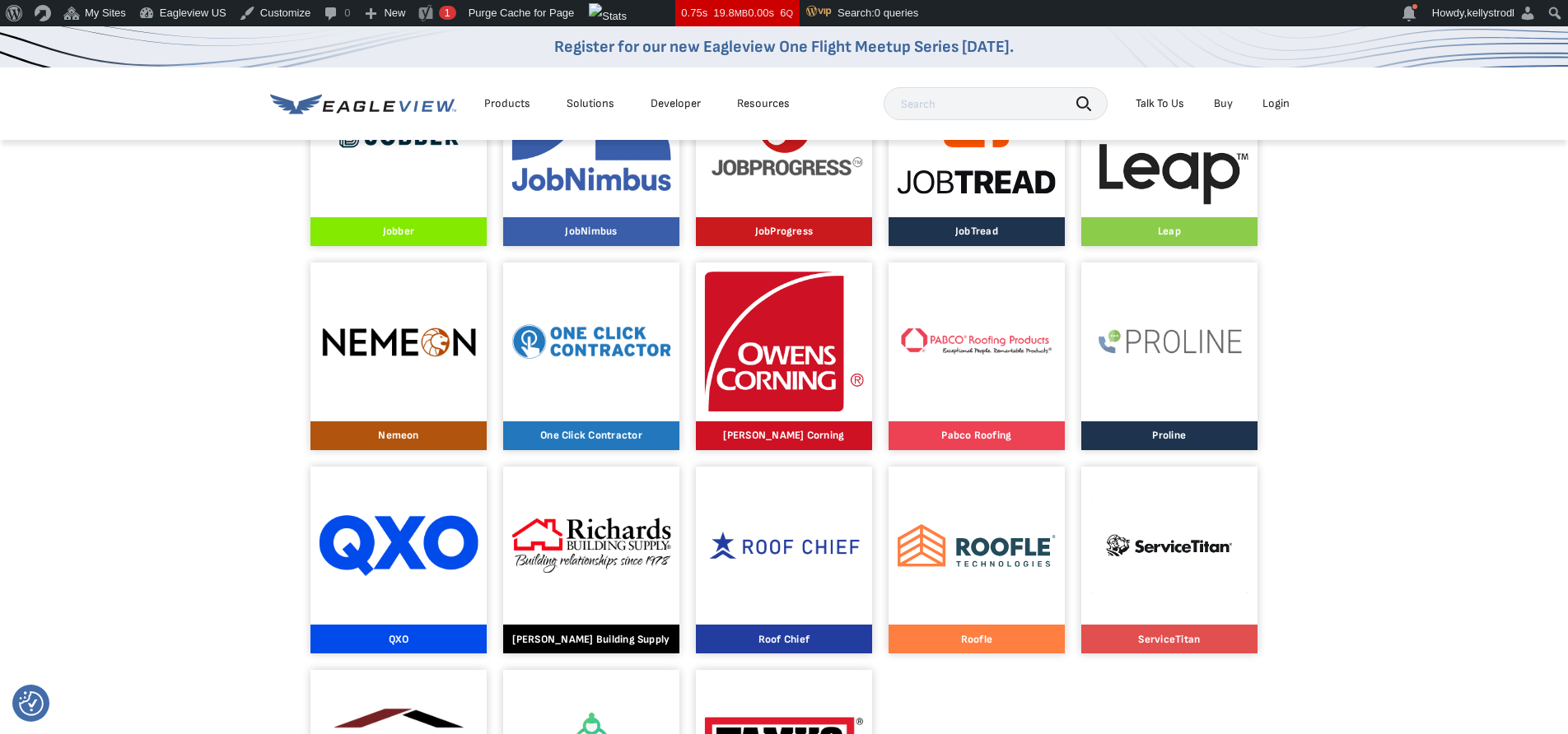
scroll to position [1480, 0]
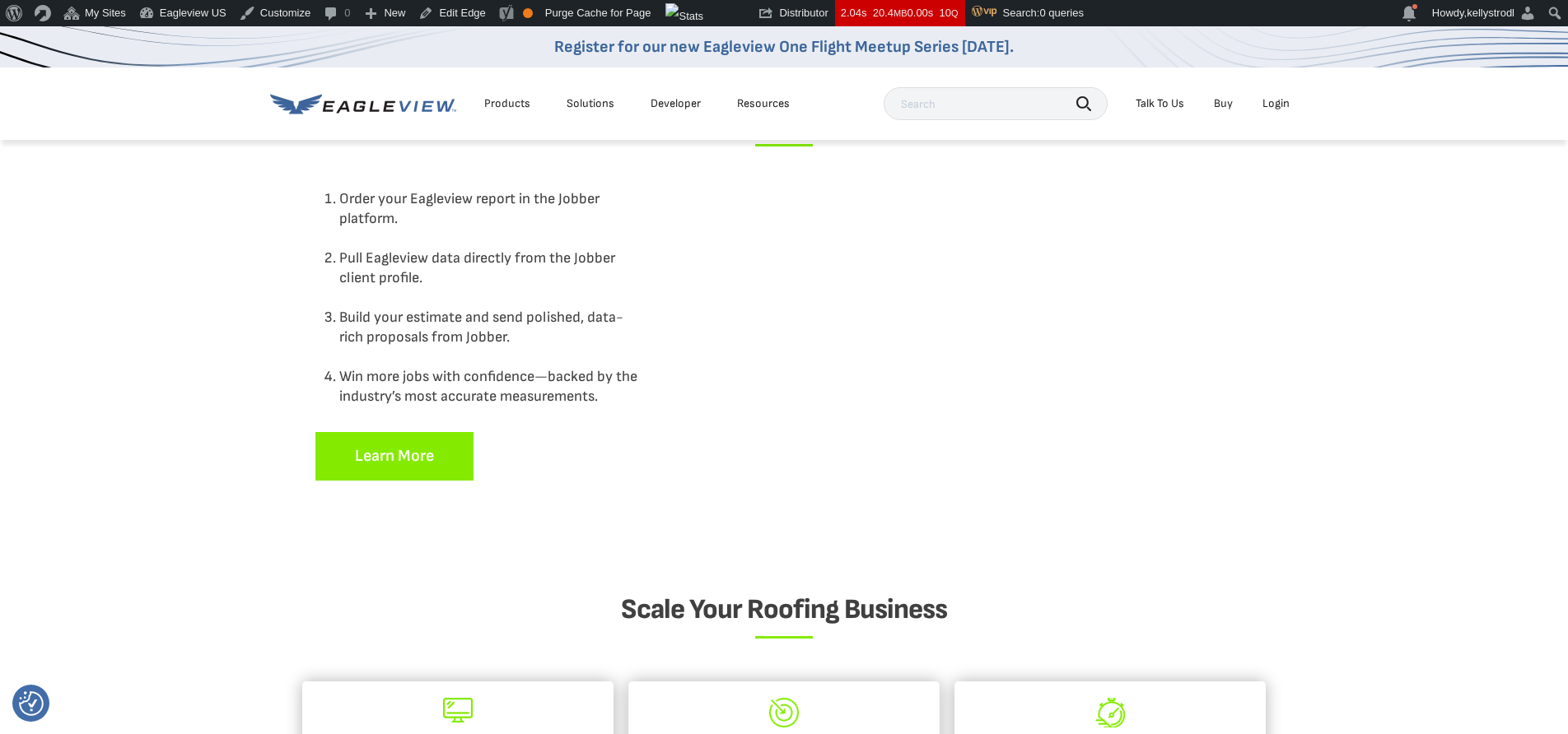
scroll to position [1512, 0]
